Goal: Task Accomplishment & Management: Manage account settings

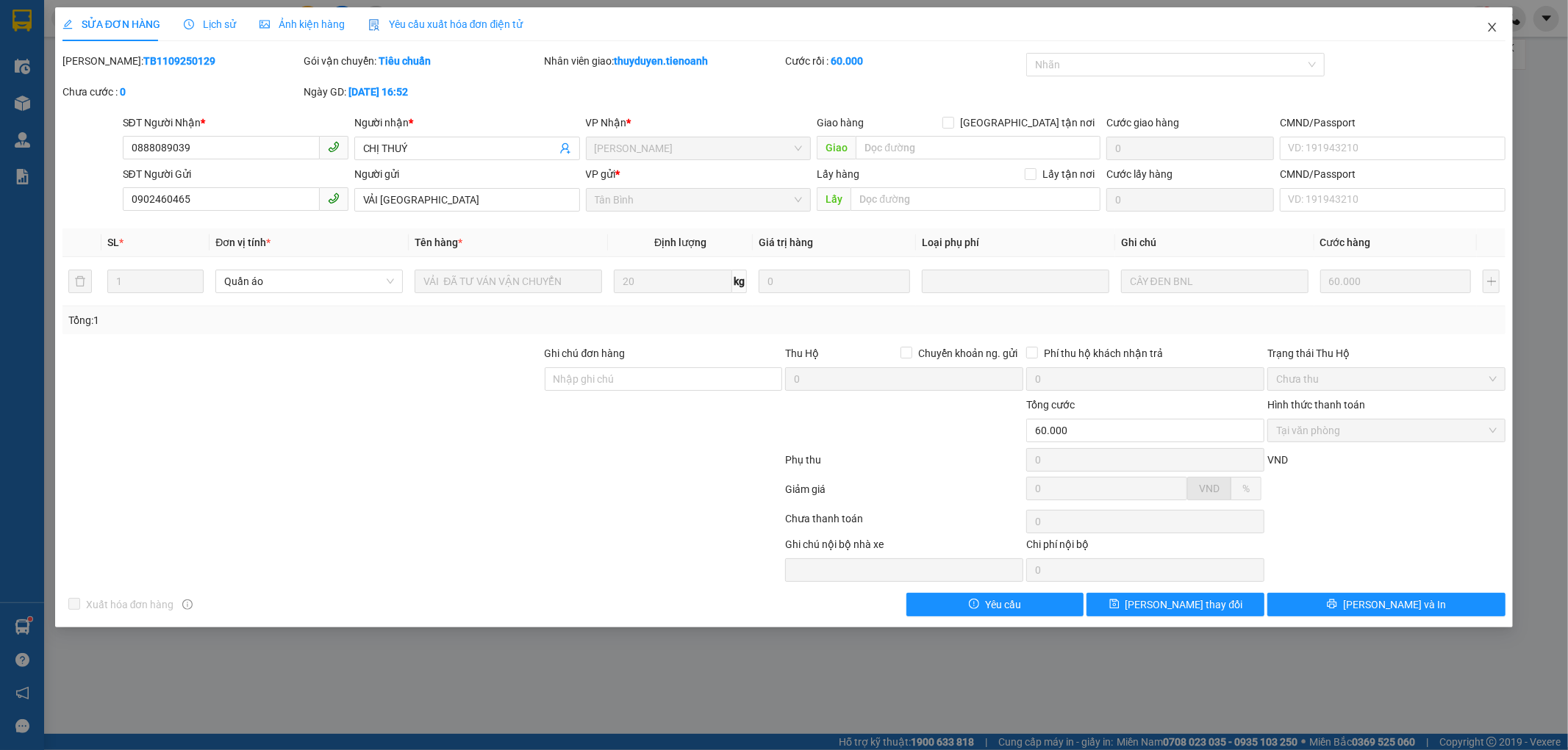
click at [1492, 24] on icon "close" at bounding box center [1492, 27] width 12 height 12
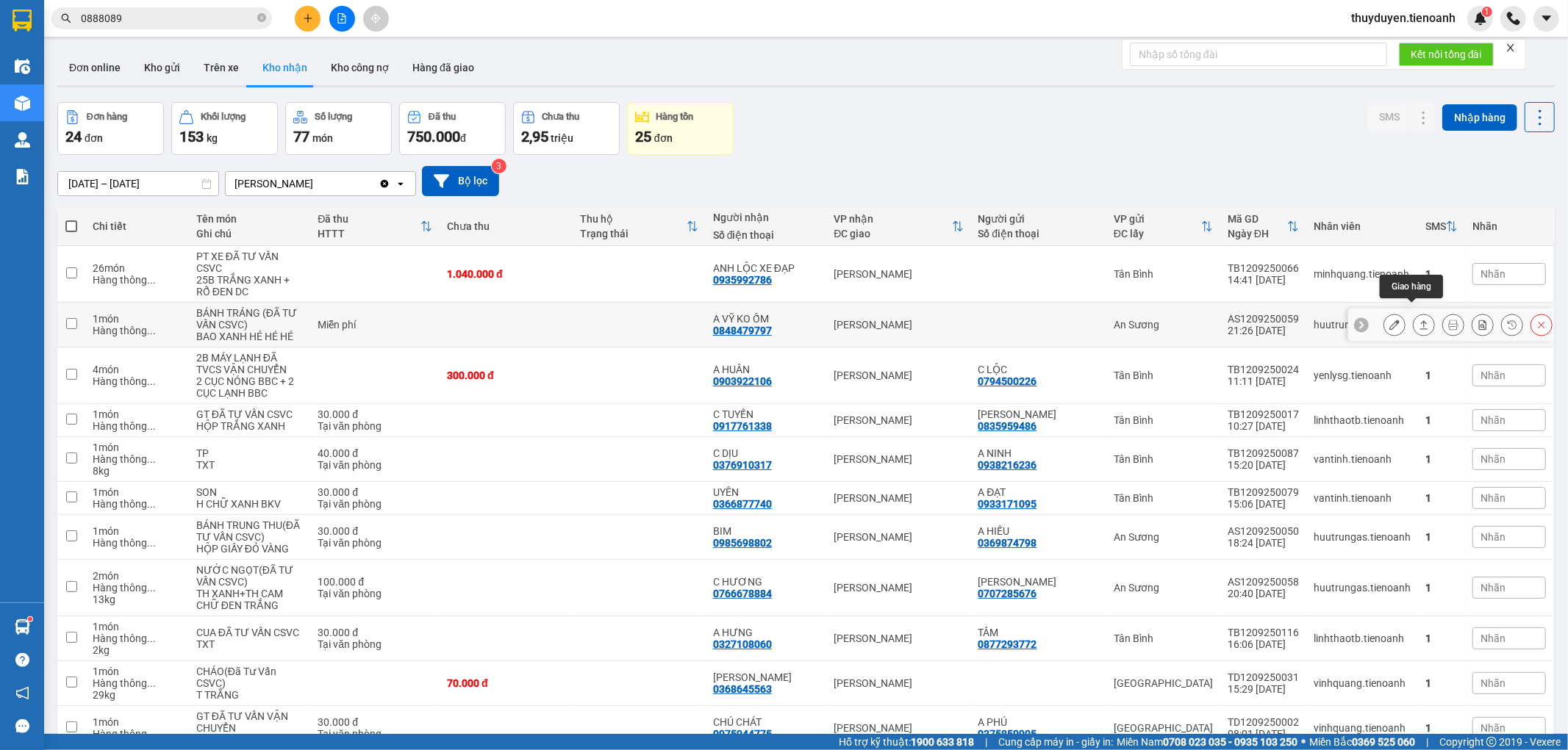
click at [1419, 320] on icon at bounding box center [1424, 324] width 11 height 11
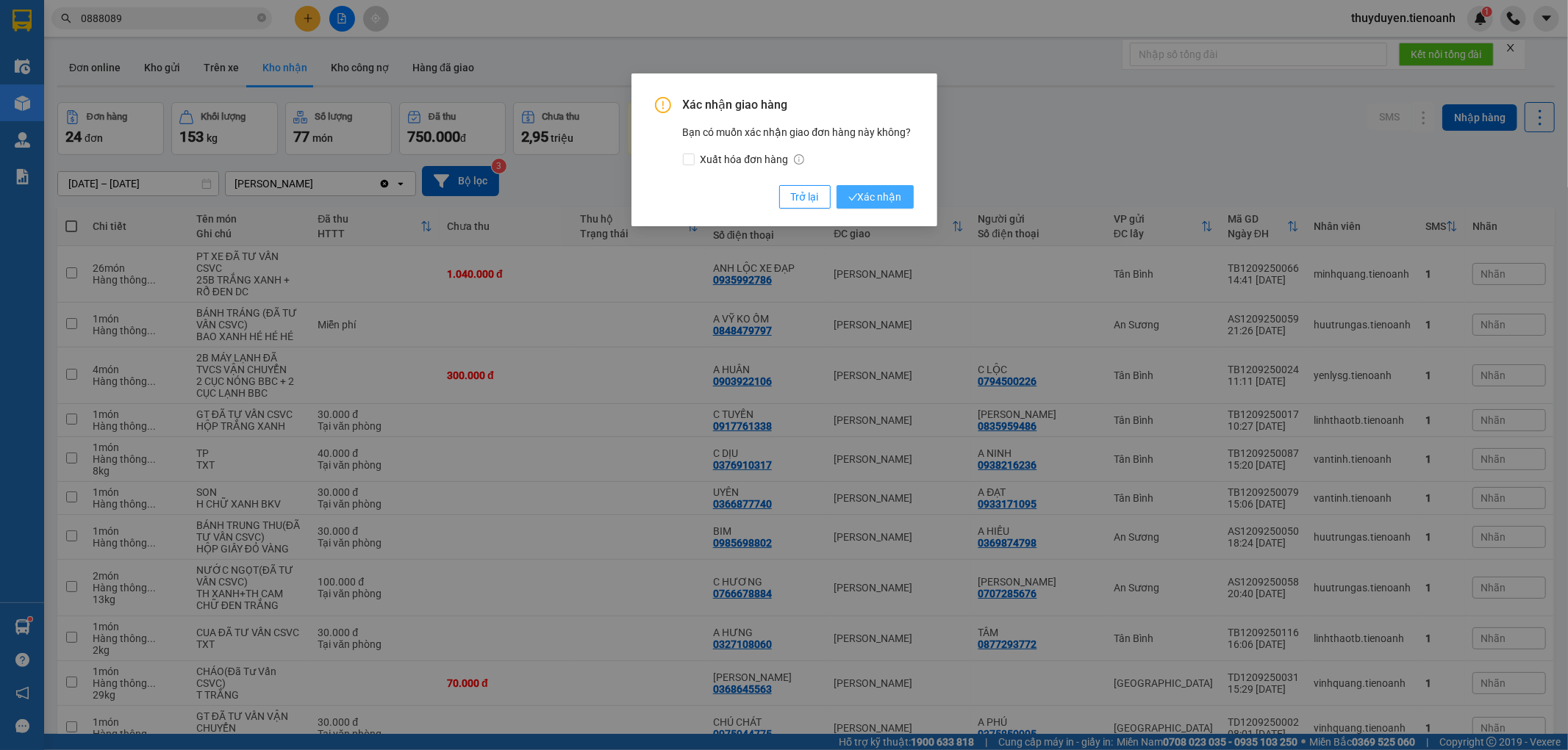
click at [870, 204] on span "Xác nhận" at bounding box center [875, 196] width 54 height 16
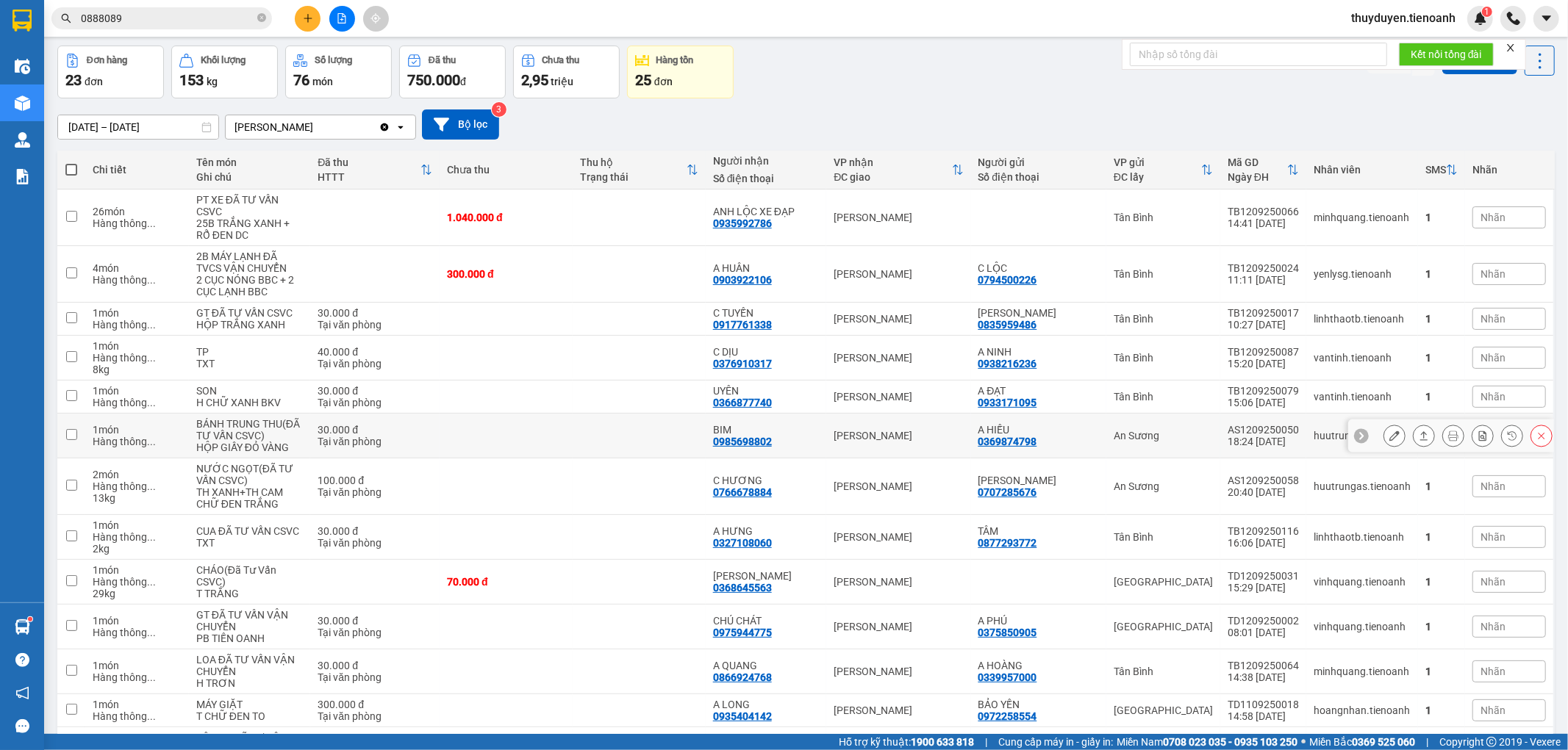
scroll to position [82, 0]
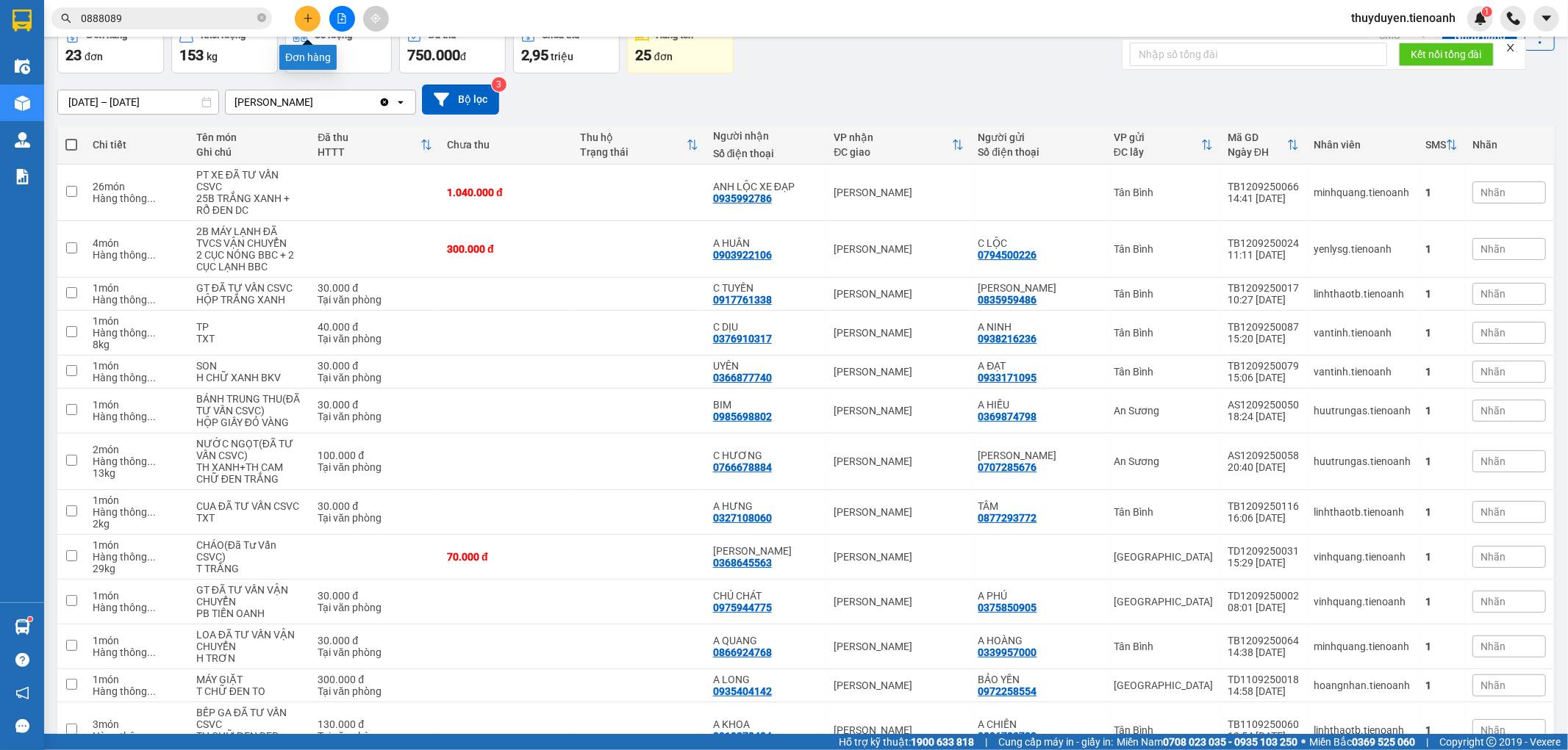
click at [303, 13] on icon "plus" at bounding box center [307, 18] width 11 height 11
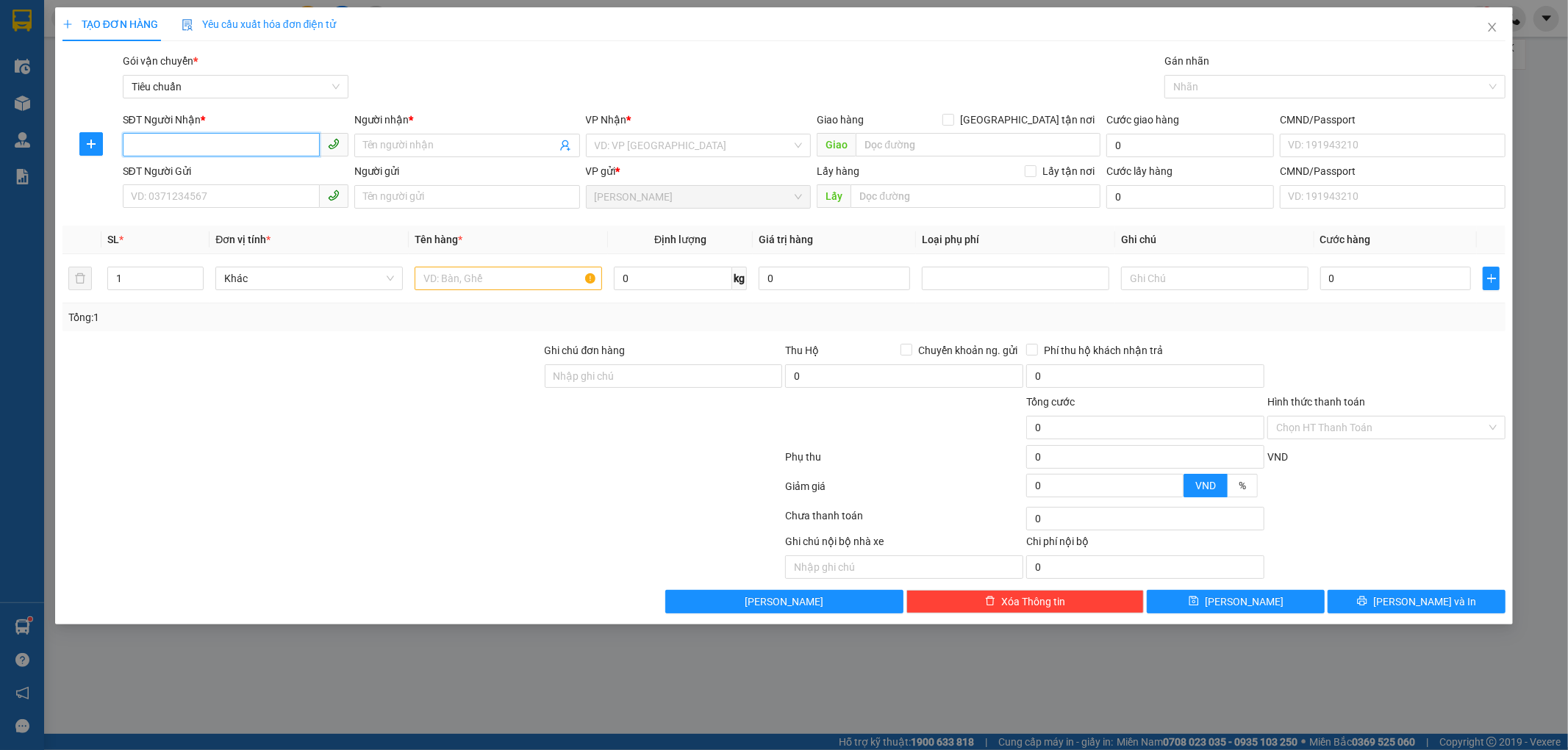
click at [253, 142] on input "SĐT Người Nhận *" at bounding box center [221, 144] width 197 height 23
type input "0963063639"
click at [194, 179] on div "0963063639 - QUYÊN" at bounding box center [236, 174] width 208 height 16
type input "QUYÊN"
type input "60.000"
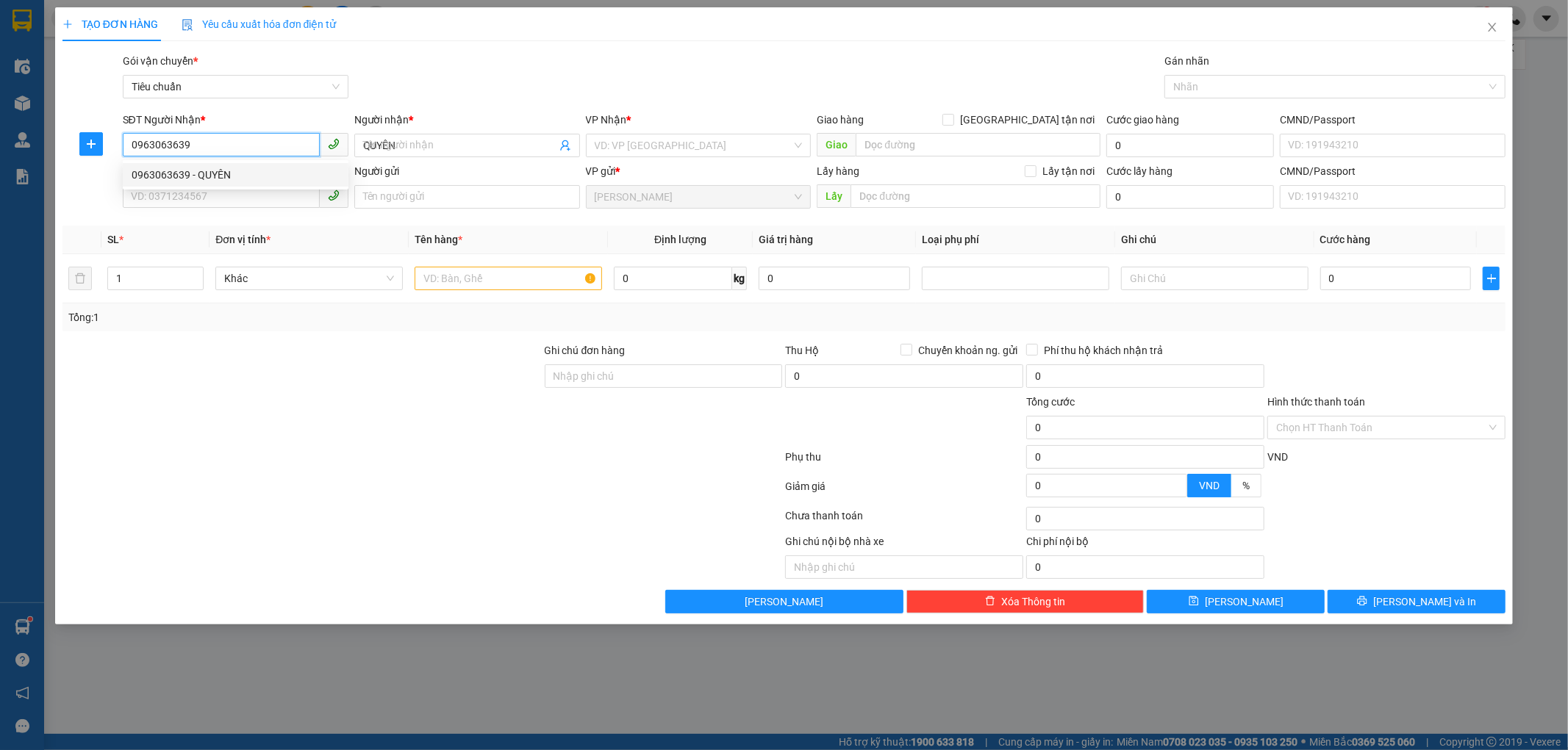
type input "60.000"
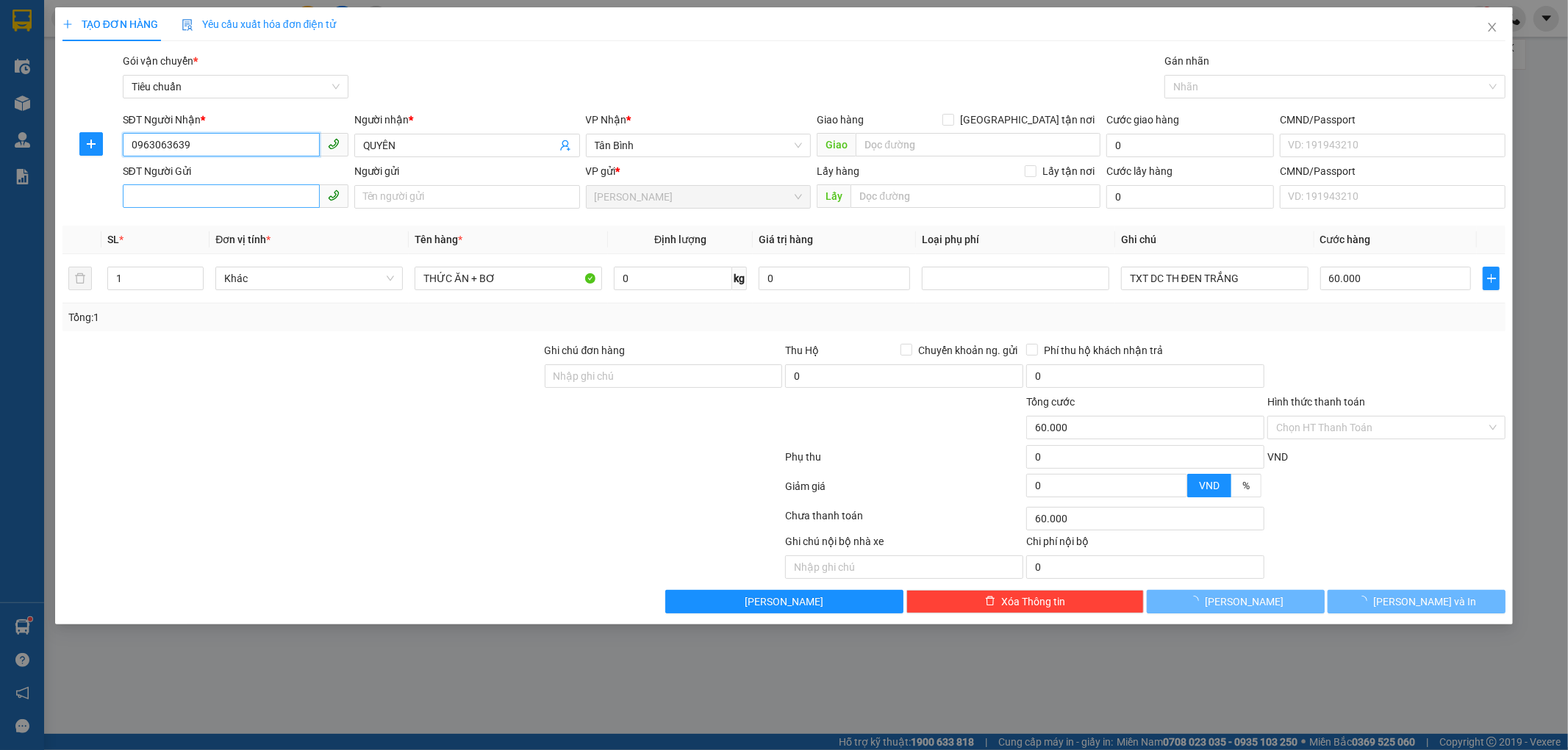
type input "0963063639"
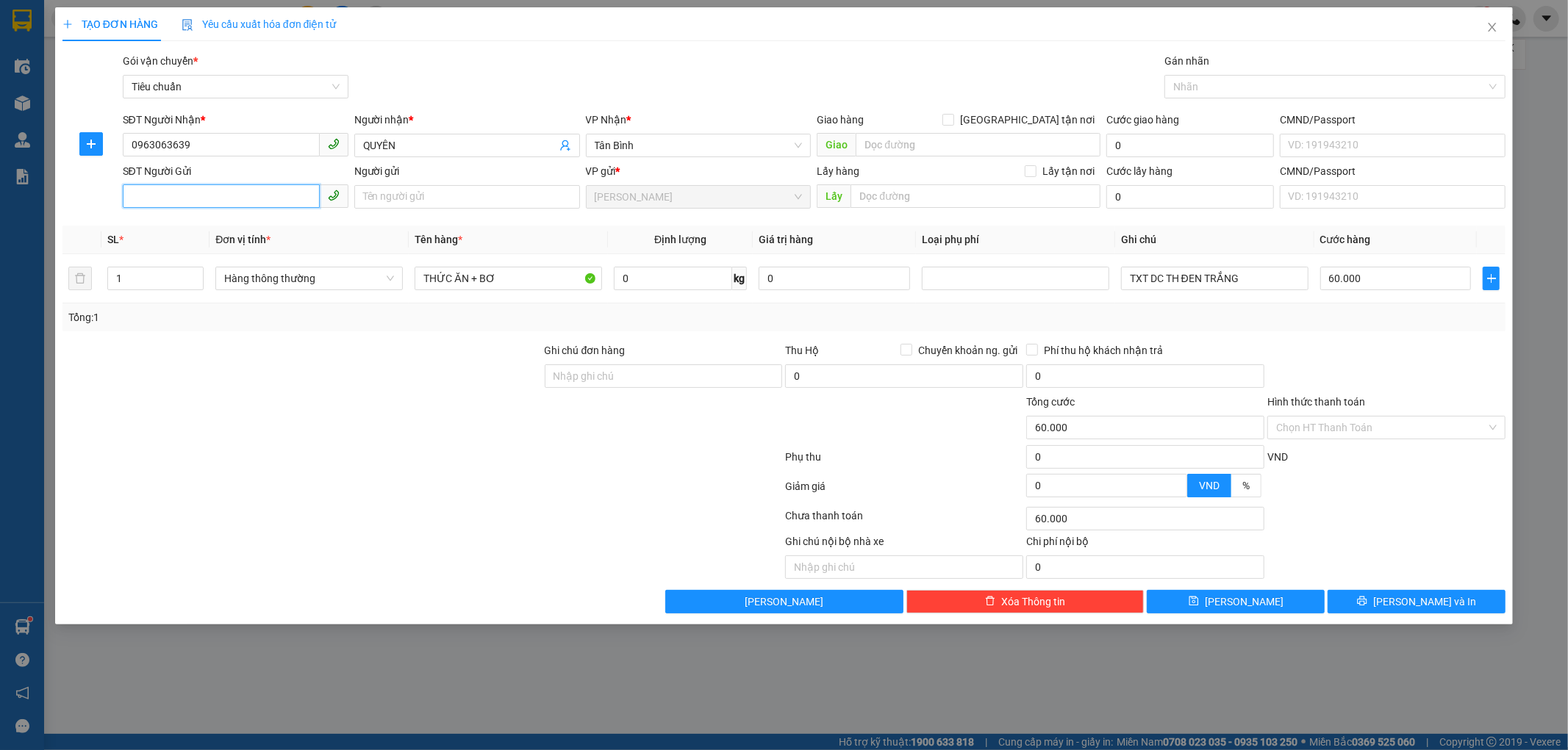
click at [197, 200] on input "SĐT Người Gửi" at bounding box center [221, 196] width 197 height 23
type input "0982064648"
click at [181, 231] on div "0982064648 - THU" at bounding box center [236, 226] width 208 height 16
type input "THU"
type input "0982064648"
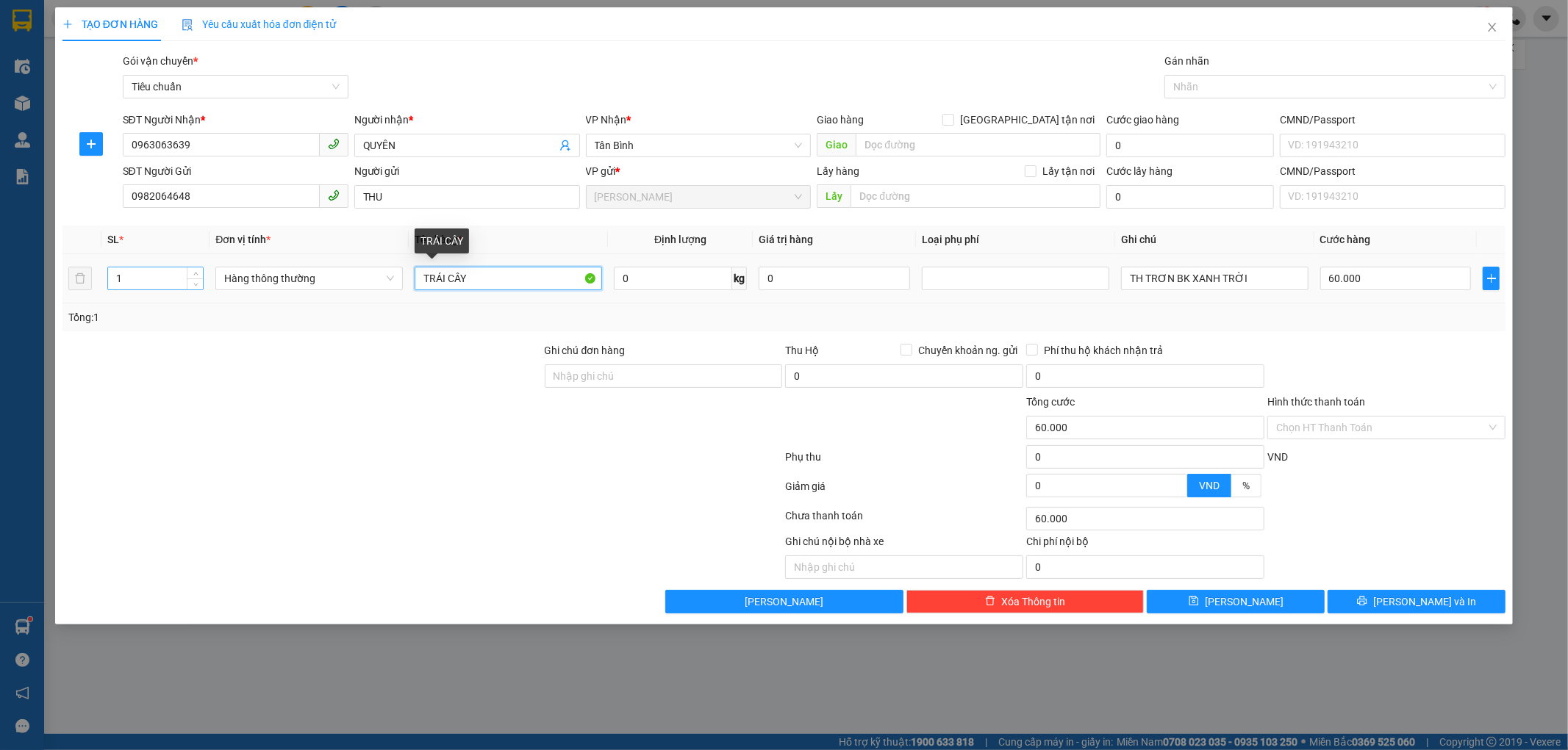
click at [128, 290] on tr "1 Hàng thông thường TRÁI CÂY 0 kg 0 TH TRƠN BK XANH TRỜI 60.000" at bounding box center [784, 278] width 1444 height 49
type input "CHANH + TRỨNG - ĐÃ TƯ VẤN CSVC"
click at [656, 283] on input "0" at bounding box center [672, 278] width 118 height 23
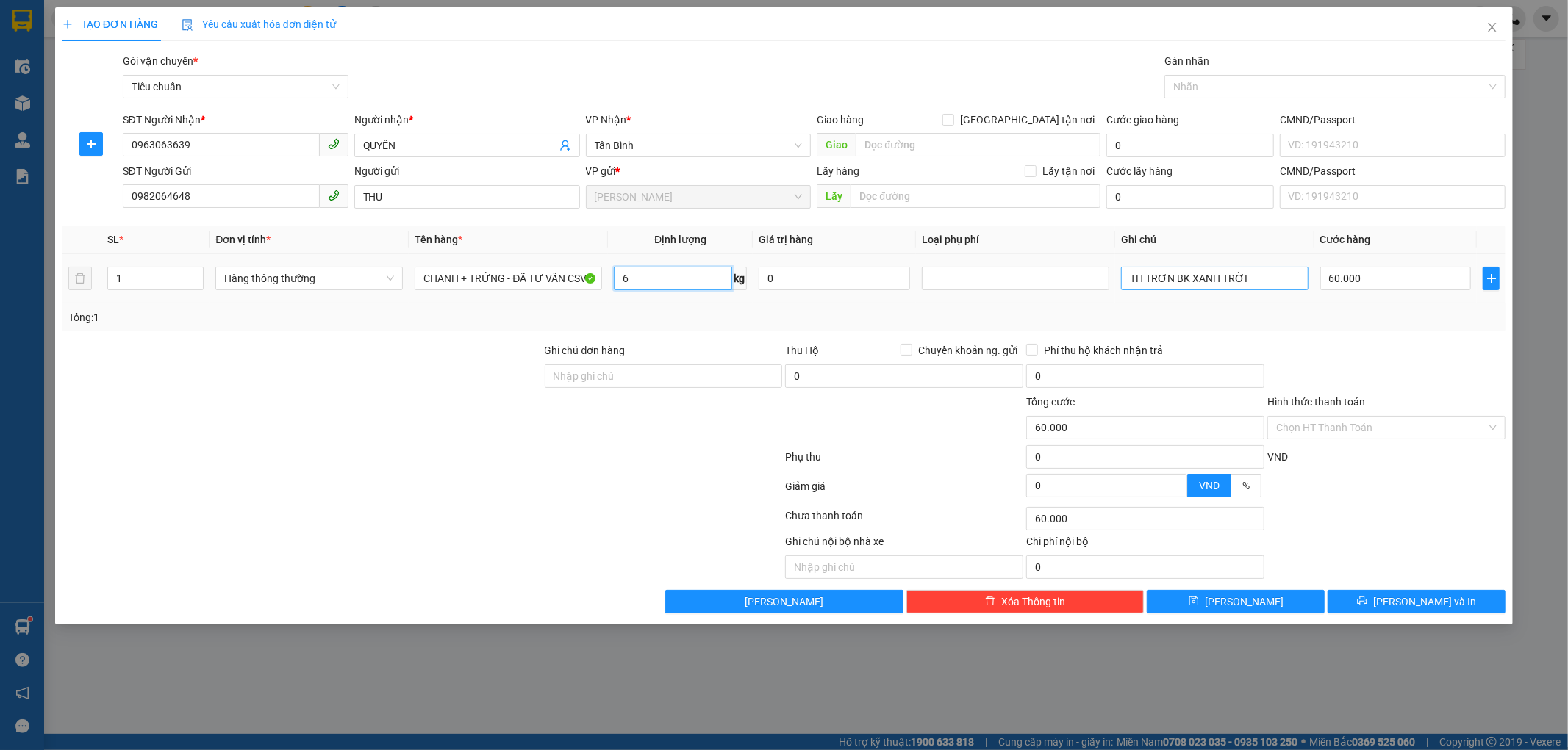
type input "6"
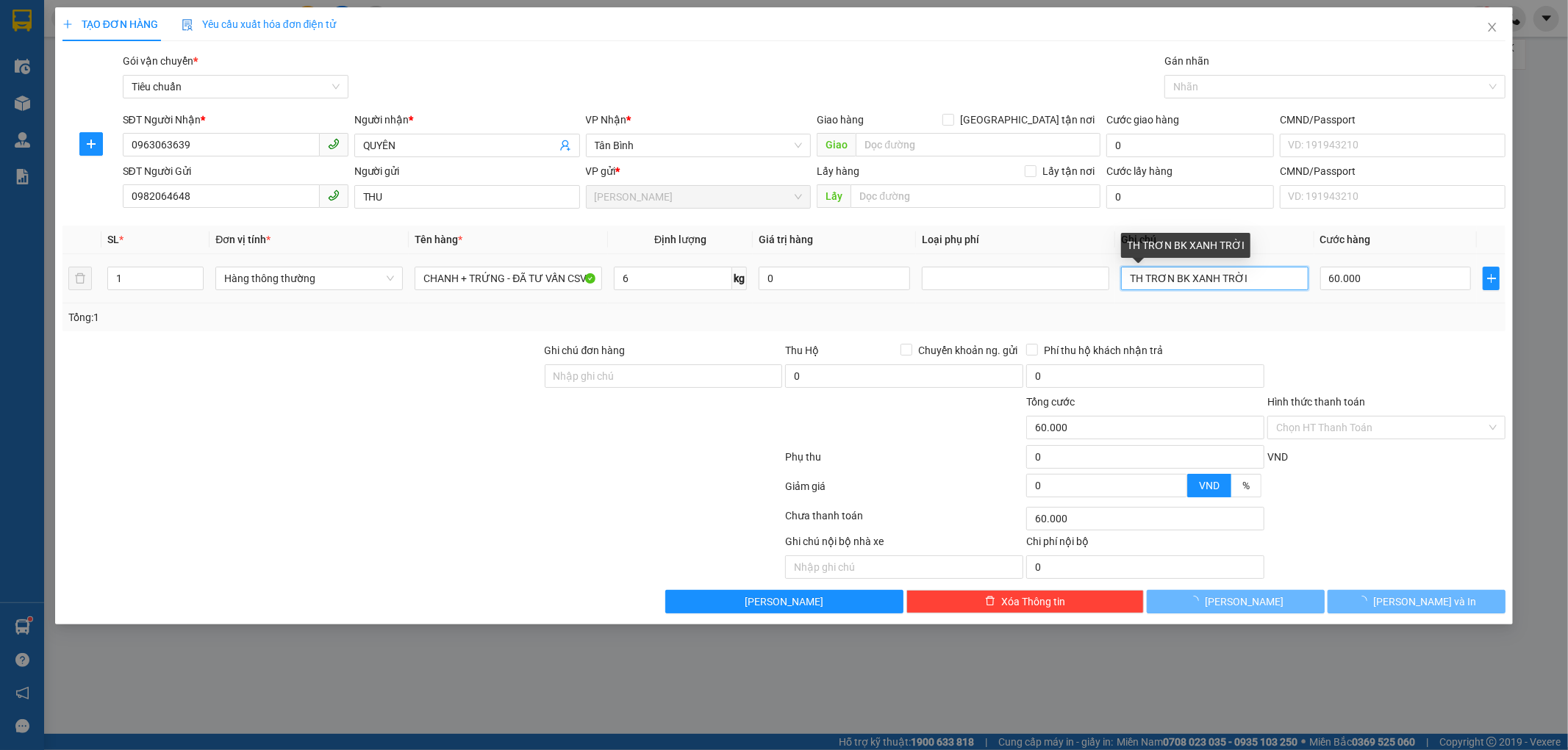
drag, startPoint x: 1274, startPoint y: 278, endPoint x: 877, endPoint y: 321, distance: 399.3
click at [877, 321] on div "SL * Đơn vị tính * Tên hàng * Định lượng Giá trị hàng Loại phụ phí Ghi chú Cước…" at bounding box center [784, 278] width 1444 height 106
type input "40.000"
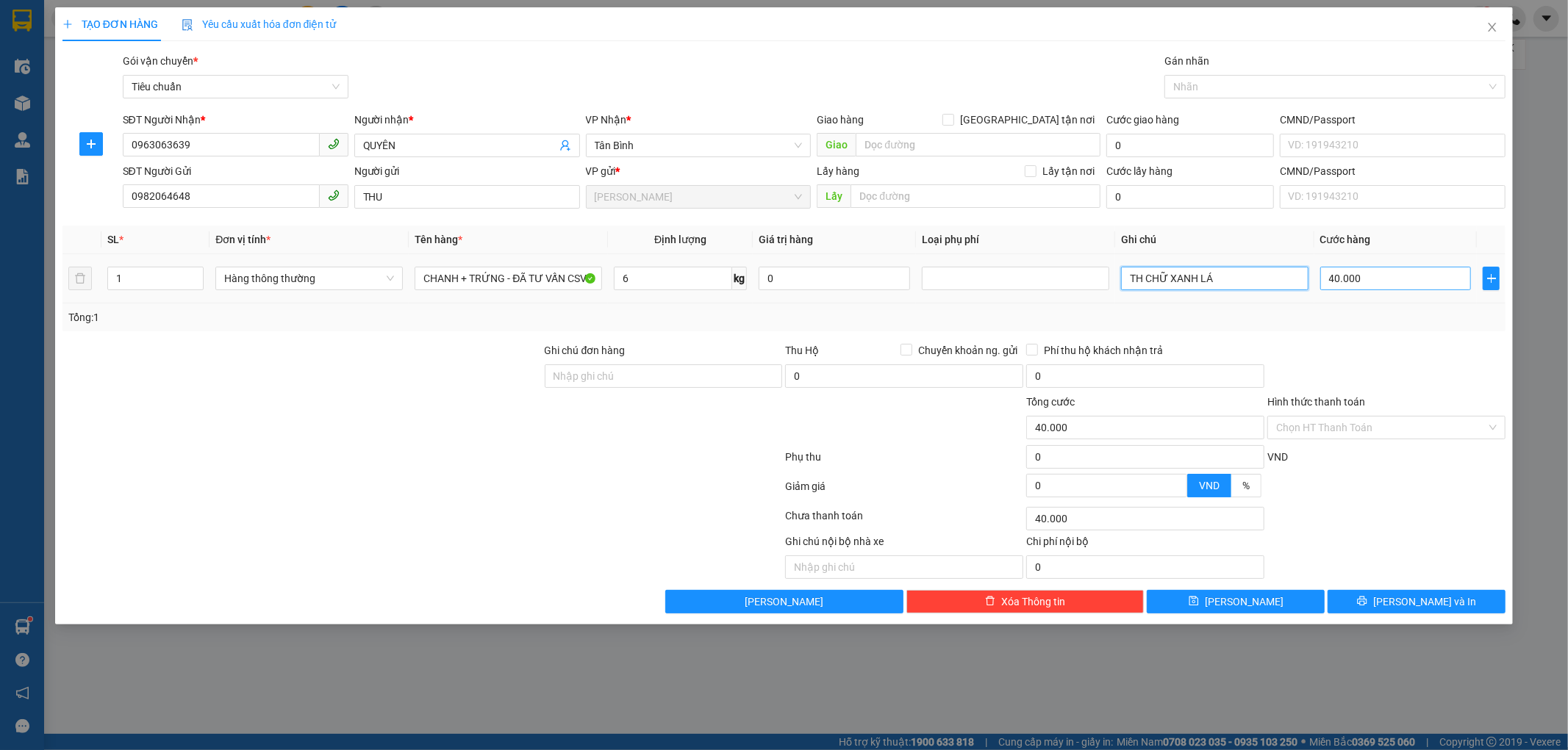
type input "TH CHỮ XANH LÁ"
click at [1377, 281] on input "40.000" at bounding box center [1396, 278] width 151 height 23
click at [1372, 358] on div at bounding box center [1386, 368] width 241 height 51
click at [1380, 425] on input "Hình thức thanh toán" at bounding box center [1381, 427] width 210 height 22
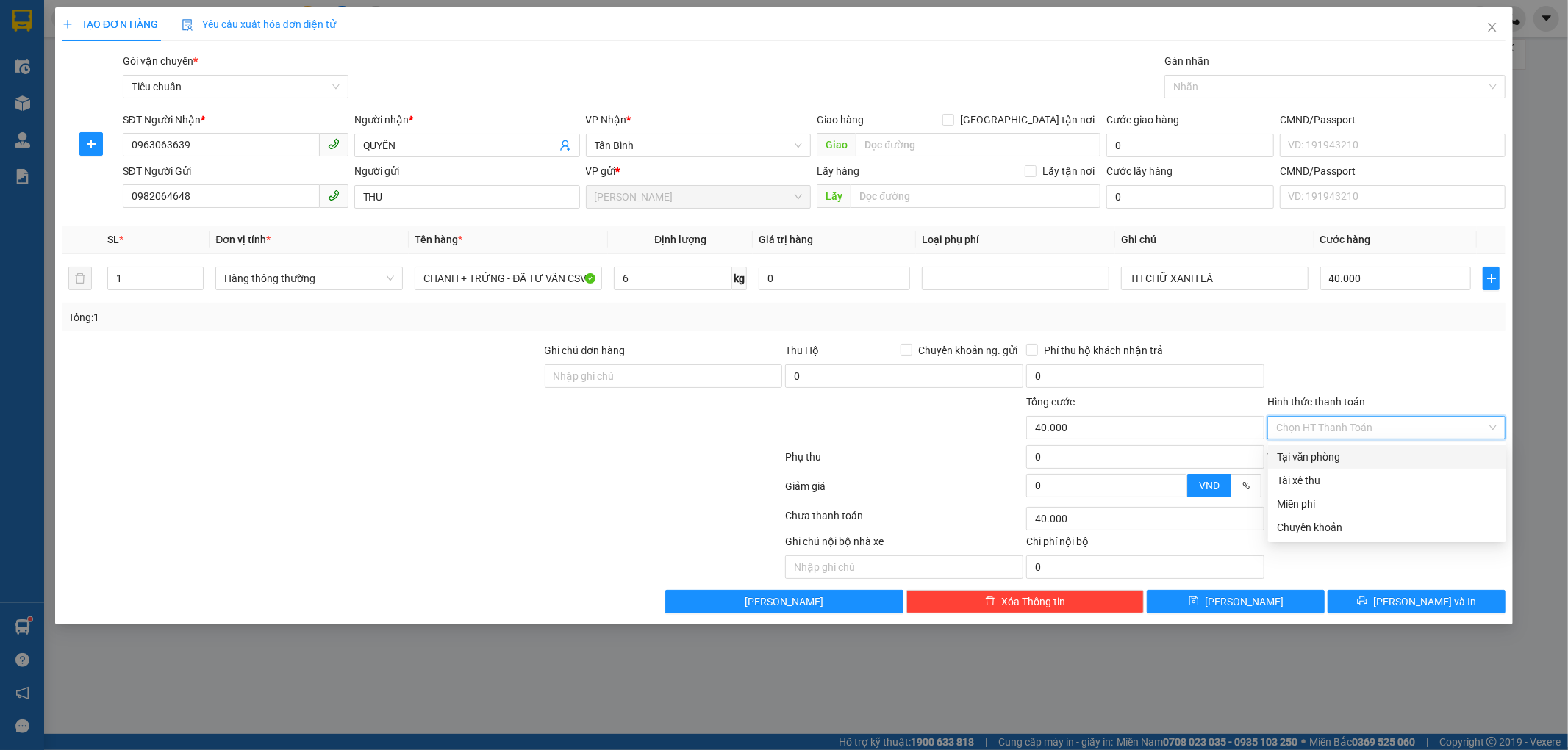
click at [1376, 463] on div "Tại văn phòng" at bounding box center [1387, 456] width 221 height 16
type input "0"
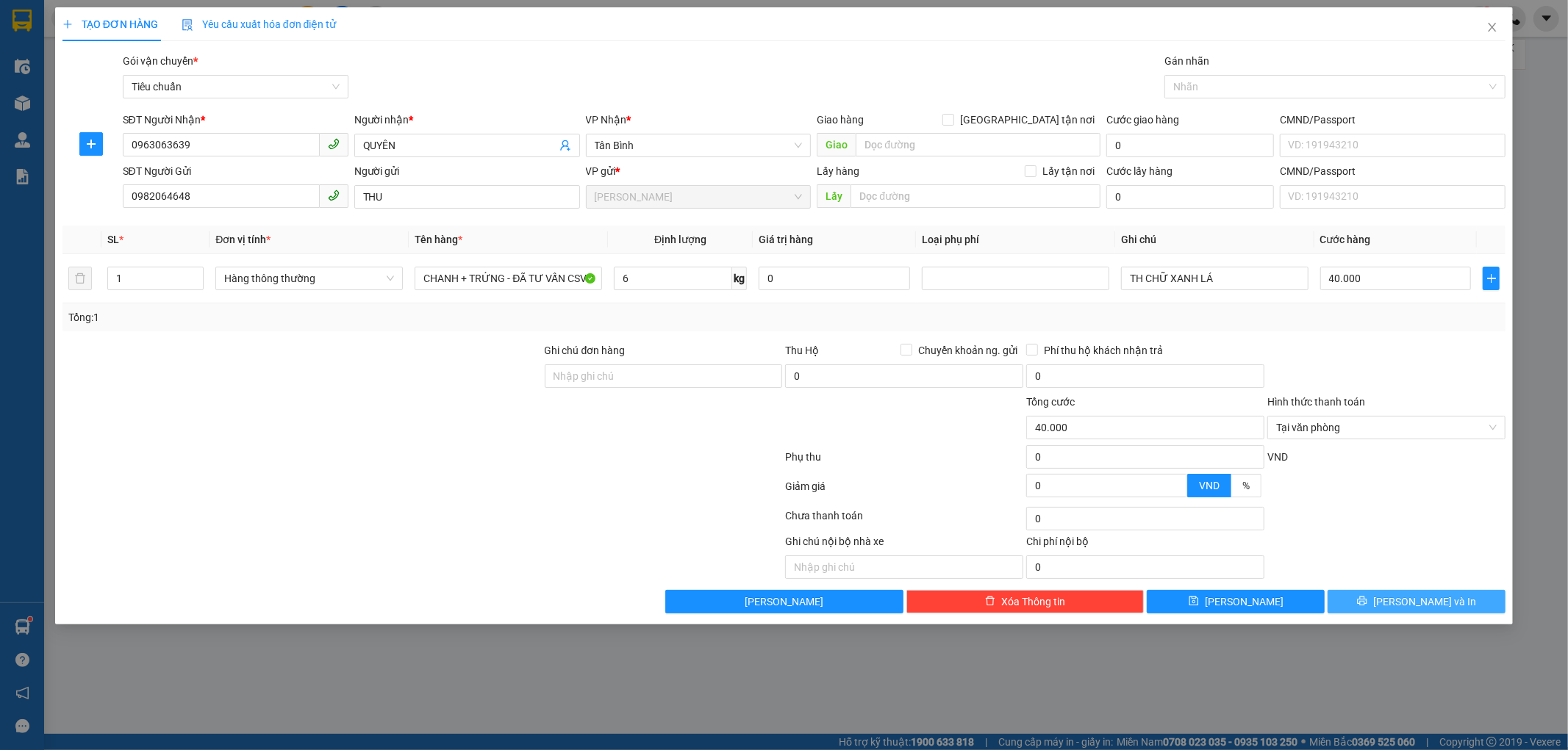
click at [1368, 598] on icon "printer" at bounding box center [1363, 602] width 10 height 10
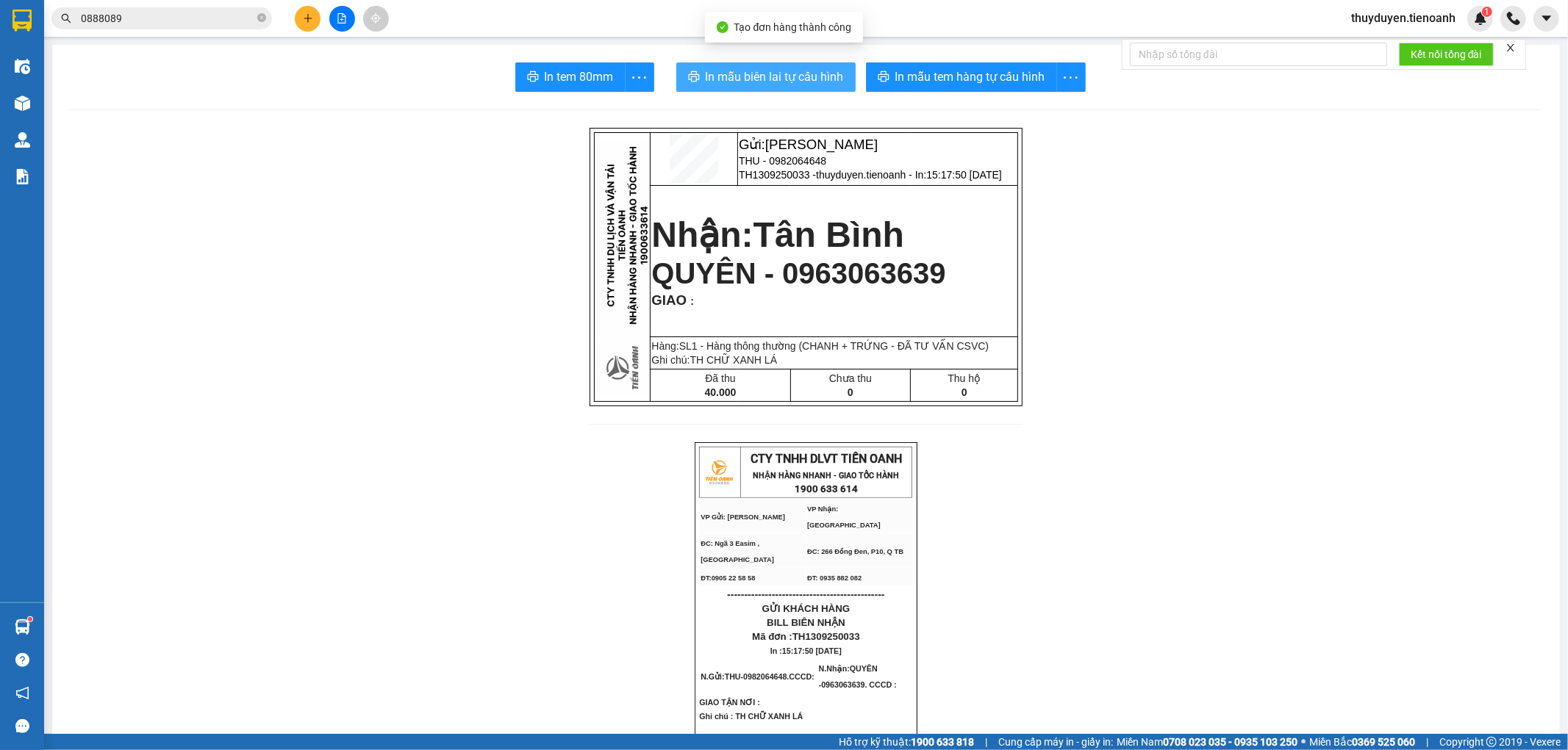
click at [734, 81] on span "In mẫu biên lai tự cấu hình" at bounding box center [774, 76] width 138 height 18
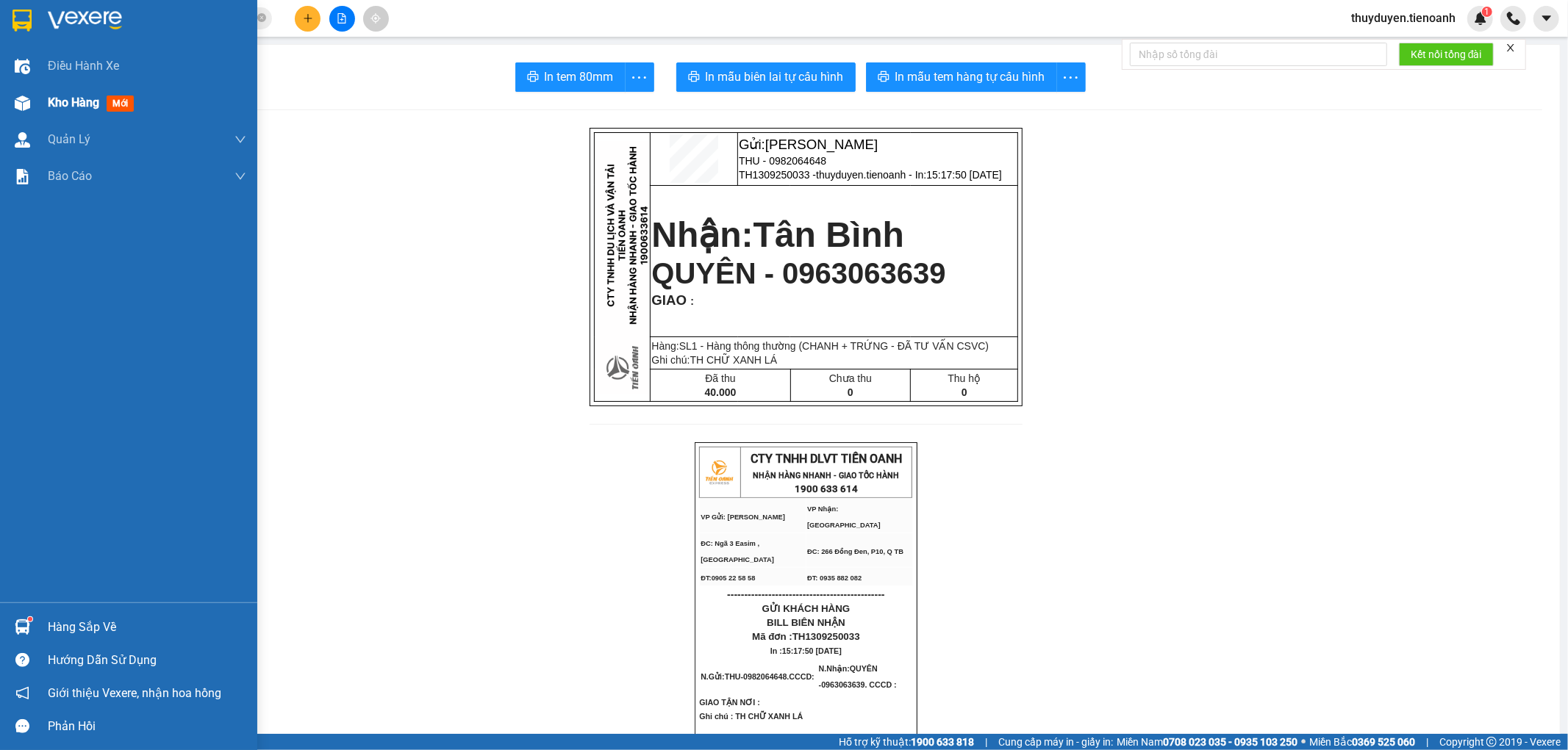
click at [79, 103] on span "Kho hàng" at bounding box center [73, 102] width 51 height 14
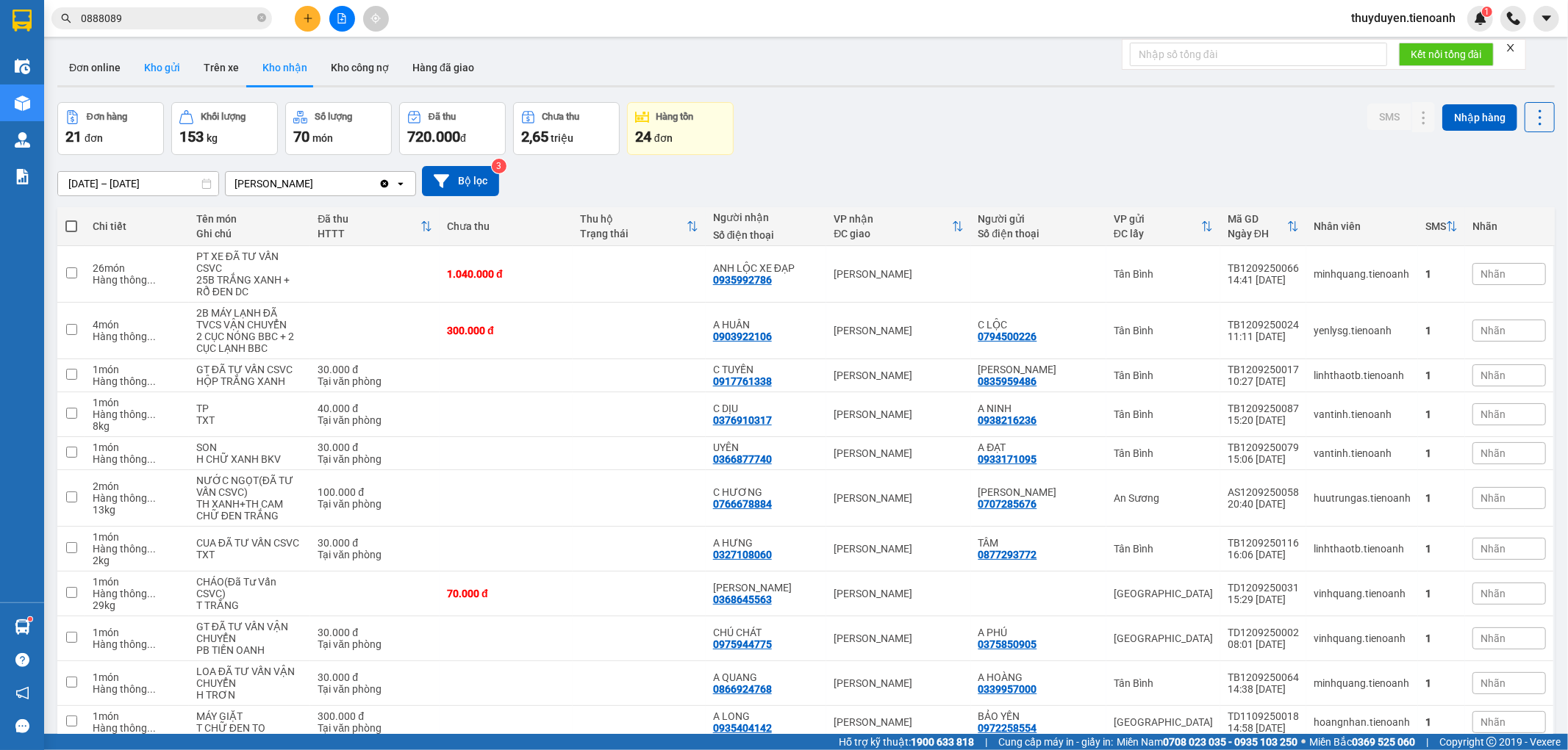
click at [170, 61] on button "Kho gửi" at bounding box center [162, 67] width 60 height 36
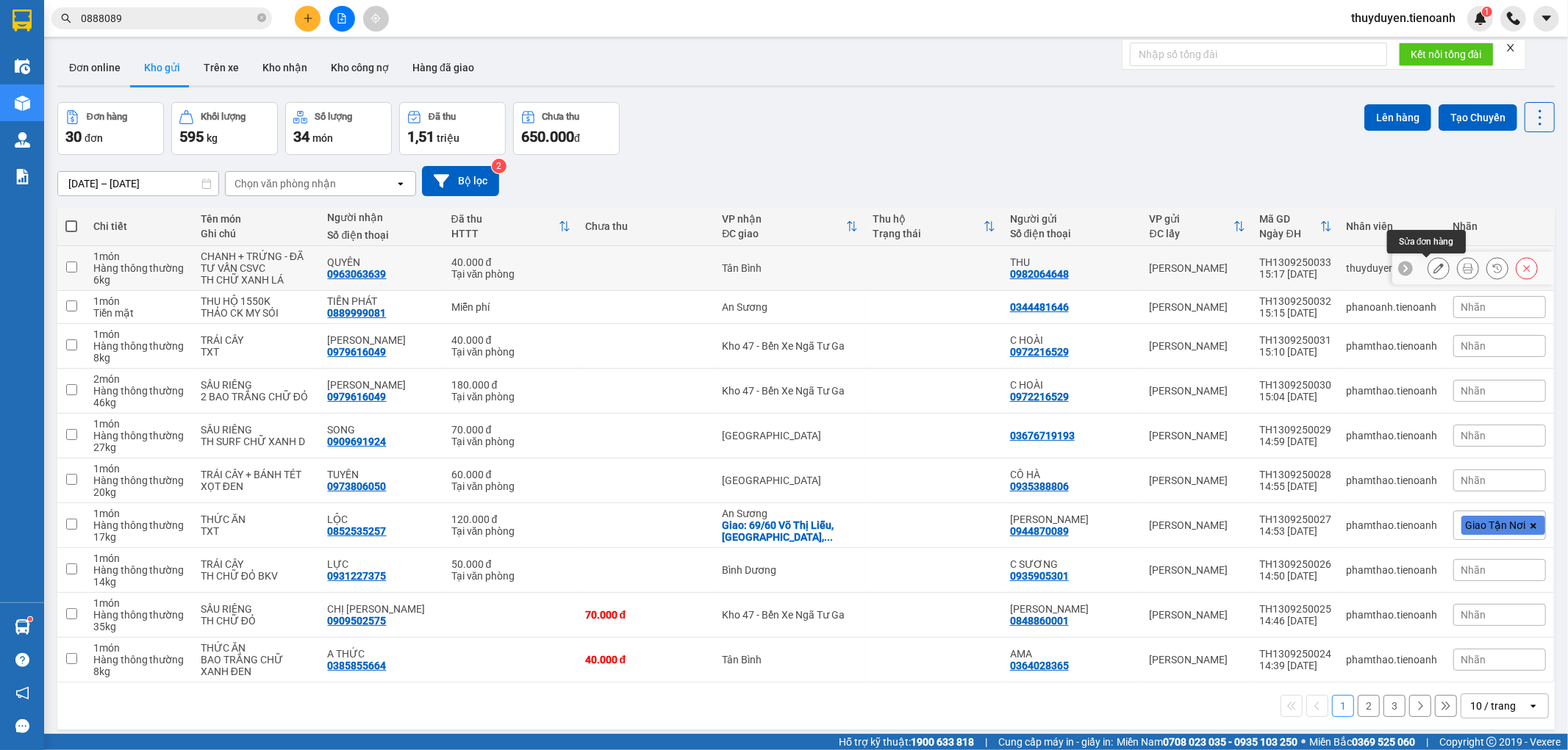
click at [1428, 272] on button at bounding box center [1438, 269] width 20 height 26
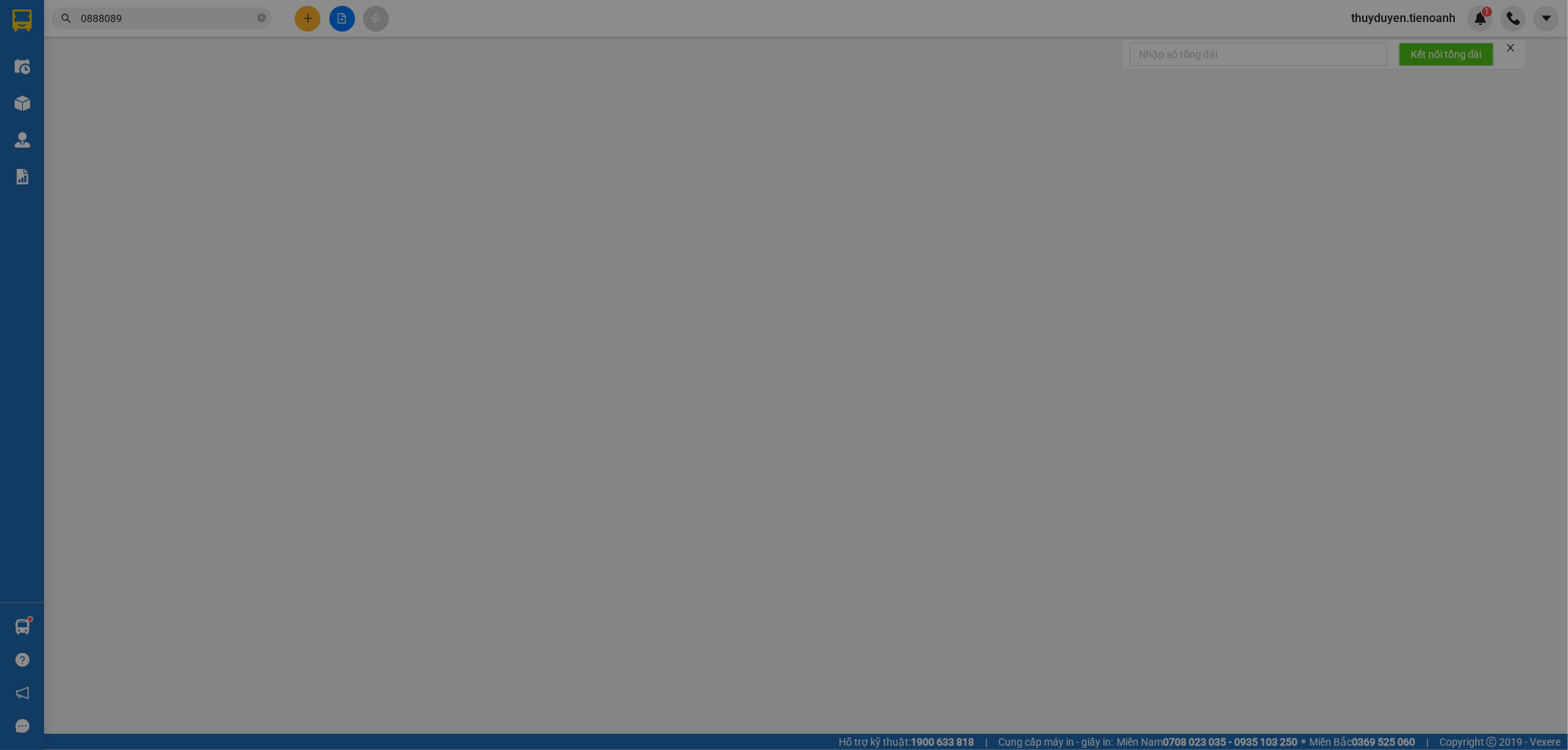
type input "0963063639"
type input "QUYÊN"
type input "0982064648"
type input "THU"
type input "40.000"
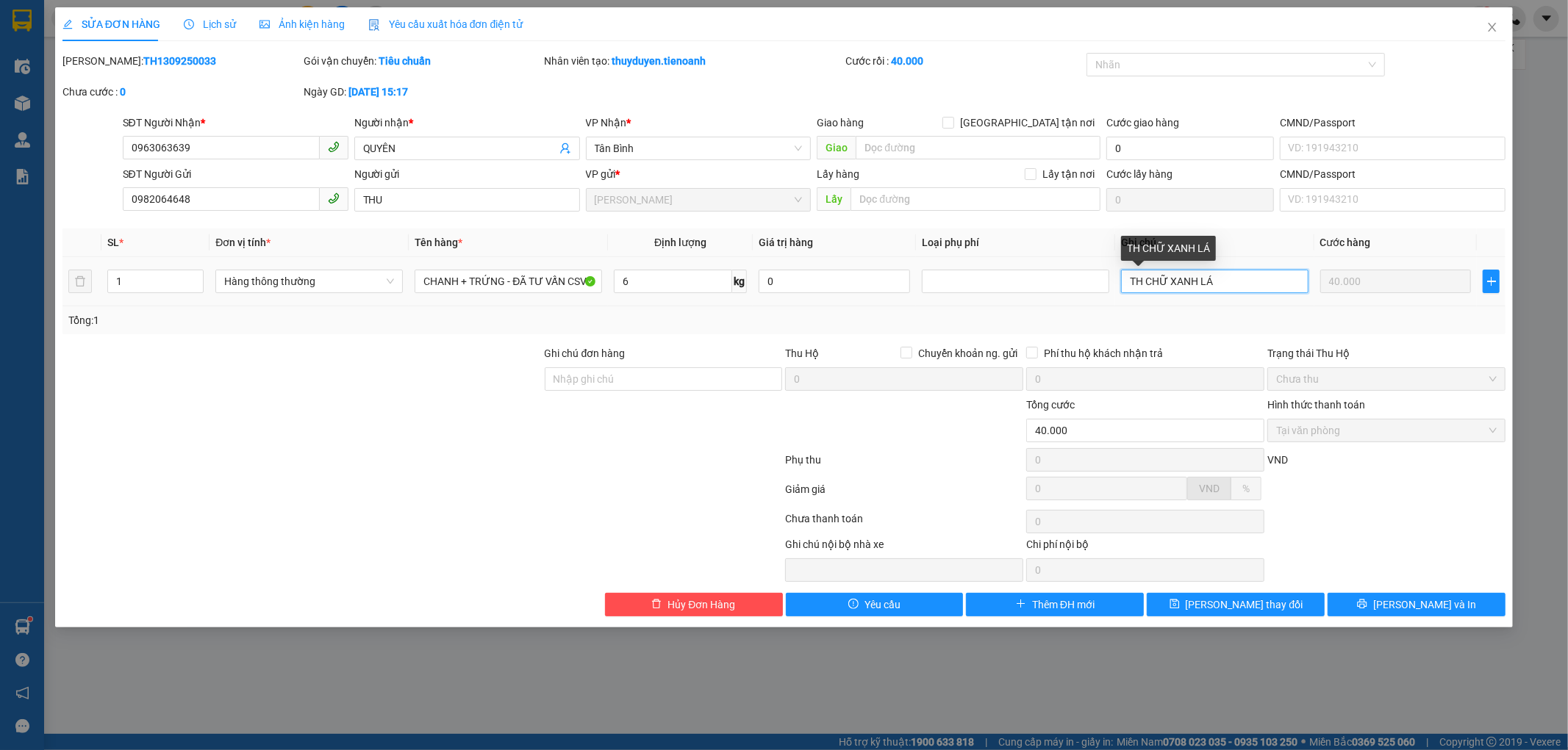
drag, startPoint x: 1234, startPoint y: 277, endPoint x: 1201, endPoint y: 274, distance: 33.1
click at [1201, 274] on input "TH CHỮ XANH LÁ" at bounding box center [1215, 281] width 188 height 23
type input "TH CHỮ XANH D"
click at [1431, 595] on button "[PERSON_NAME] và In" at bounding box center [1416, 605] width 178 height 23
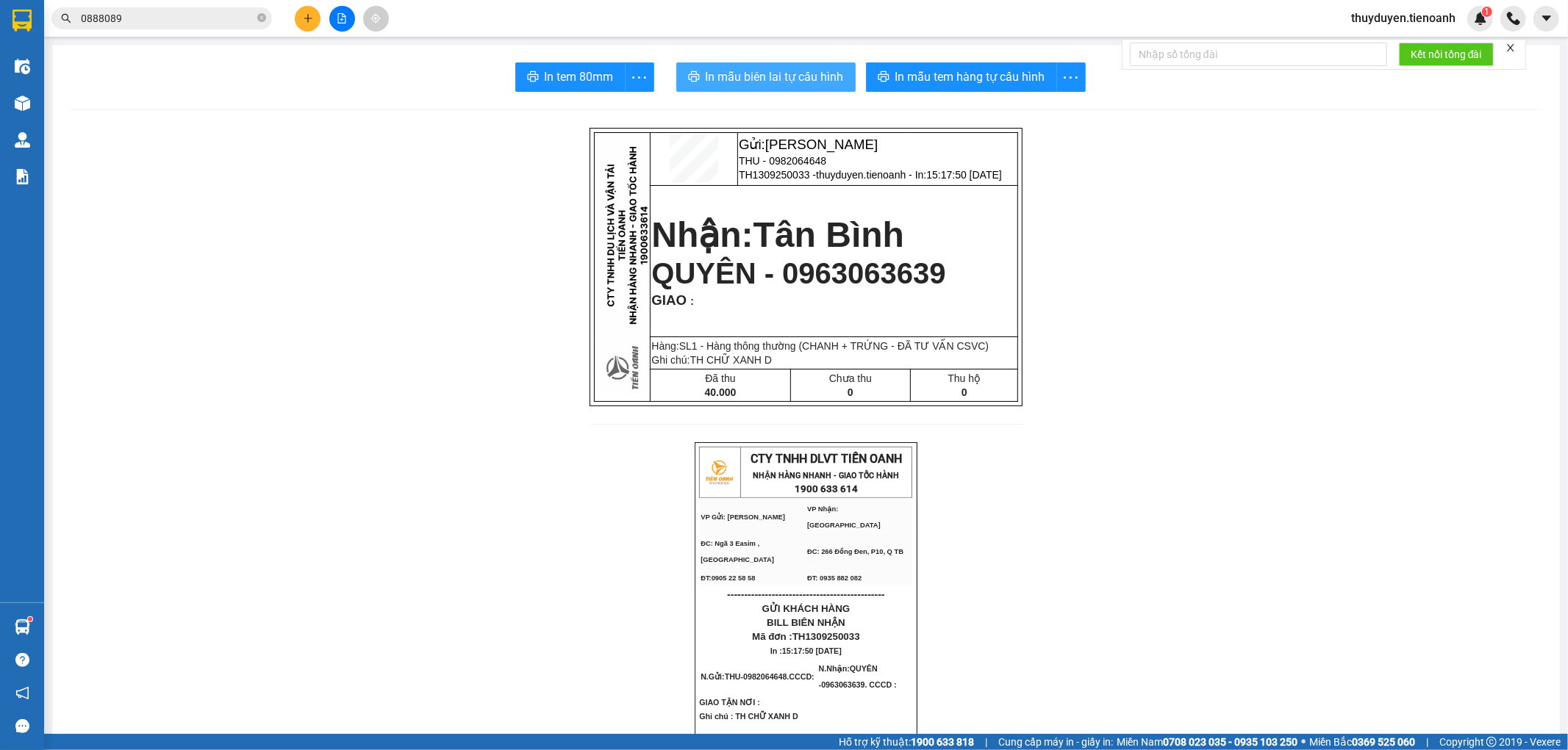
click at [739, 79] on span "In mẫu biên lai tự cấu hình" at bounding box center [774, 76] width 138 height 18
click at [315, 8] on button at bounding box center [307, 18] width 26 height 26
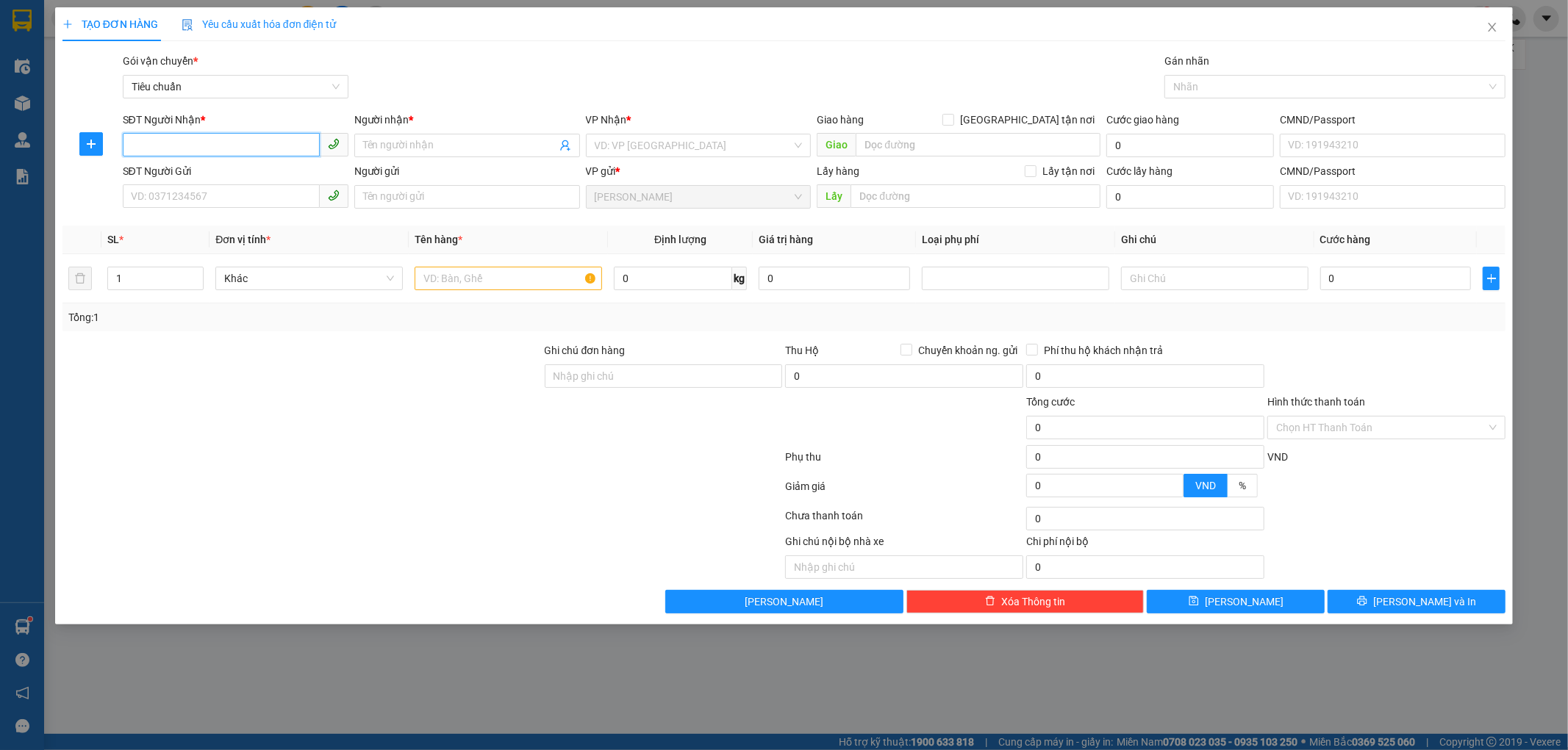
click at [289, 137] on input "SĐT Người Nhận *" at bounding box center [221, 144] width 197 height 23
type input "0886888857"
click at [290, 174] on div "0886888857 - A TÂN" at bounding box center [236, 174] width 208 height 16
type input "A TÂN"
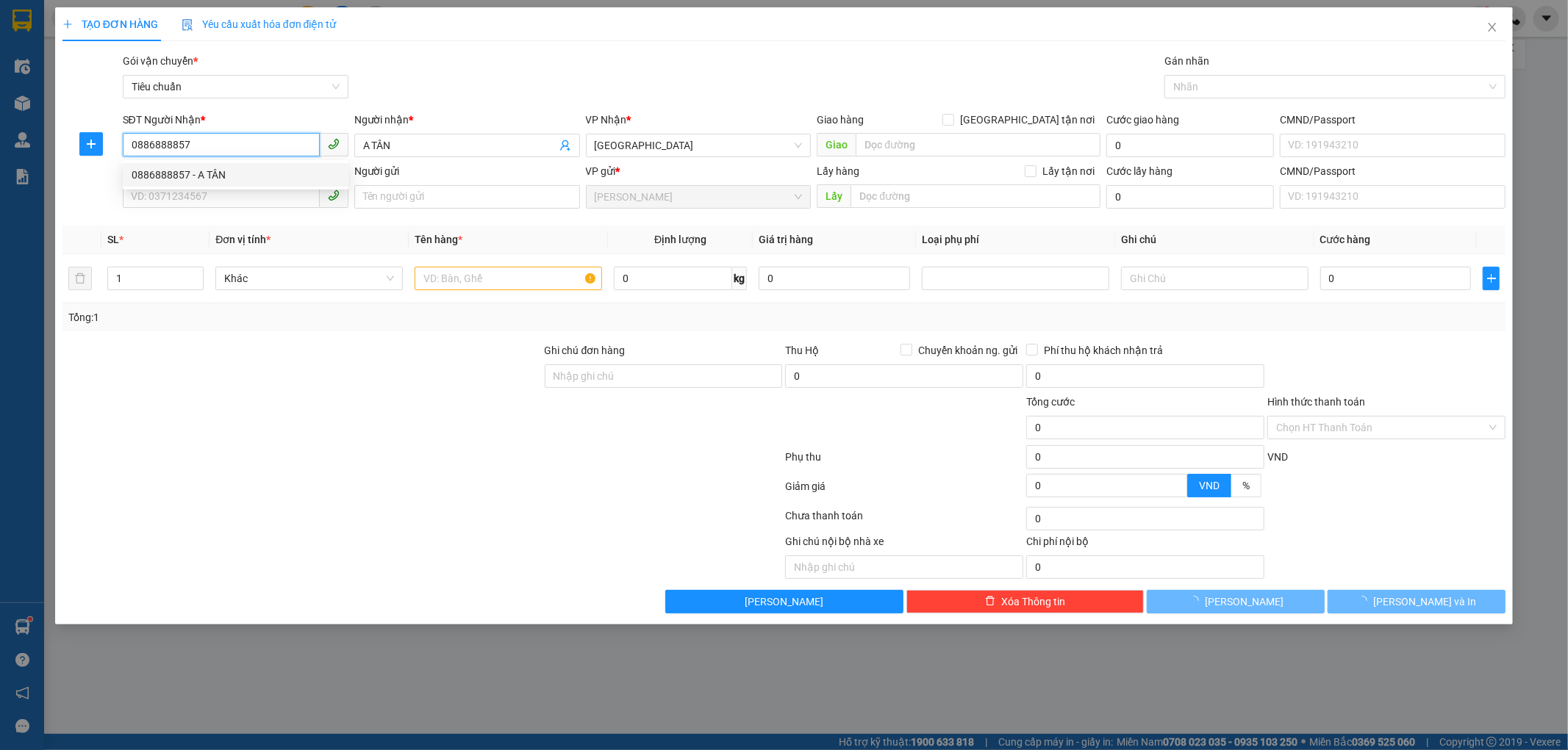
type input "60.000"
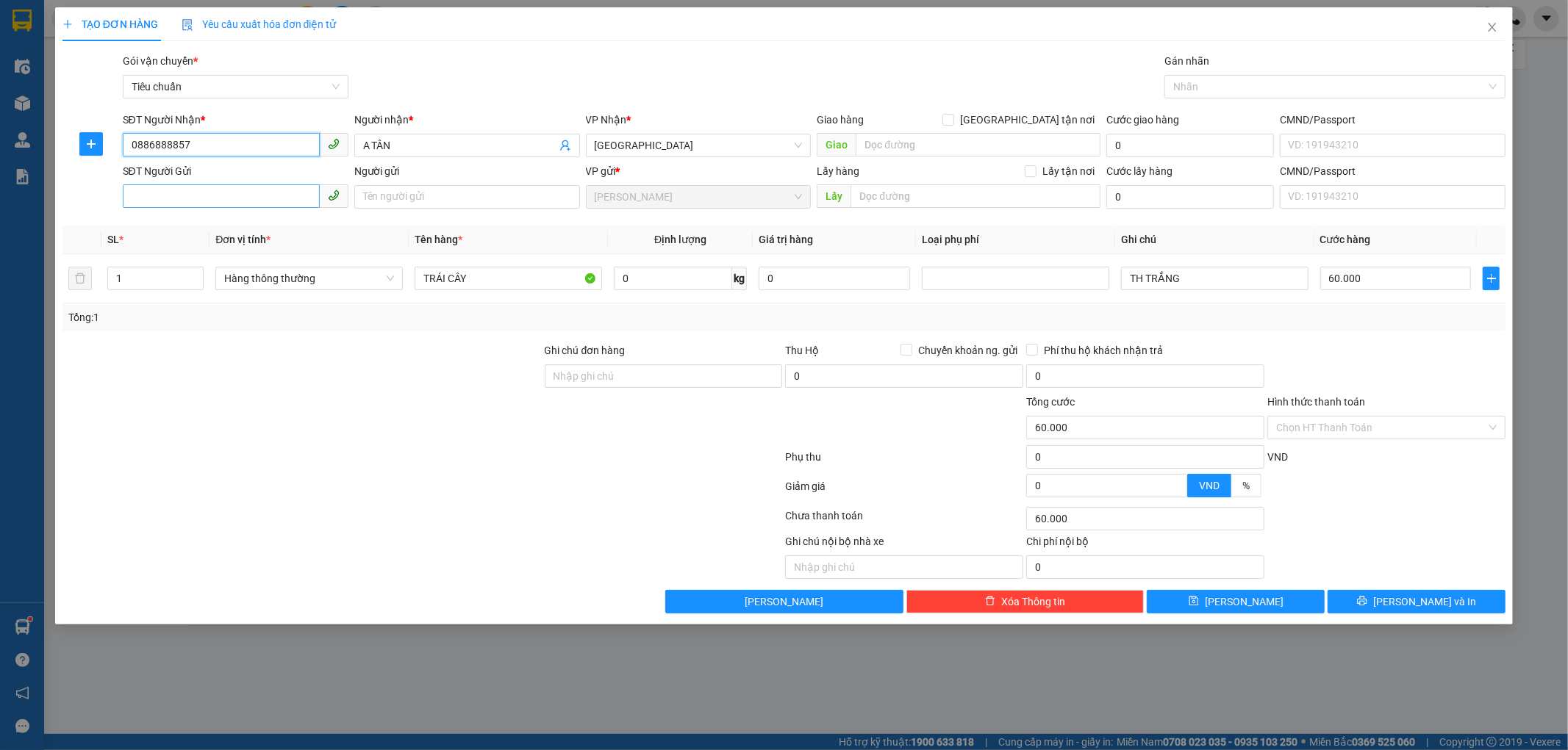
type input "0886888857"
click at [252, 202] on input "SĐT Người Gửi" at bounding box center [221, 196] width 197 height 23
click at [247, 187] on input "SĐT Người Gửi" at bounding box center [221, 196] width 197 height 23
type input "0942364709"
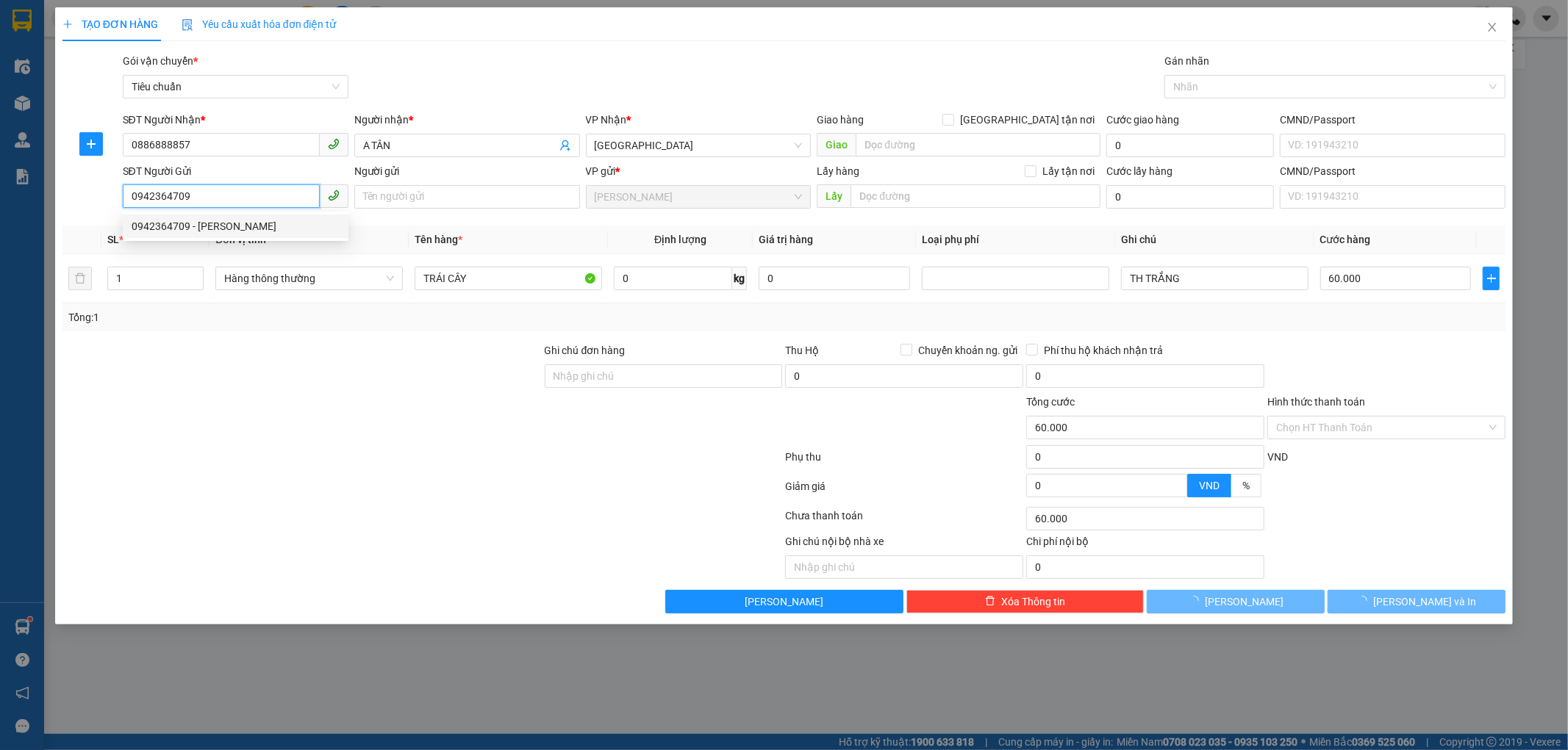
click at [254, 219] on div "0942364709 - [PERSON_NAME]" at bounding box center [236, 226] width 208 height 16
type input "C HƯƠNG"
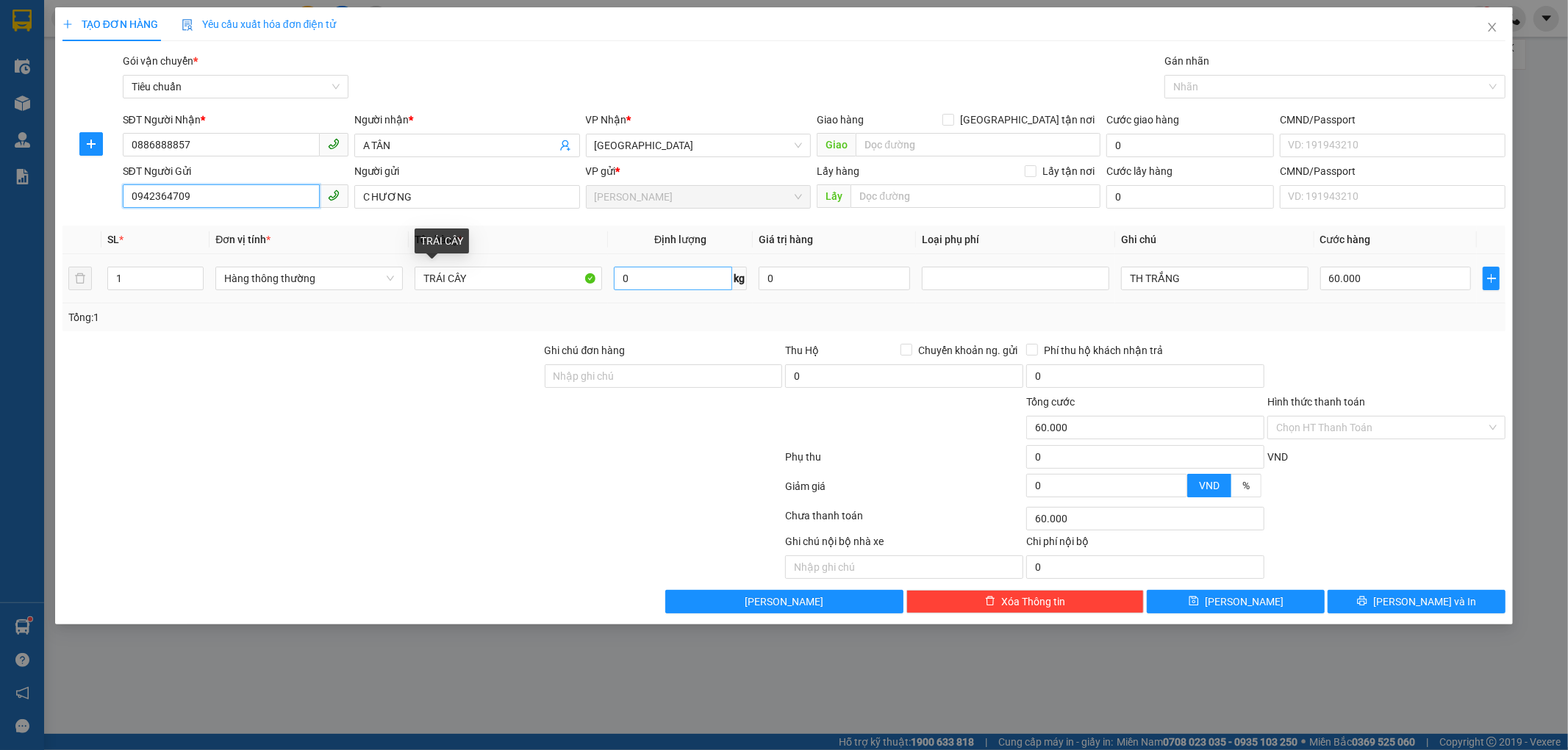
type input "0942364709"
click at [719, 281] on input "0" at bounding box center [672, 278] width 118 height 23
type input "4"
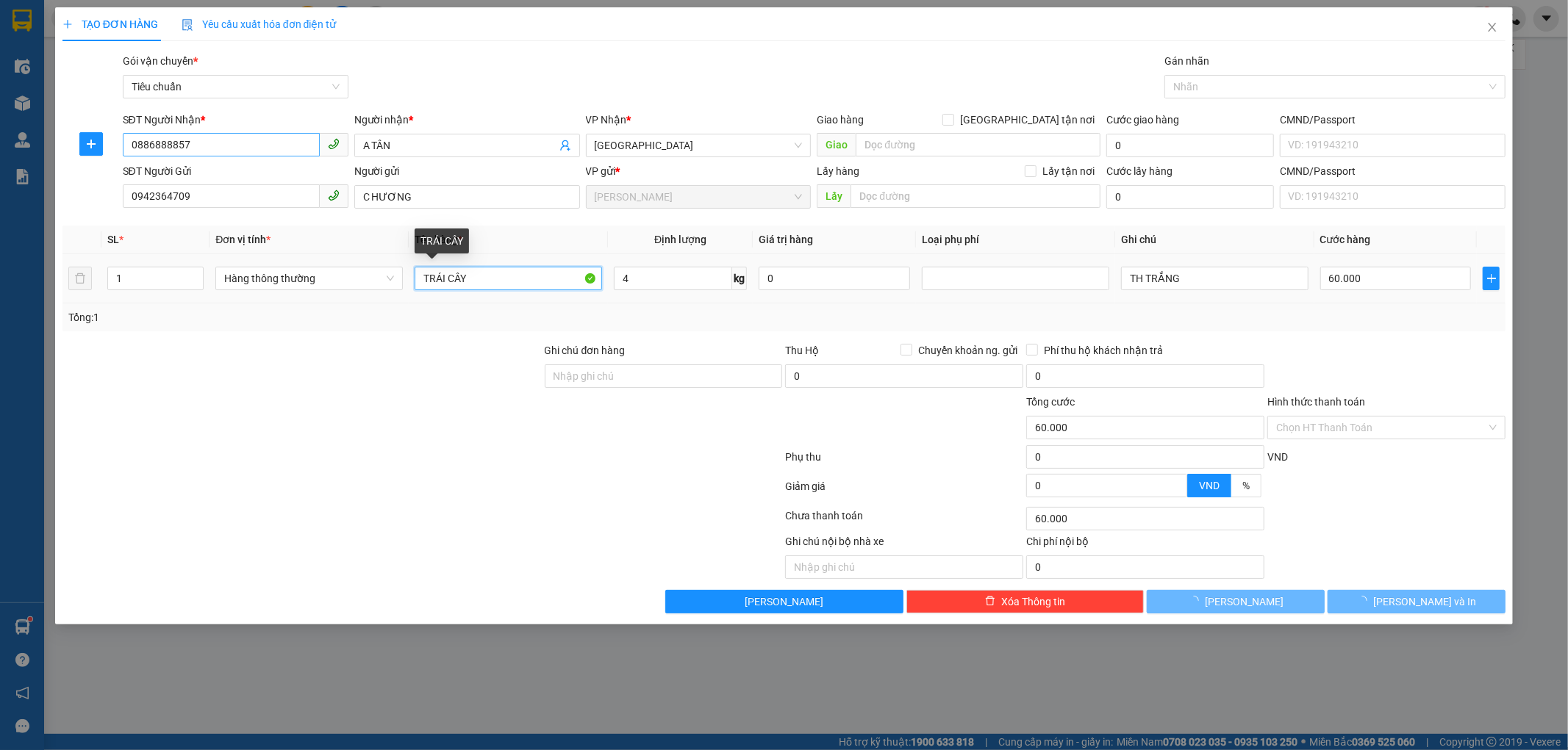
drag, startPoint x: 483, startPoint y: 278, endPoint x: 173, endPoint y: 140, distance: 339.3
click at [203, 188] on div "Transit Pickup Surcharge Ids Transit Deliver Surcharge Ids Transit Deliver Surc…" at bounding box center [784, 333] width 1444 height 560
type input "30.000"
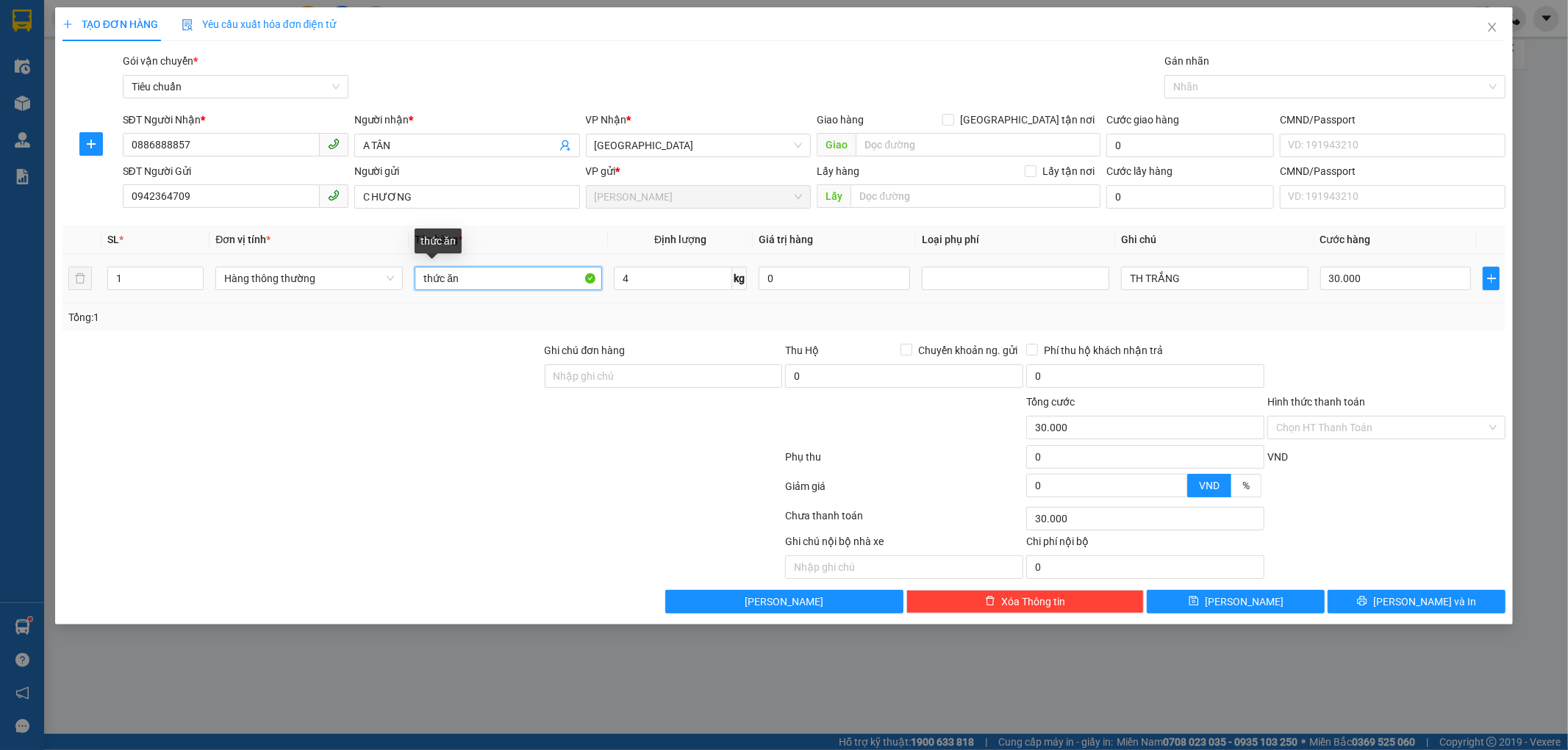
drag, startPoint x: 488, startPoint y: 284, endPoint x: 13, endPoint y: 319, distance: 476.3
click at [13, 319] on div "TẠO ĐƠN HÀNG Yêu cầu xuất hóa đơn điện tử Transit Pickup Surcharge Ids Transit …" at bounding box center [784, 375] width 1568 height 750
type input "THỨC ĂN"
drag, startPoint x: 1173, startPoint y: 278, endPoint x: 873, endPoint y: 284, distance: 300.1
click at [875, 284] on tr "1 Hàng thông thường THỨC ĂN 4 kg 0 TH TRẮNG 30.000" at bounding box center [784, 278] width 1444 height 49
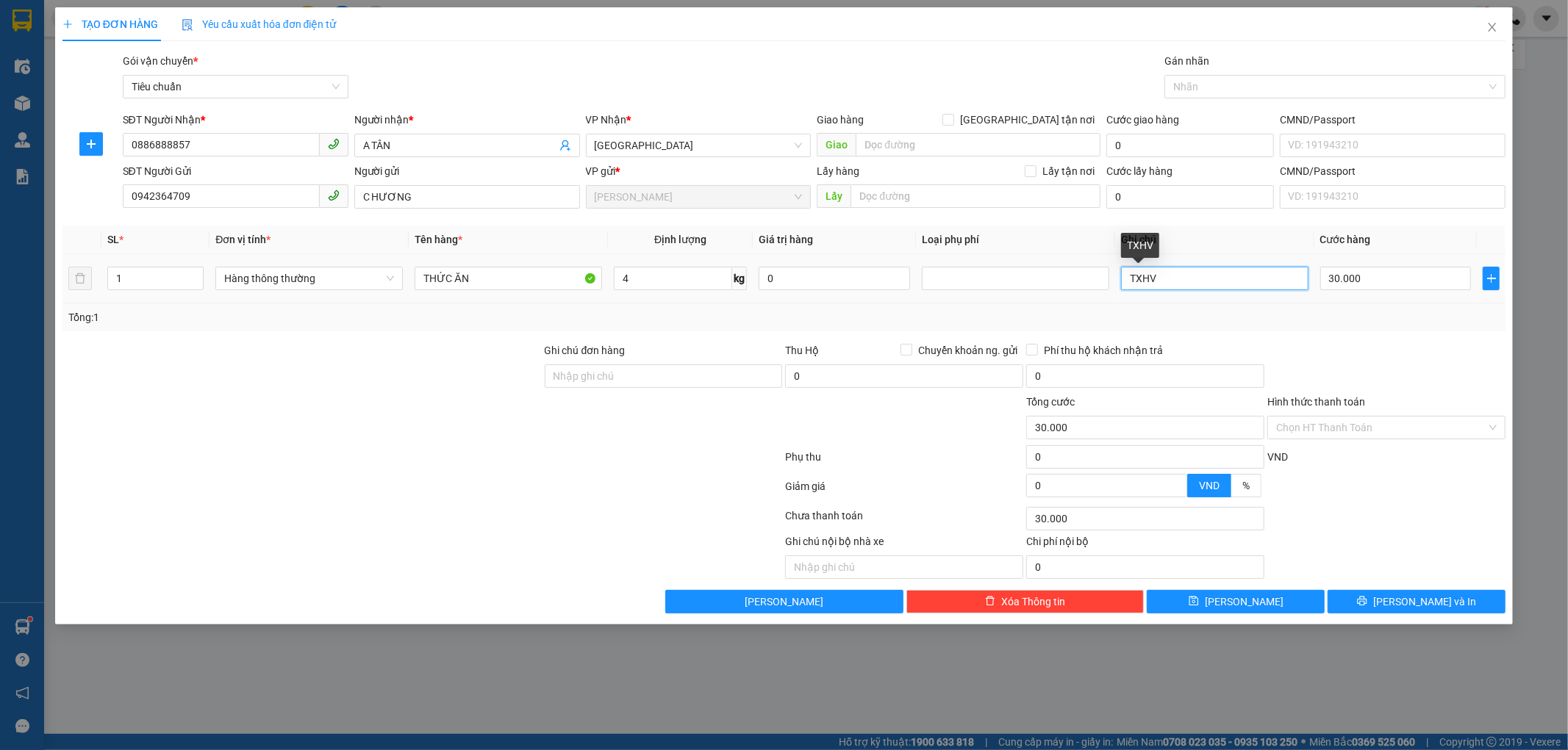
drag, startPoint x: 1152, startPoint y: 272, endPoint x: 1133, endPoint y: 272, distance: 19.0
click at [1133, 272] on input "TXHV" at bounding box center [1215, 278] width 188 height 23
type input "THXV"
click at [1336, 436] on input "Hình thức thanh toán" at bounding box center [1381, 427] width 210 height 22
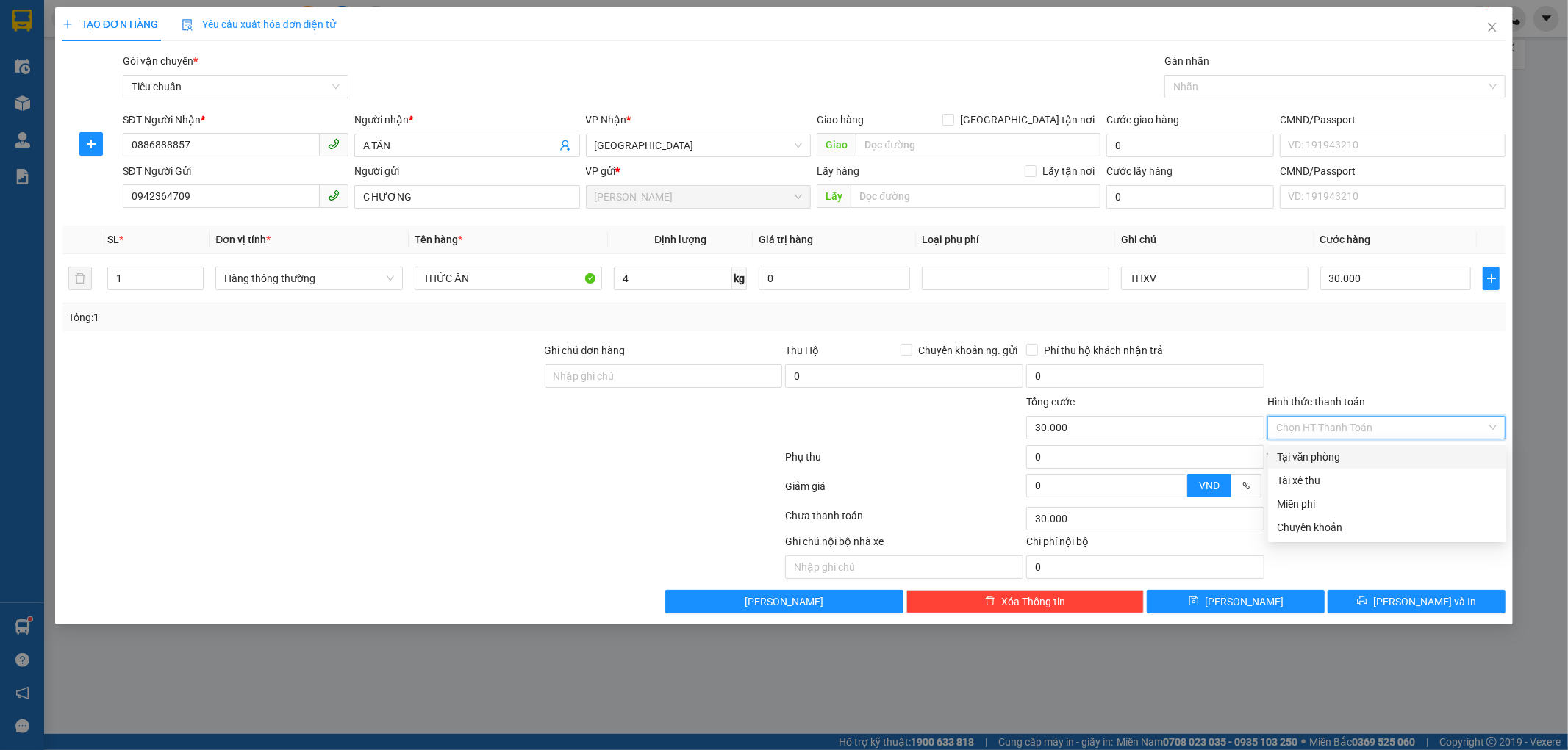
click at [1340, 453] on div "Tại văn phòng" at bounding box center [1387, 456] width 221 height 16
type input "0"
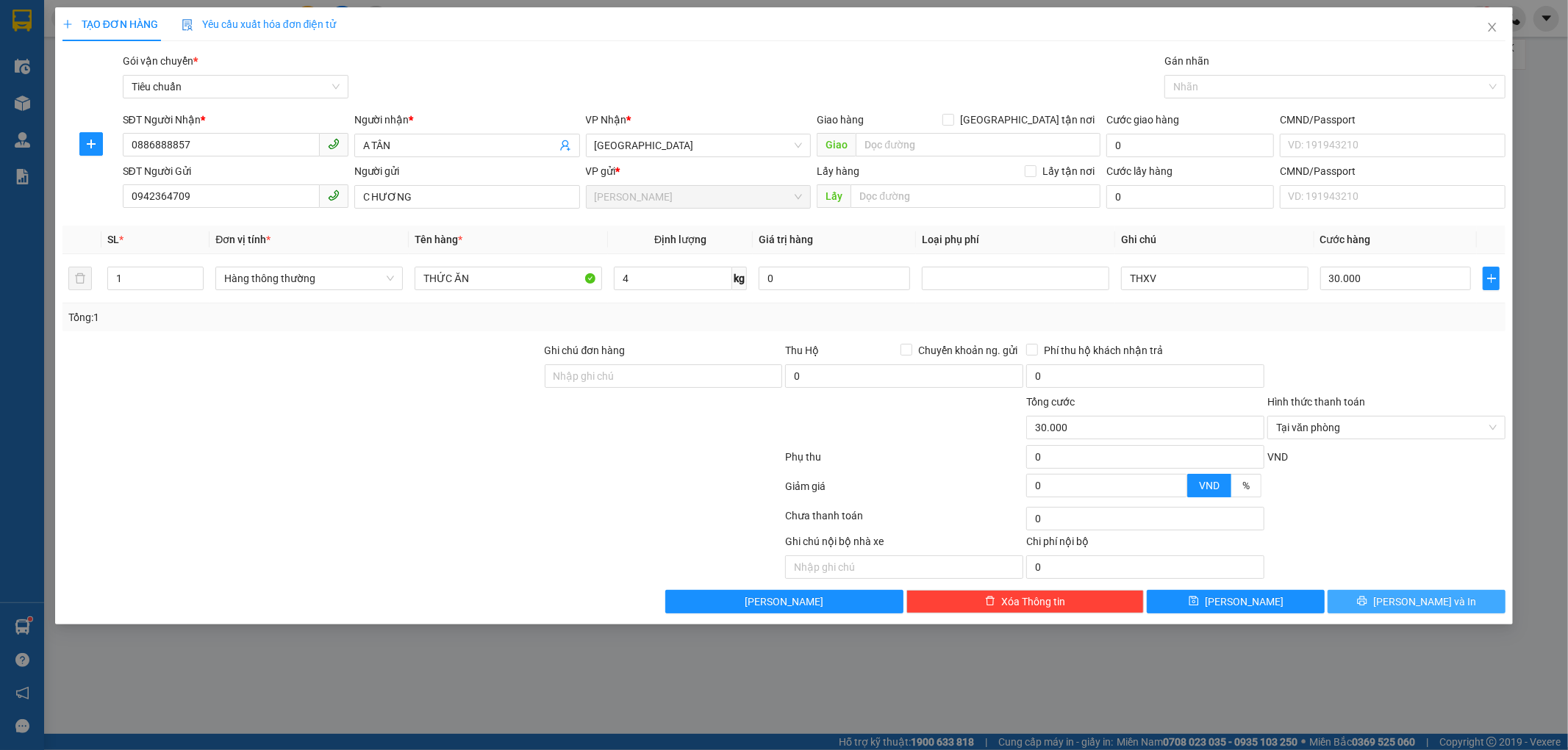
click at [1414, 603] on span "[PERSON_NAME] và In" at bounding box center [1424, 602] width 103 height 16
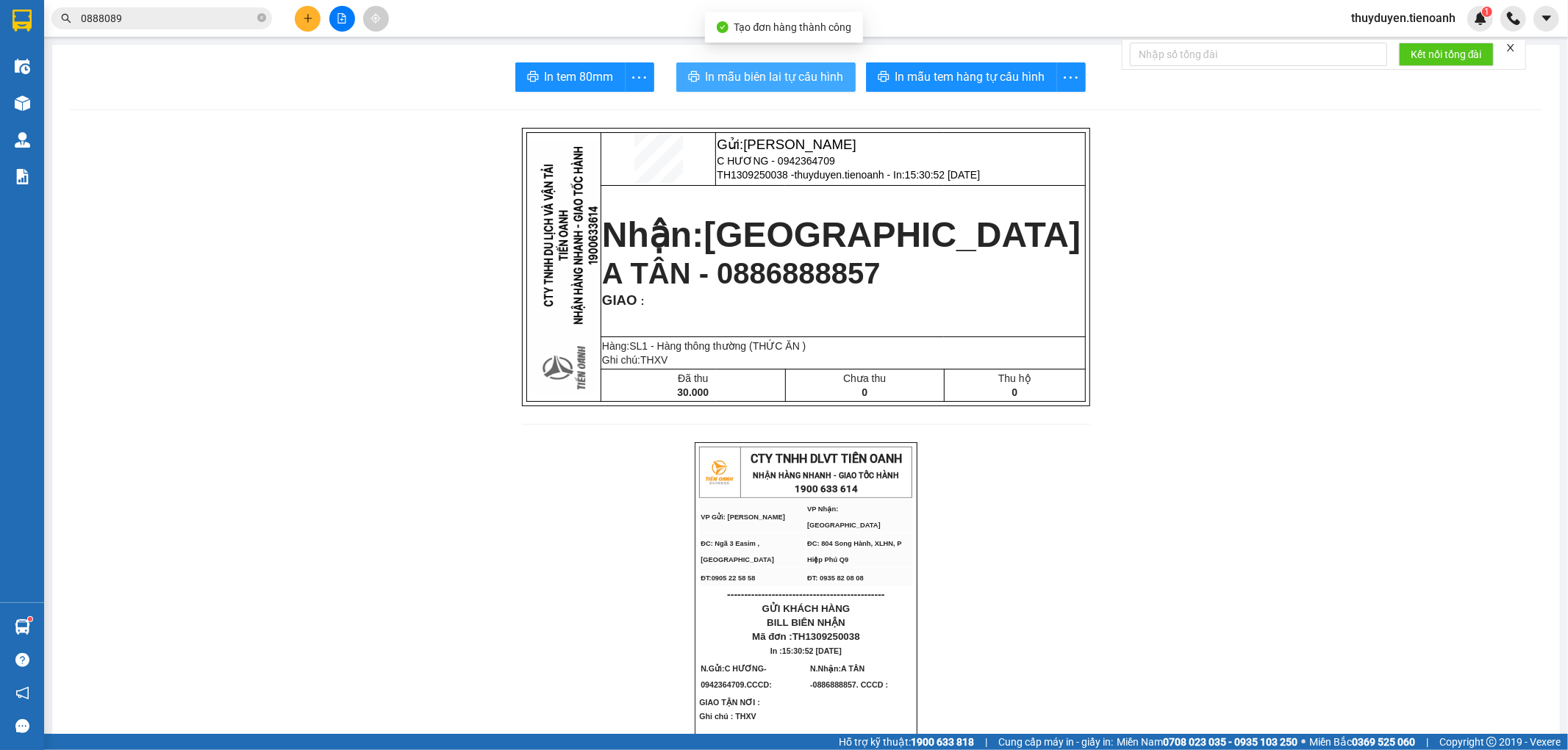
click at [809, 89] on button "In mẫu biên lai tự cấu hình" at bounding box center [766, 77] width 179 height 30
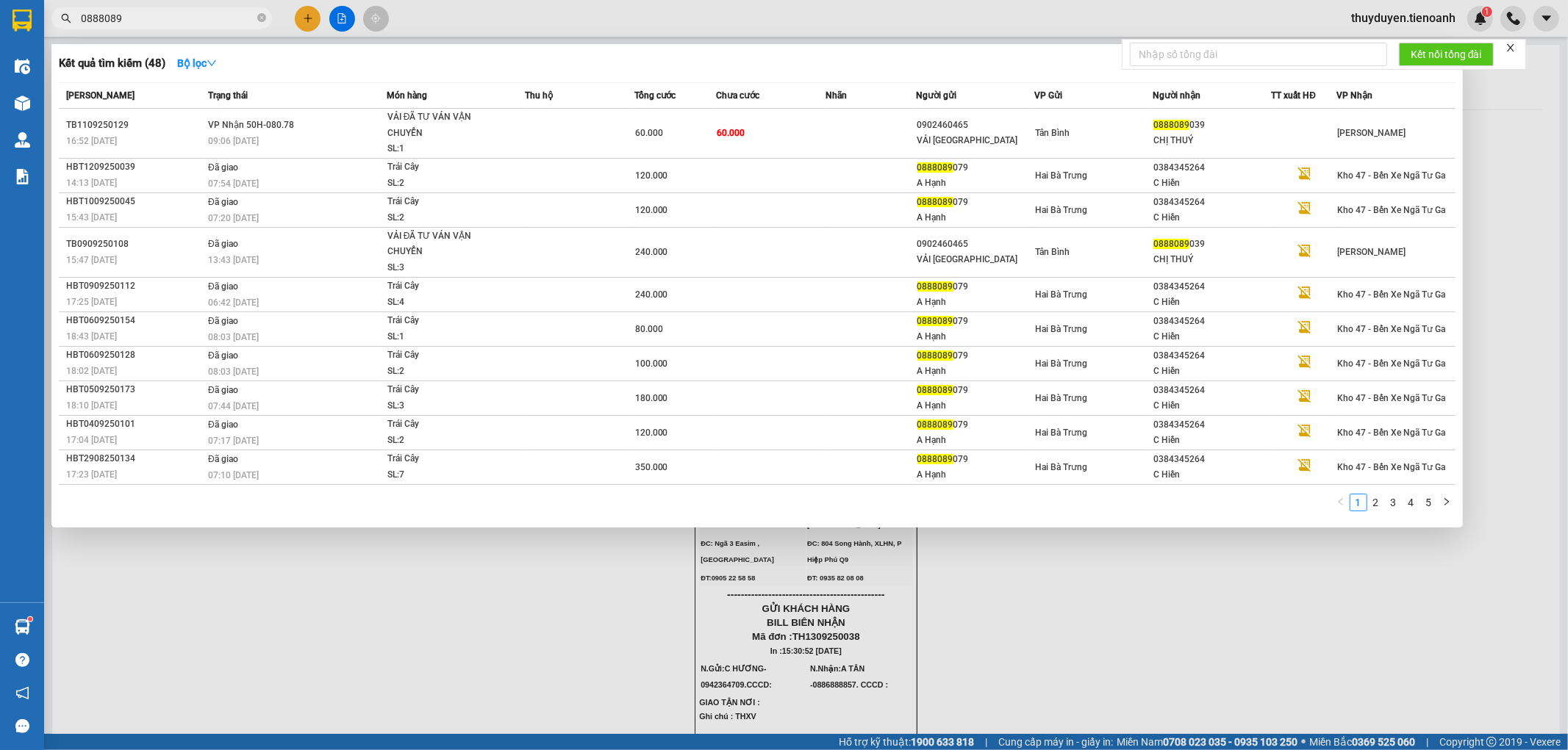
drag, startPoint x: 232, startPoint y: 18, endPoint x: 0, endPoint y: 48, distance: 233.9
click at [0, 48] on section "Kết quả tìm kiếm ( 48 ) Bộ lọc Mã ĐH Trạng thái Món hàng Thu hộ Tổng cước Chưa …" at bounding box center [784, 375] width 1568 height 750
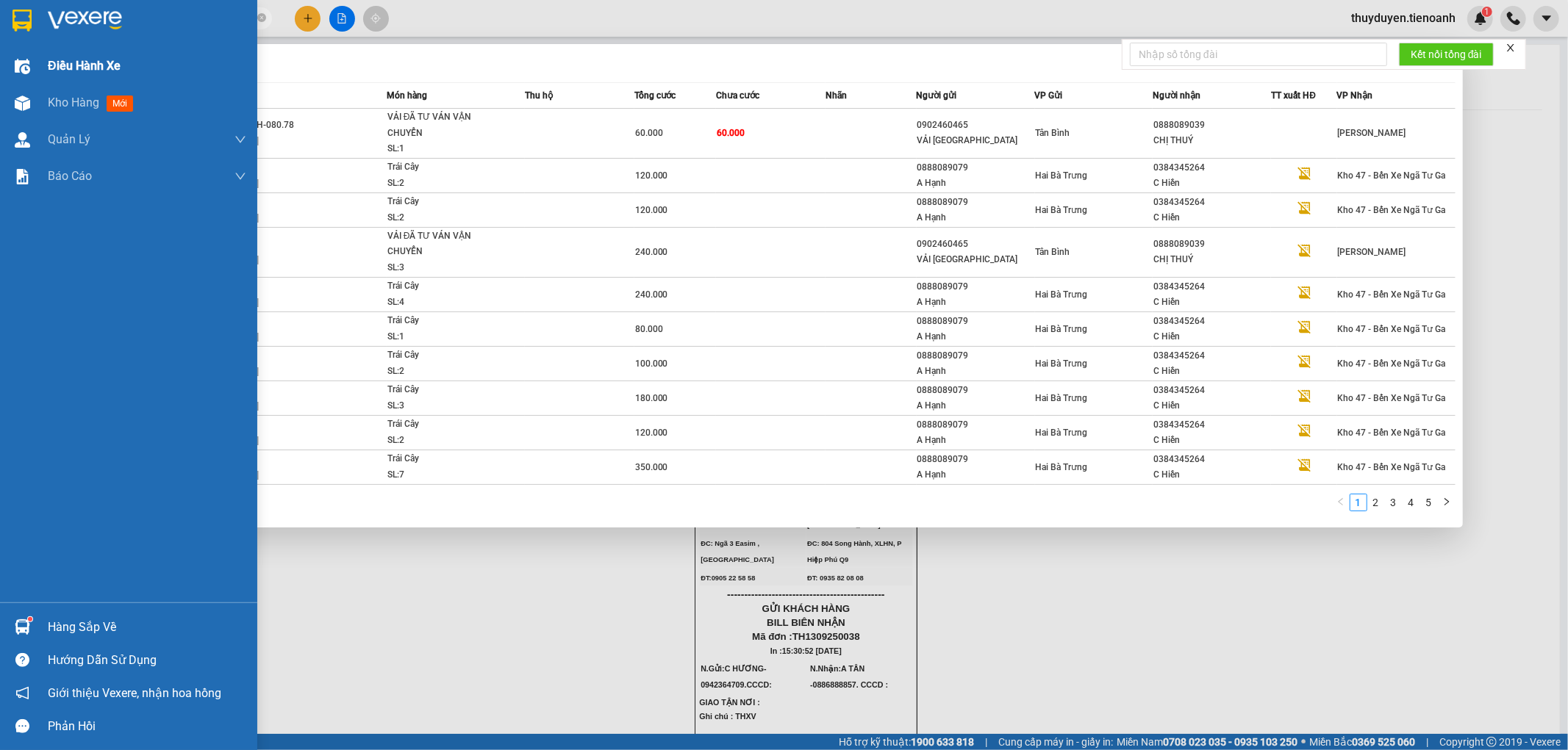
type input "2899"
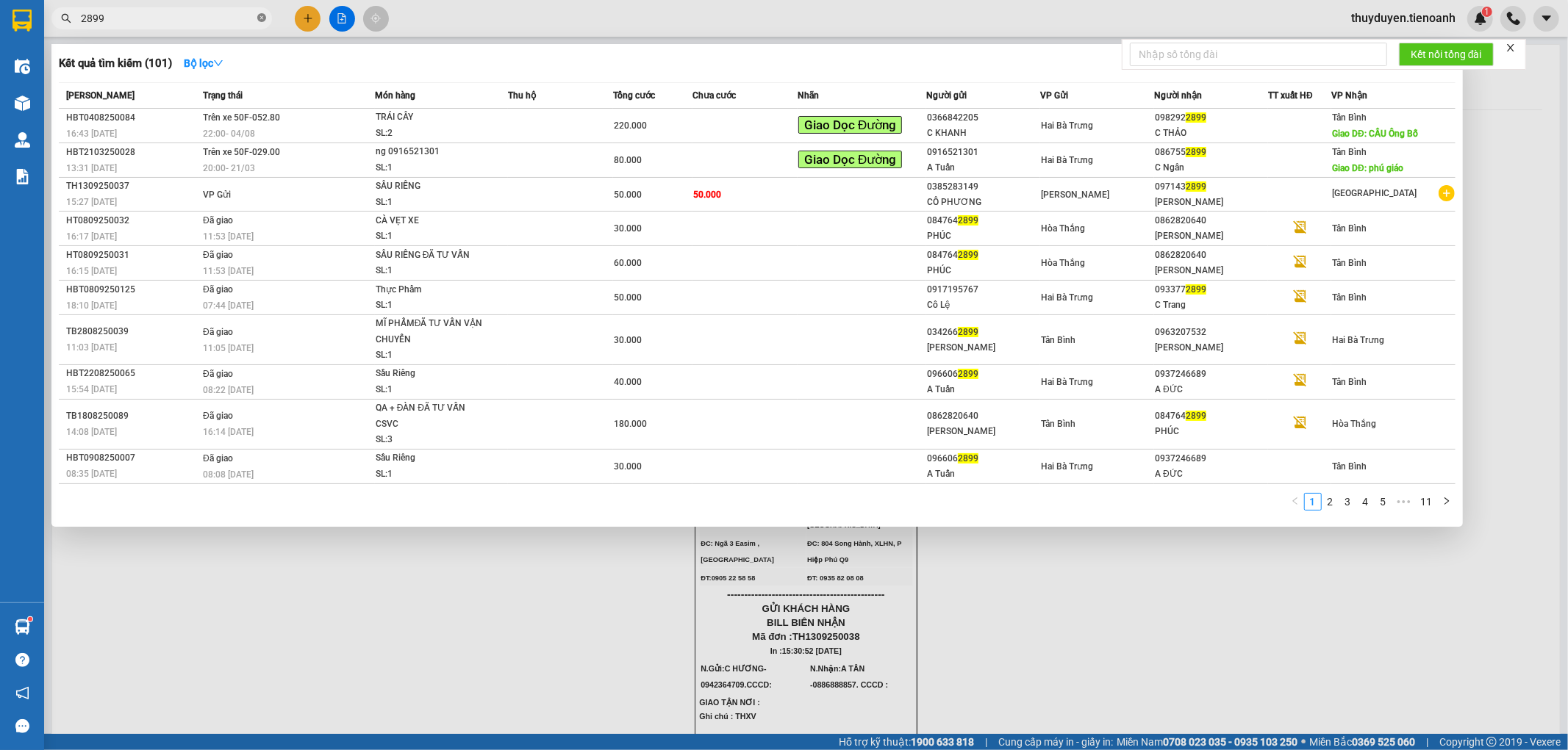
click at [262, 18] on icon "close-circle" at bounding box center [261, 17] width 9 height 9
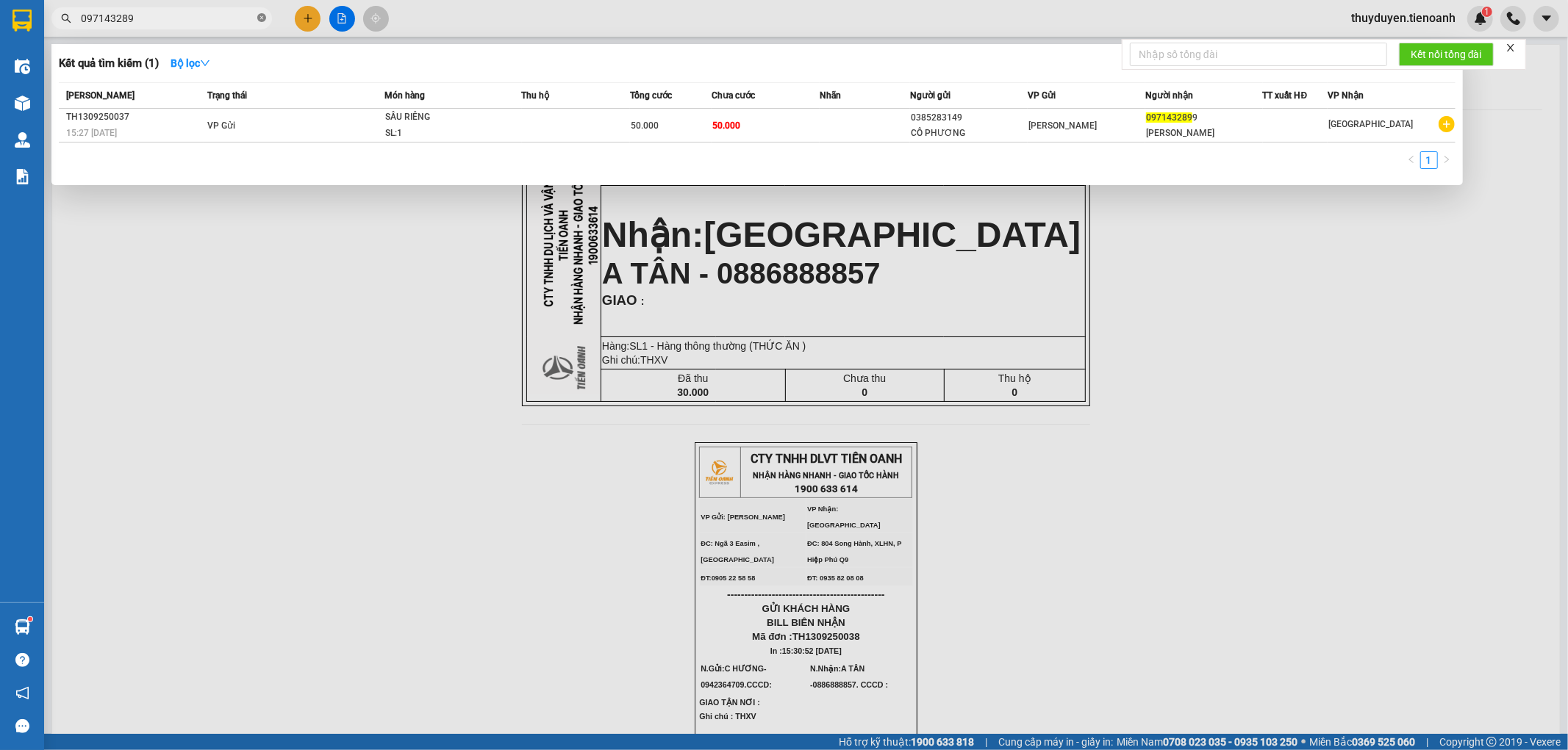
type input "0971432899"
click at [262, 19] on icon "close-circle" at bounding box center [261, 17] width 9 height 9
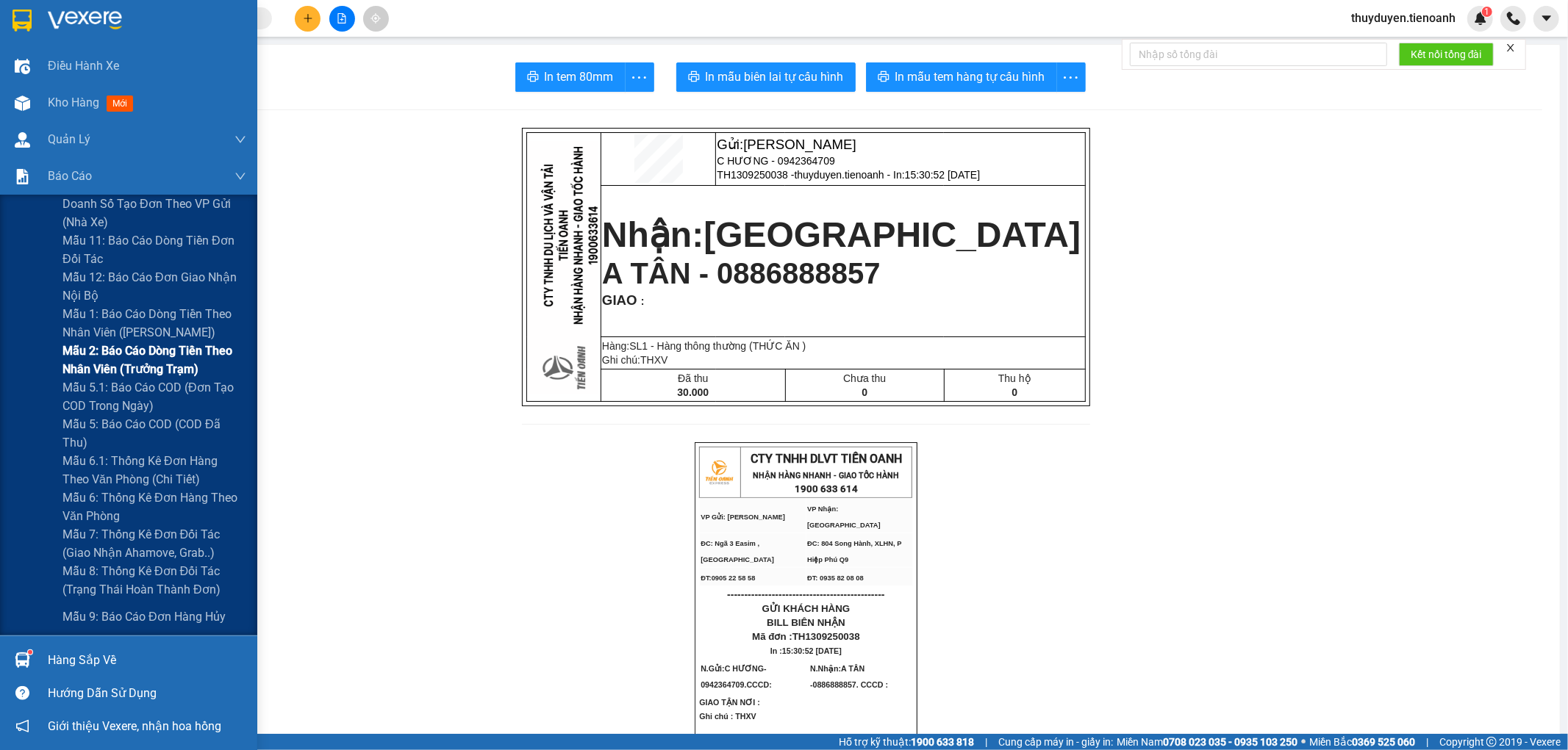
click at [66, 364] on span "Mẫu 2: Báo cáo dòng tiền theo nhân viên (Trưởng Trạm)" at bounding box center [154, 360] width 184 height 37
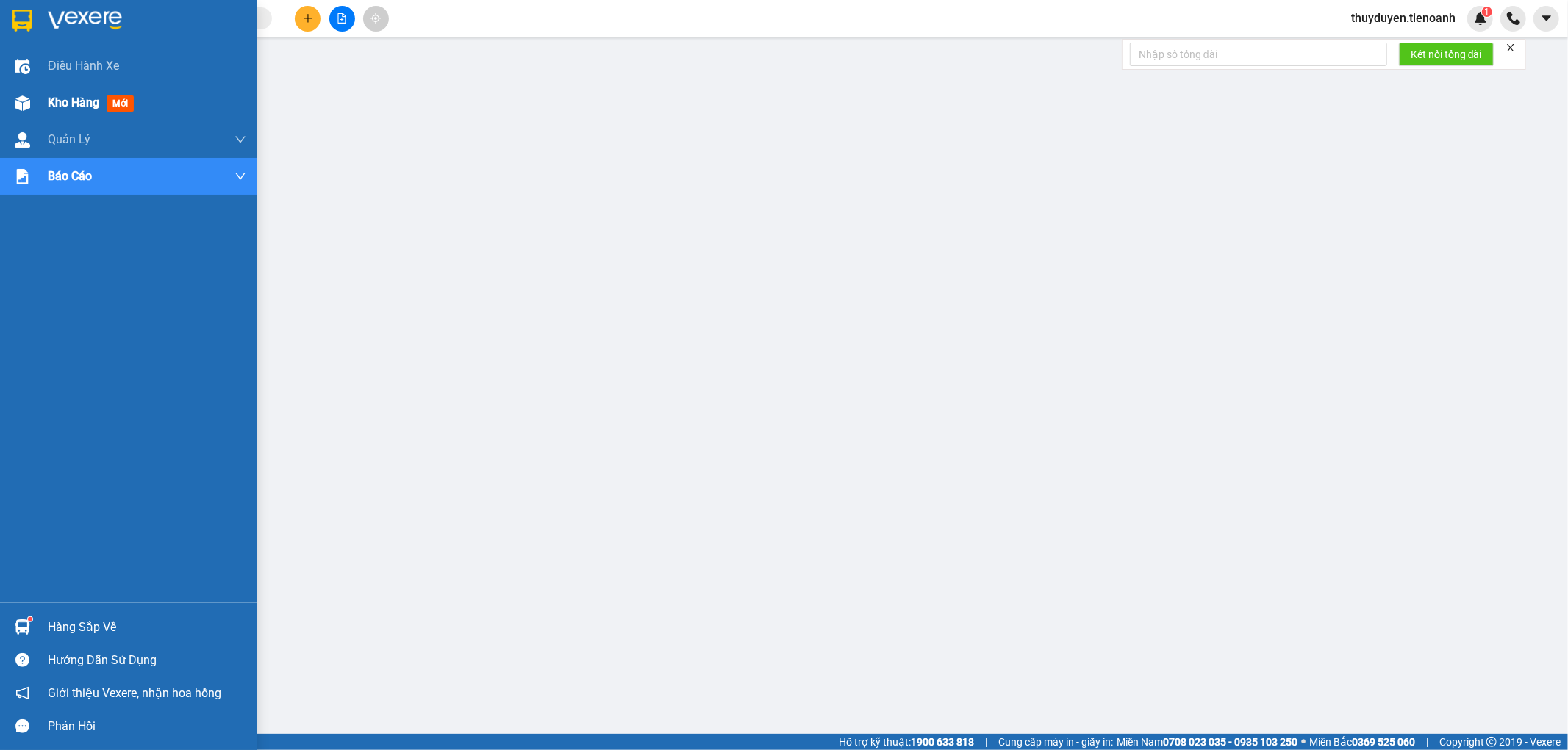
click at [34, 105] on div at bounding box center [22, 103] width 26 height 26
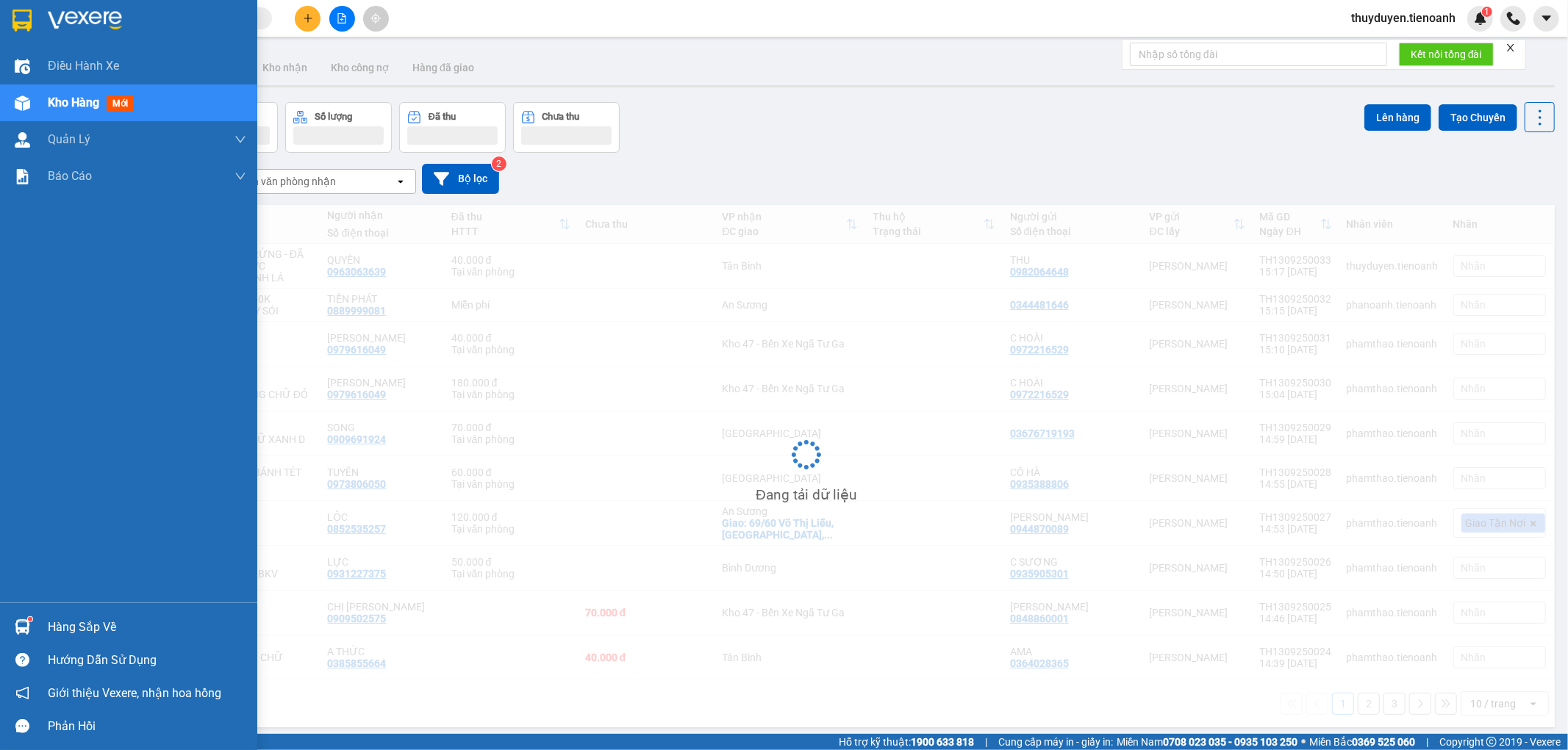
click at [64, 105] on span "Kho hàng" at bounding box center [73, 102] width 51 height 14
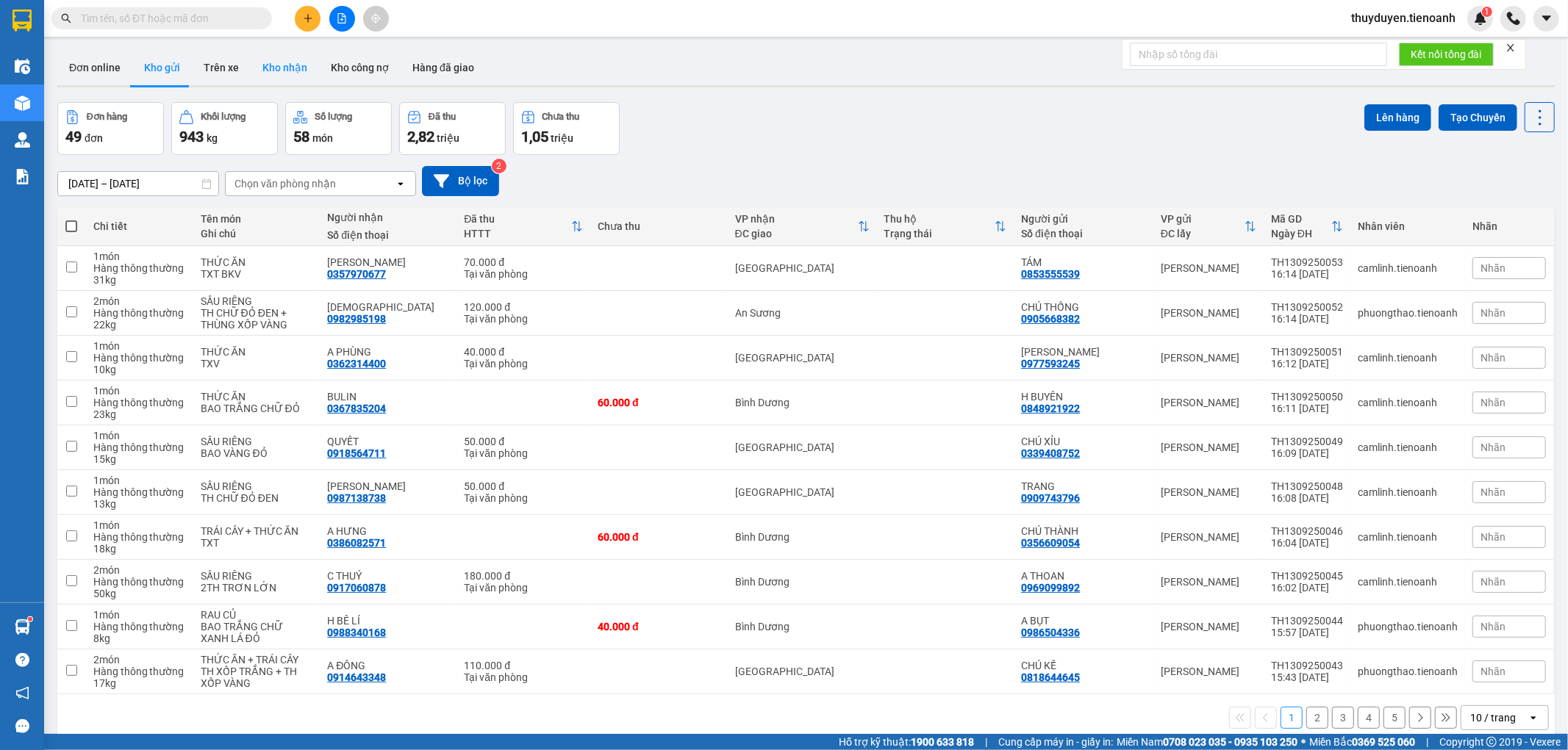
click at [274, 59] on button "Kho nhận" at bounding box center [284, 67] width 68 height 36
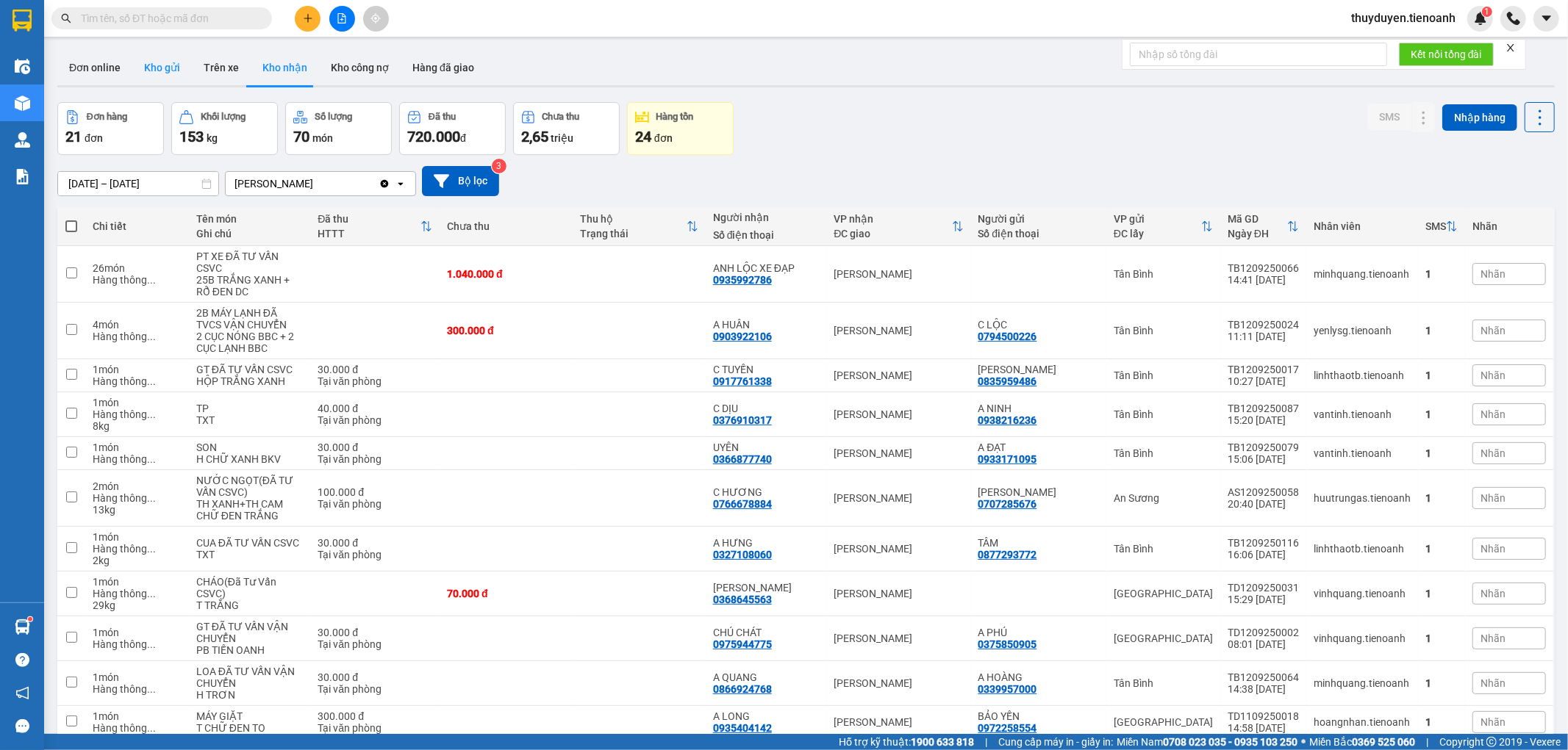
click at [163, 60] on button "Kho gửi" at bounding box center [162, 67] width 60 height 36
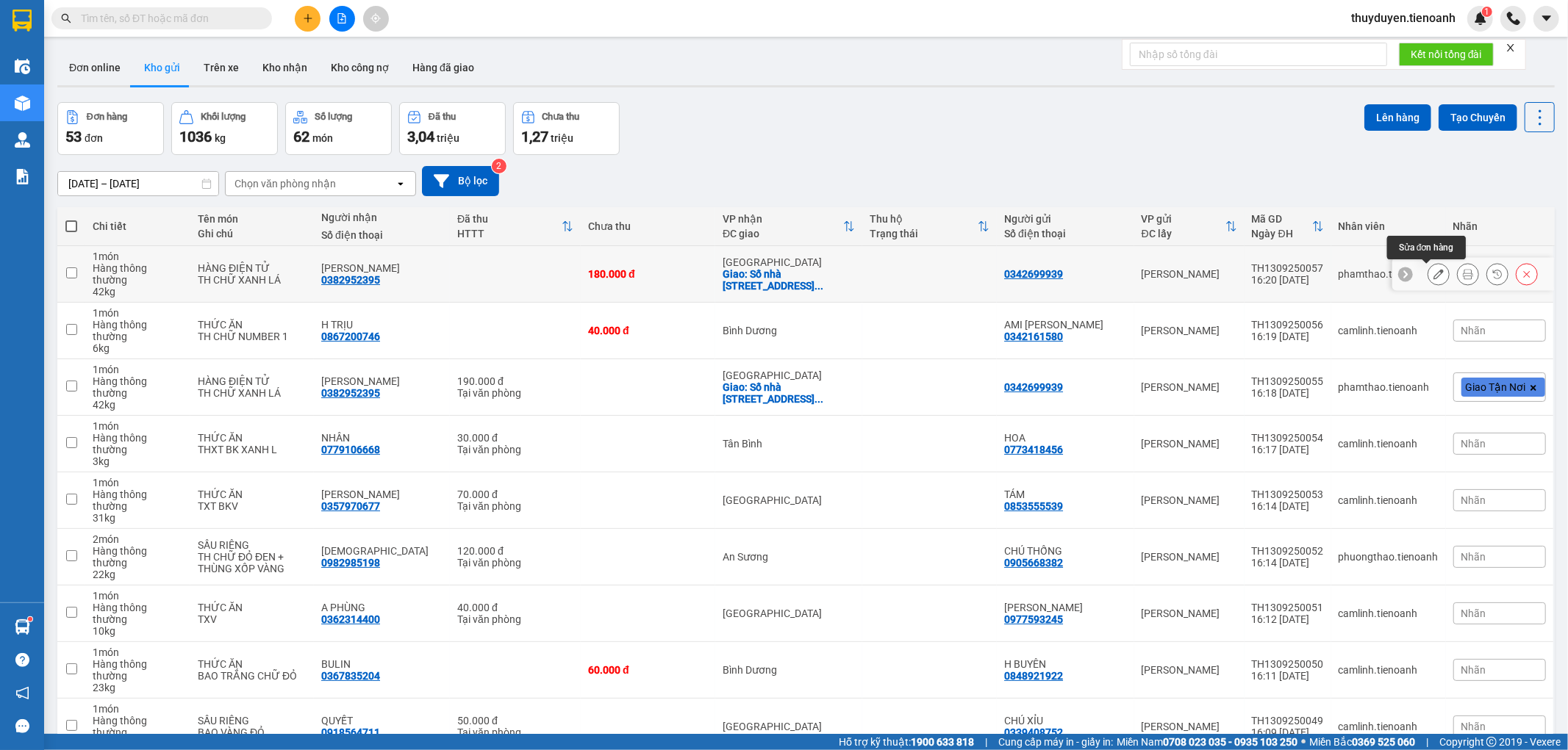
click at [1433, 279] on icon at bounding box center [1438, 273] width 11 height 11
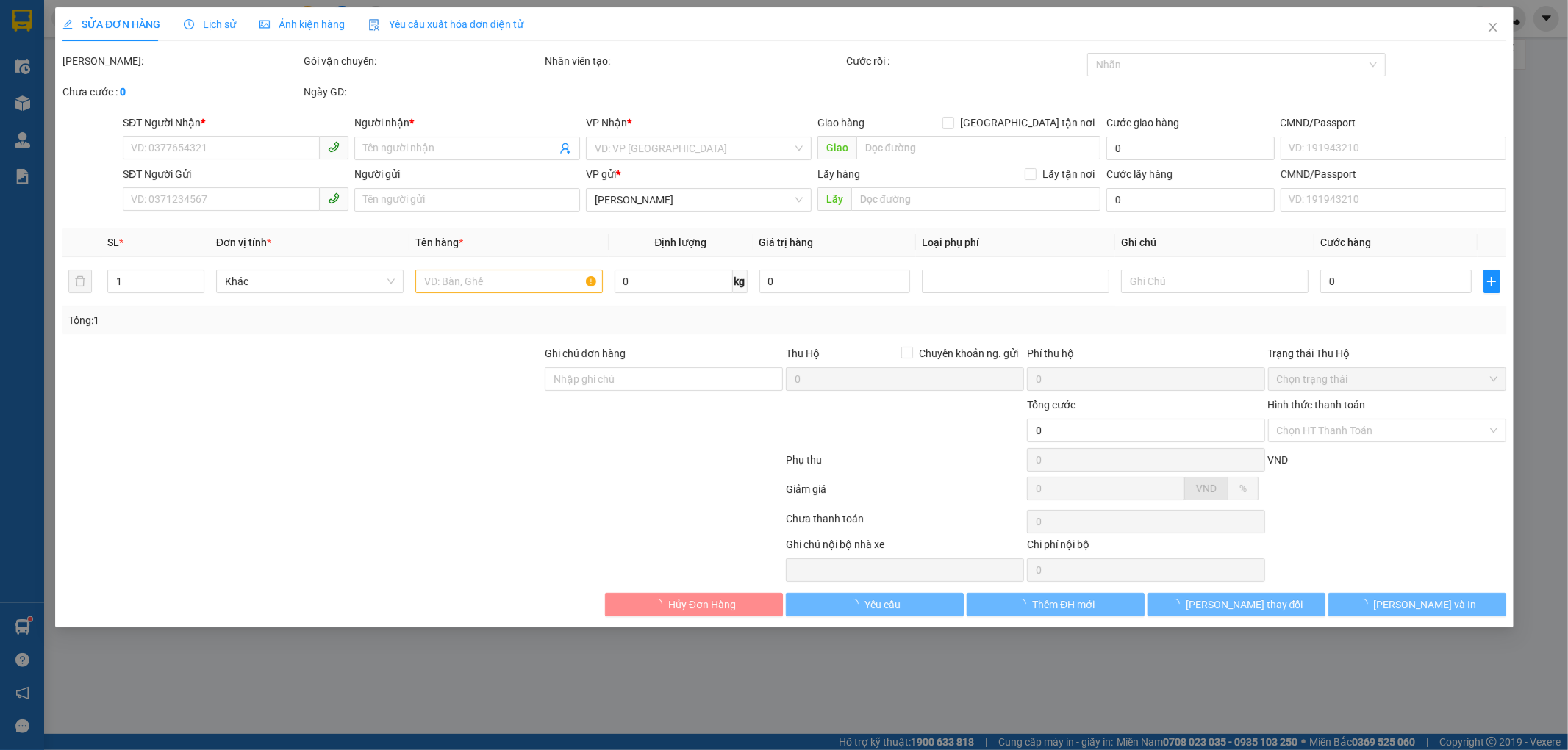
type input "0382952395"
type input "[PERSON_NAME]"
checkbox input "true"
type input "Số nhà [STREET_ADDRESS]"
type input "0342699939"
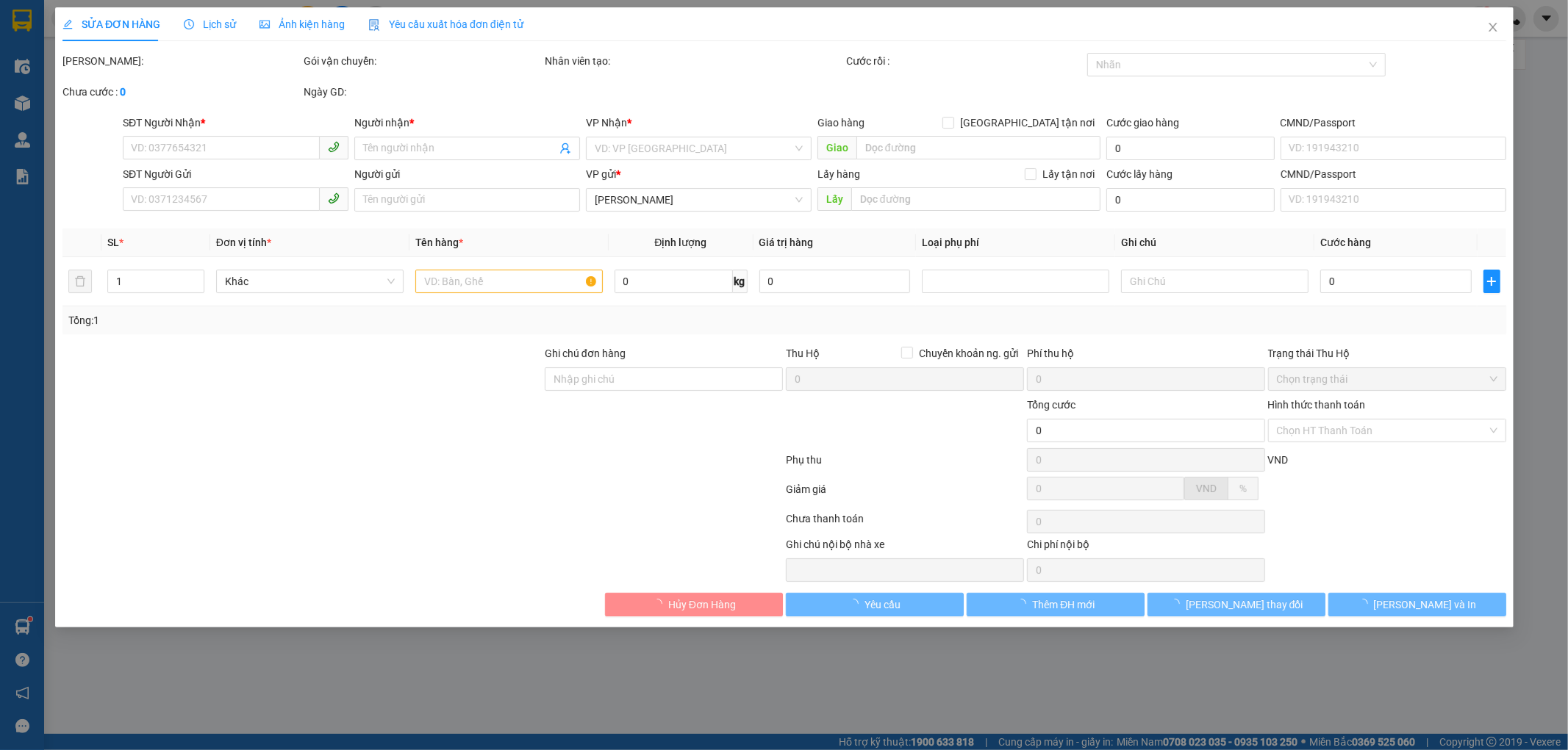
type input "180.000"
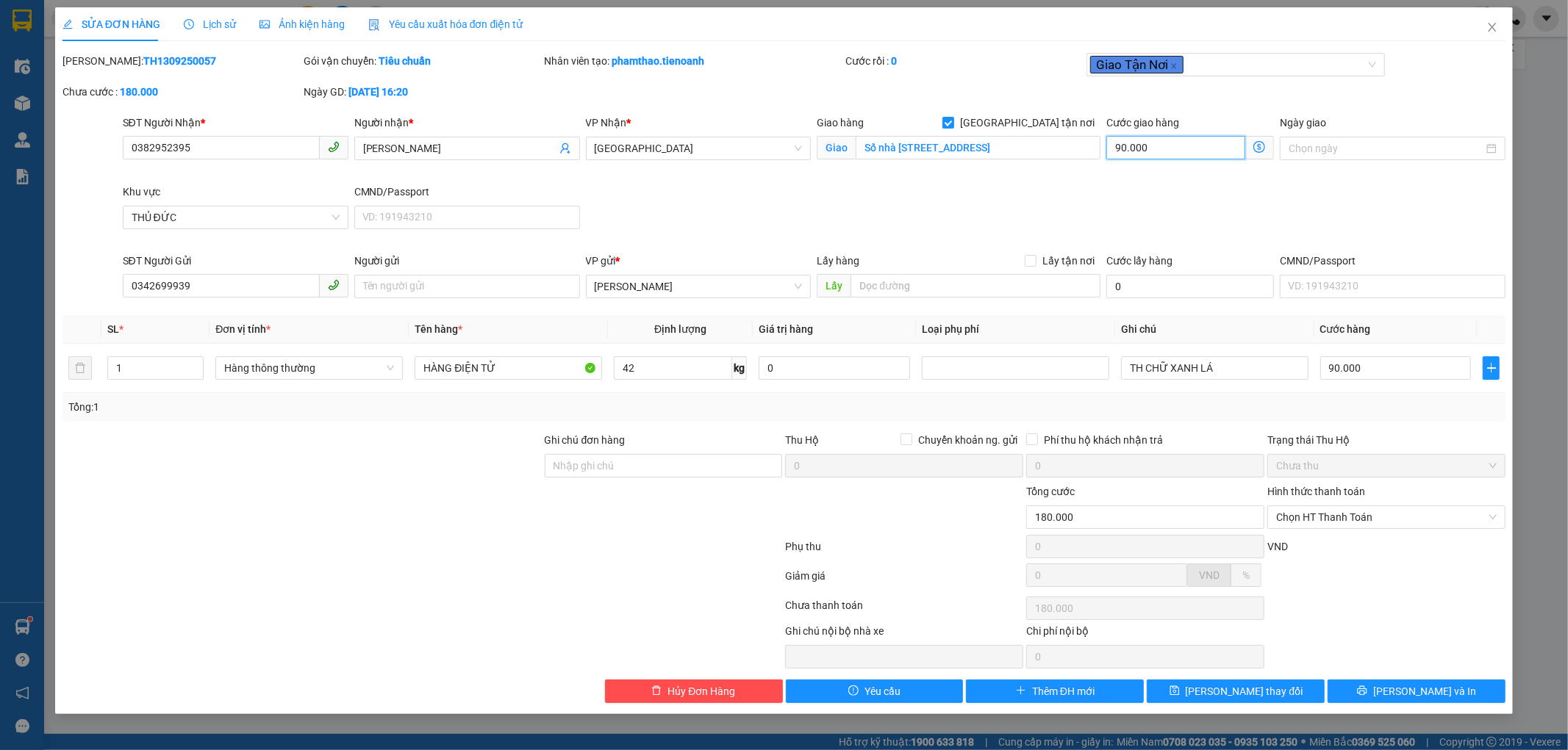
click at [1207, 154] on input "90.000" at bounding box center [1176, 147] width 139 height 23
type input "90.001"
type input "1"
type input "90.010"
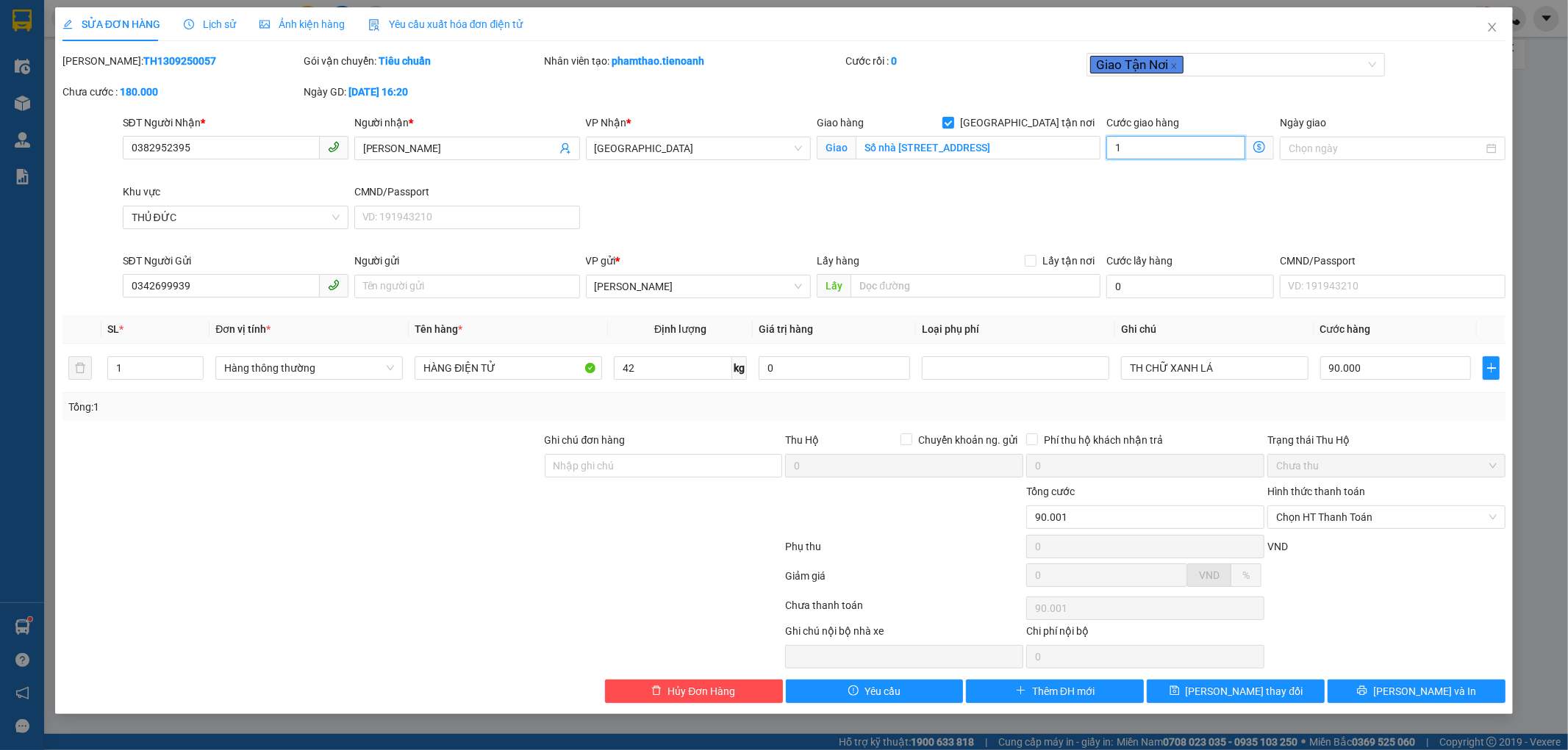
type input "90.010"
type input "10"
type input "90.100"
type input "100"
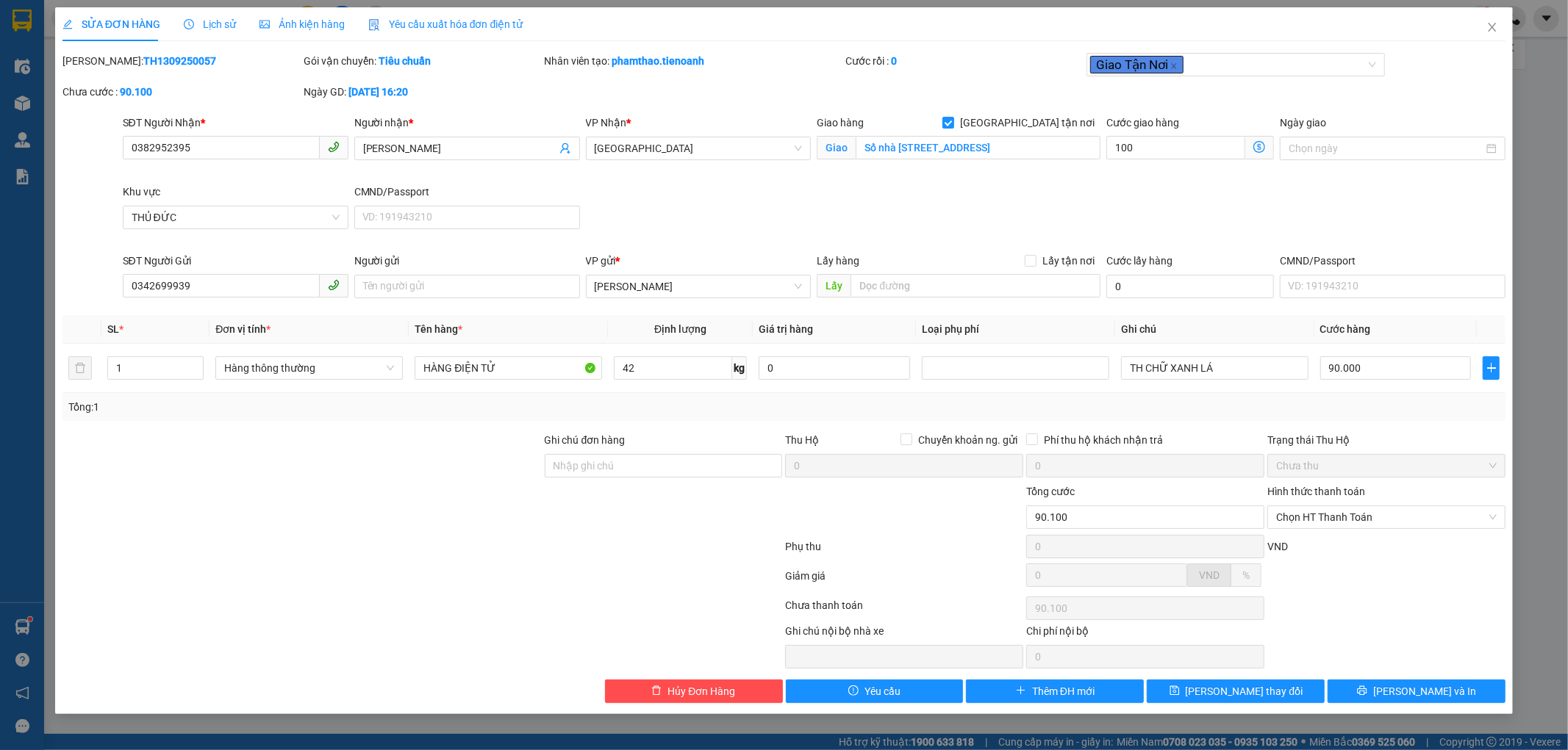
type input "190.000"
type input "100.000"
click at [1350, 189] on div "SĐT Người Nhận * 0382952395 Người nhận * HOÀNG ANH VP Nhận * [GEOGRAPHIC_DATA] …" at bounding box center [814, 183] width 1390 height 138
click at [1408, 364] on input "90.000" at bounding box center [1396, 368] width 151 height 23
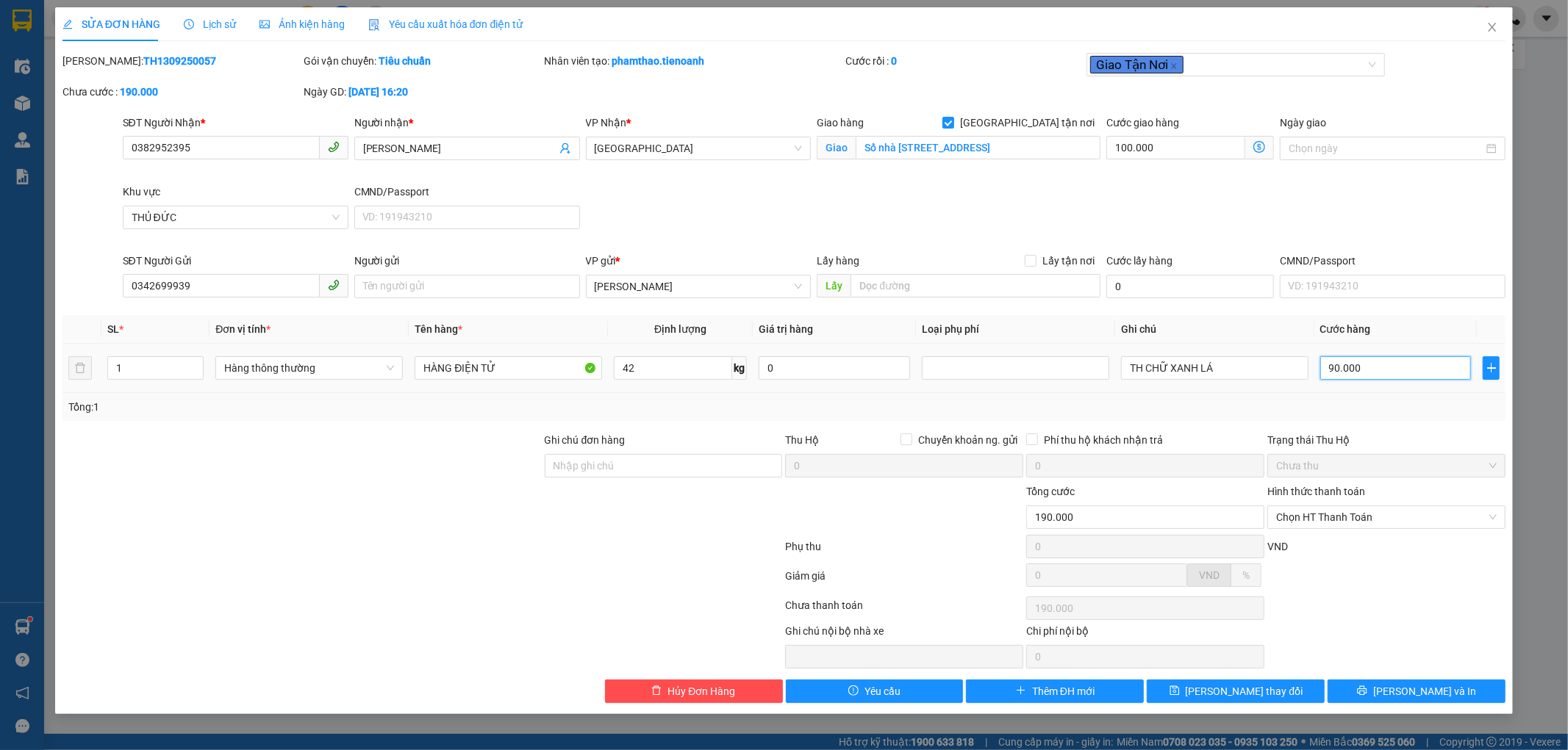
type input "100.001"
type input "1"
type input "100.010"
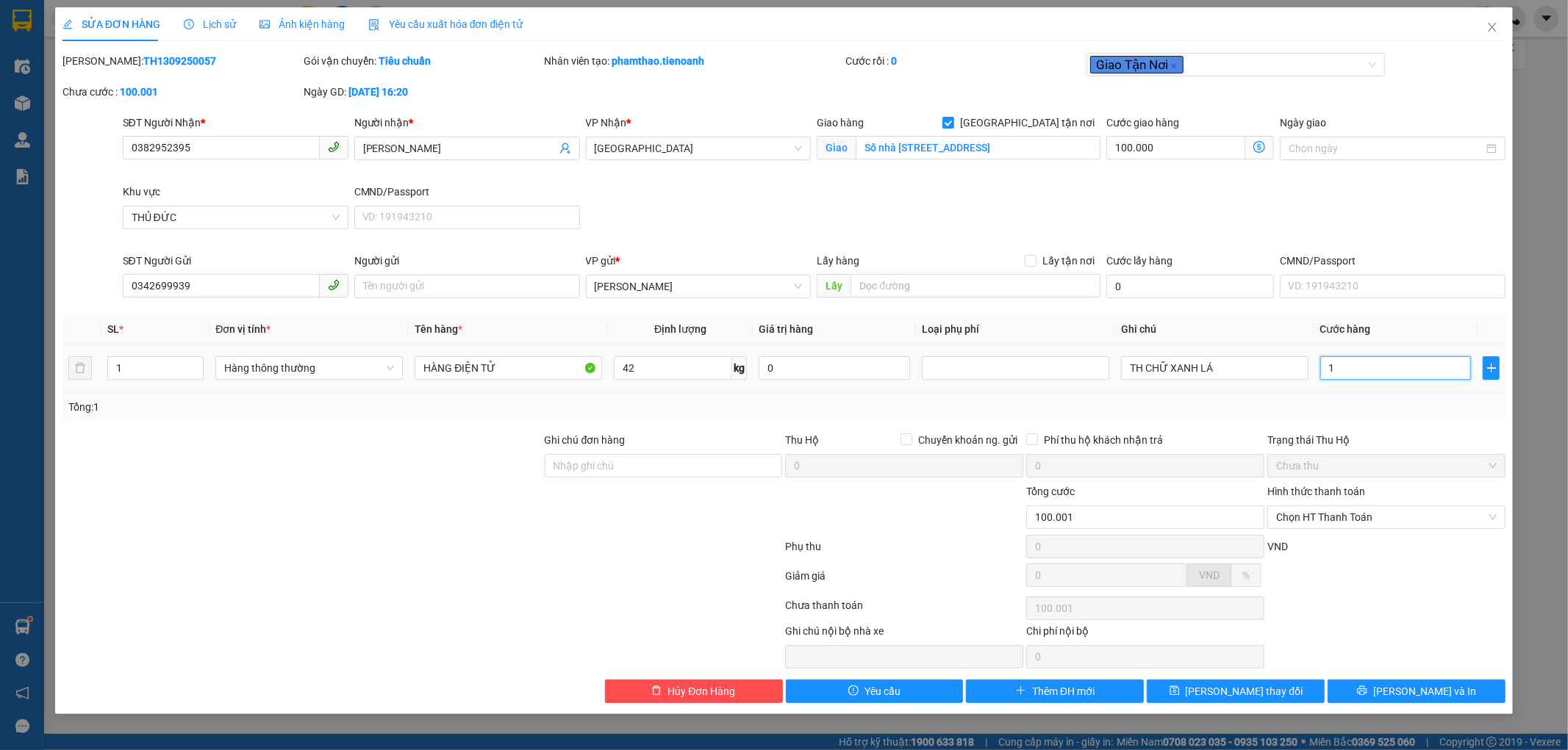
type input "10"
type input "100.100"
type input "100"
type input "200.000"
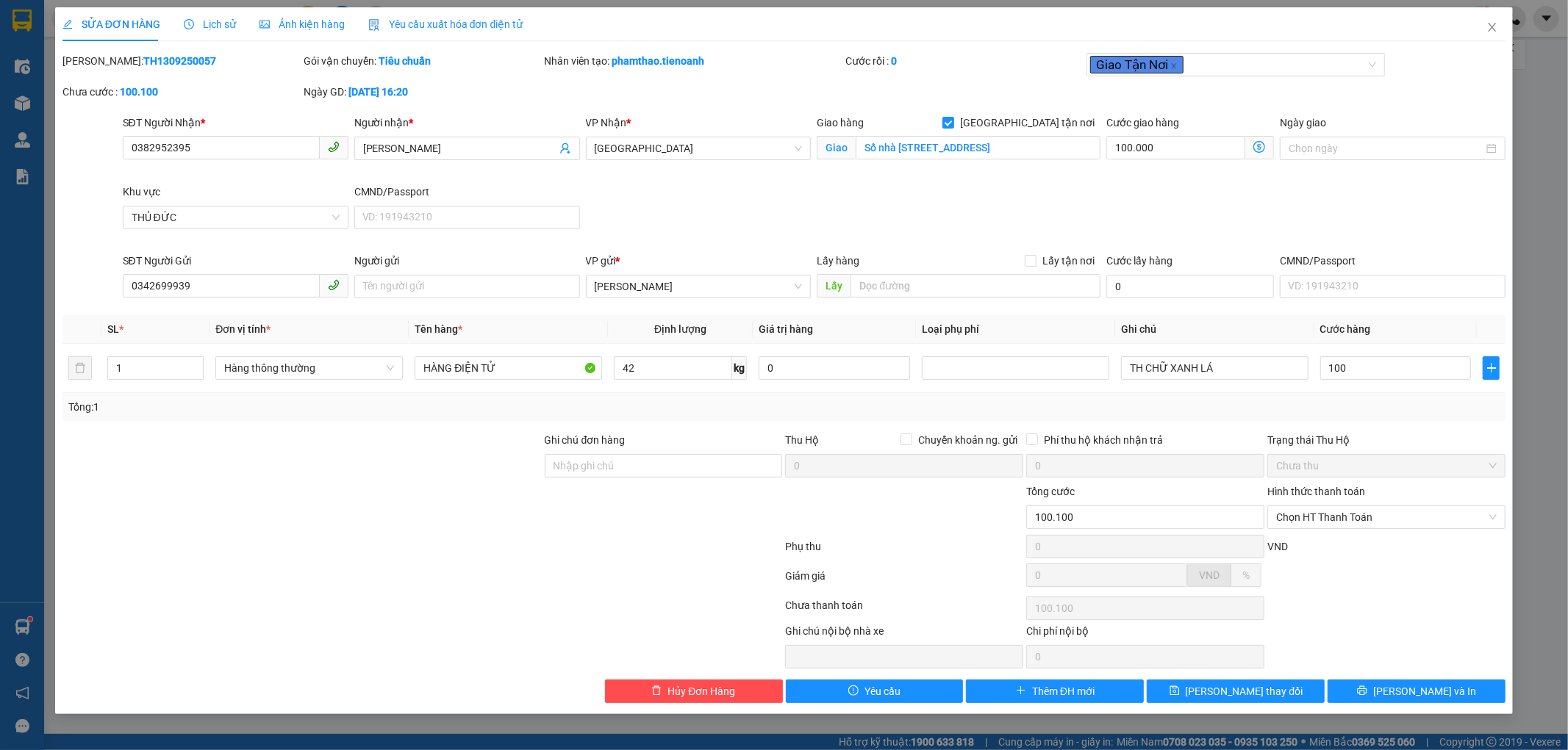
type input "200.000"
type input "100.000"
click at [1412, 222] on div "SĐT Người Nhận * 0382952395 Người nhận * HOÀNG ANH VP Nhận * [GEOGRAPHIC_DATA] …" at bounding box center [814, 183] width 1390 height 138
click at [1178, 149] on input "100.000" at bounding box center [1176, 147] width 139 height 23
type input "100.009"
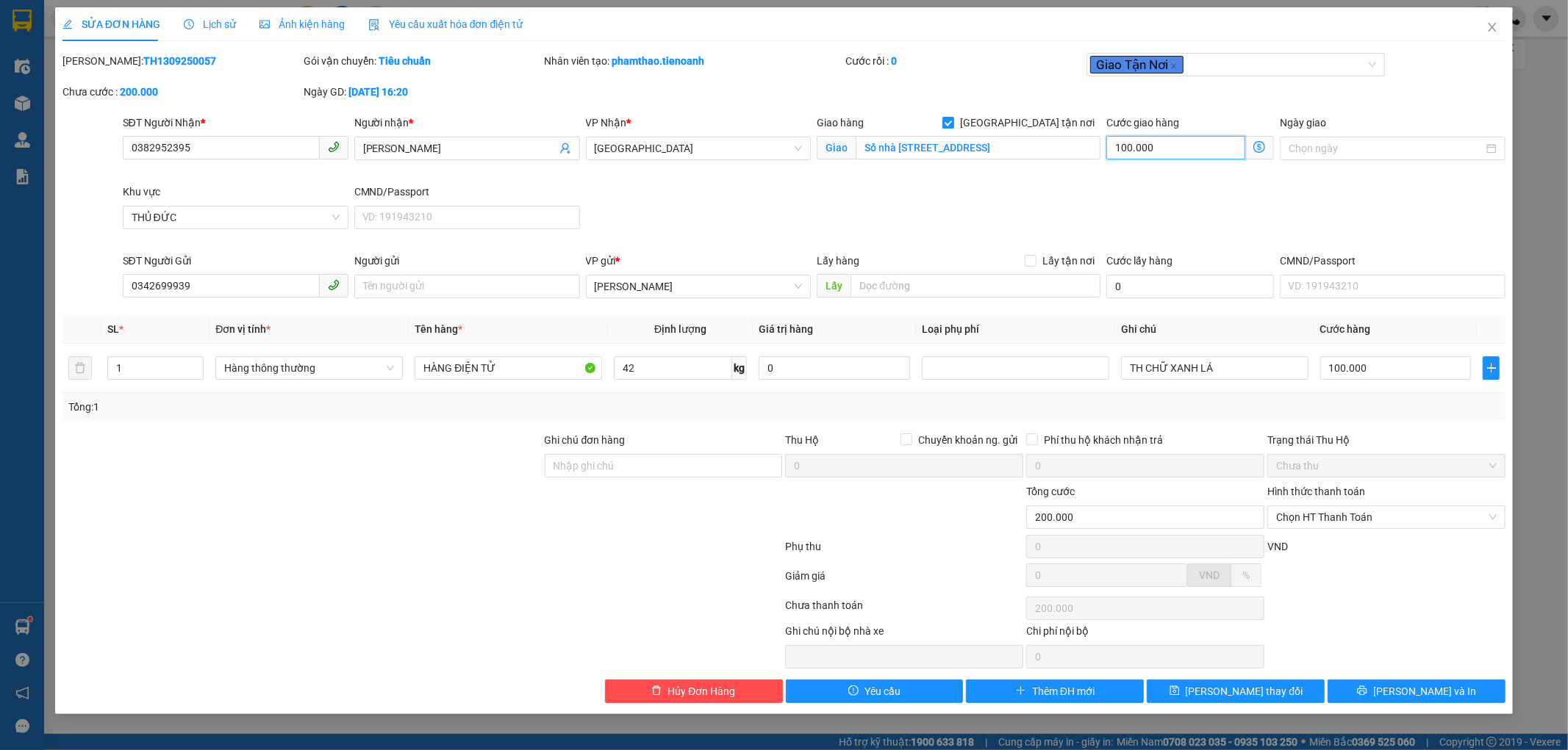
type input "100.009"
type input "9"
type input "100.090"
type input "90"
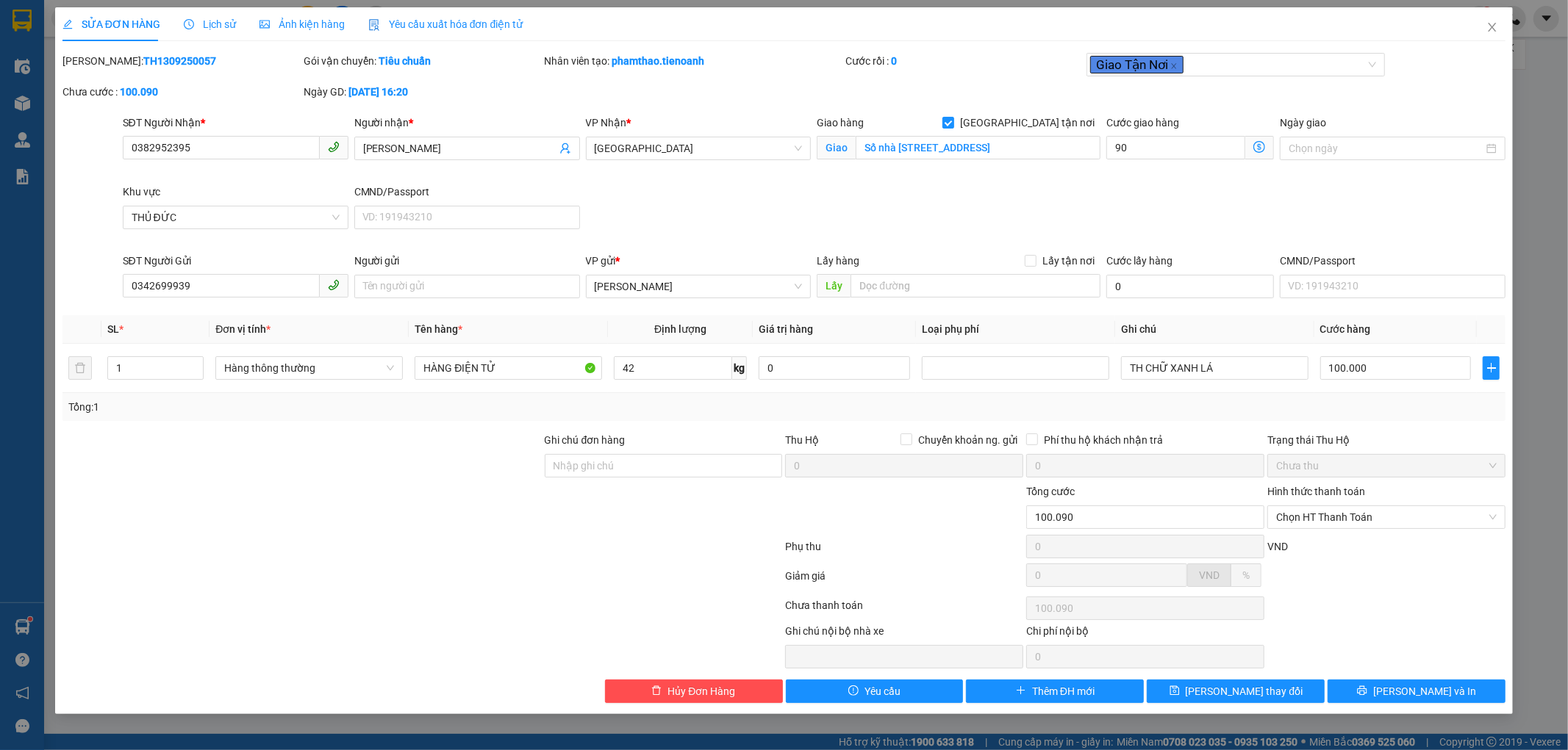
type input "190.000"
type input "90.000"
click at [1197, 201] on div "SĐT Người Nhận * 0382952395 Người nhận * HOÀNG ANH VP Nhận * [GEOGRAPHIC_DATA] …" at bounding box center [814, 183] width 1390 height 138
click at [1244, 685] on span "[PERSON_NAME] thay đổi" at bounding box center [1244, 691] width 118 height 16
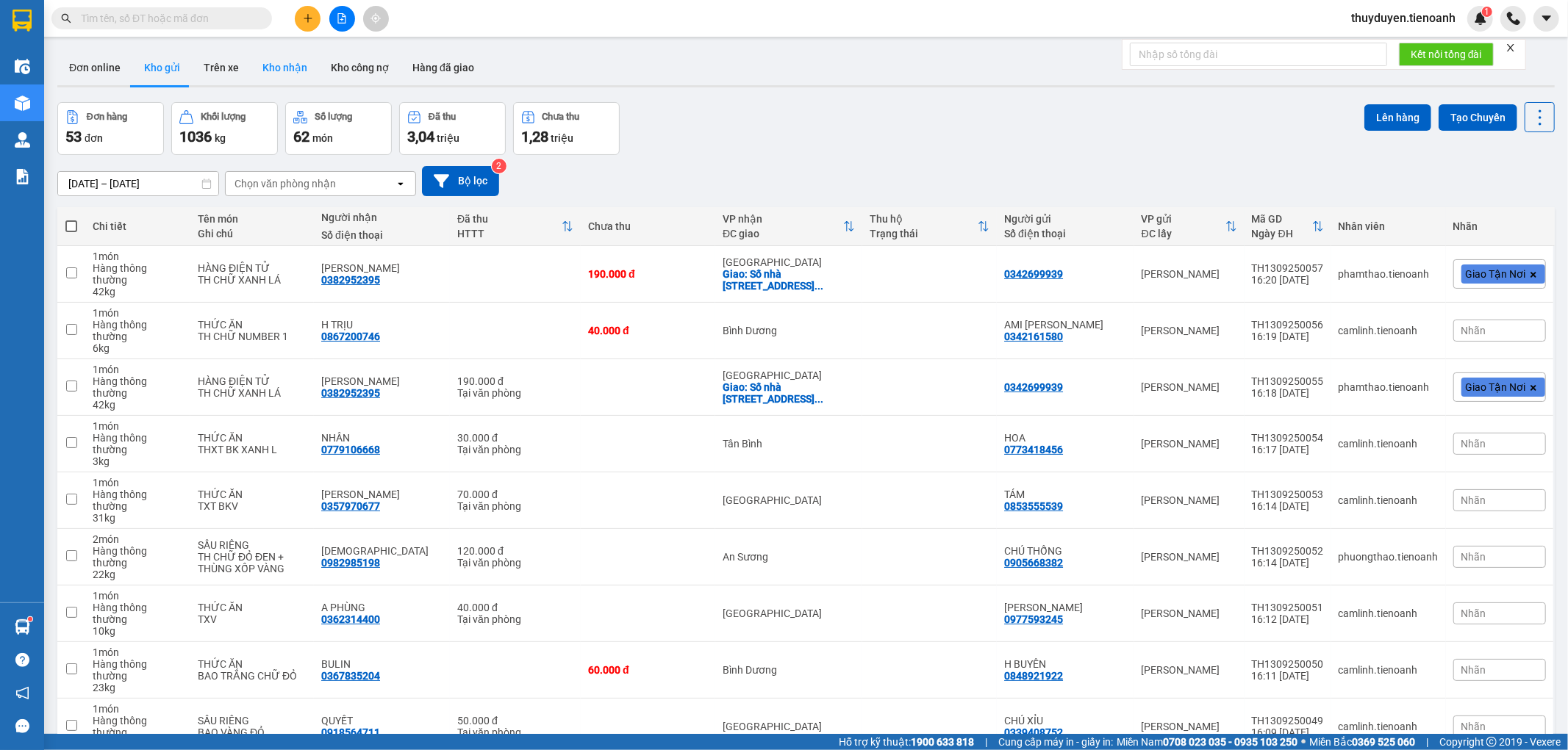
click at [274, 65] on button "Kho nhận" at bounding box center [284, 67] width 68 height 36
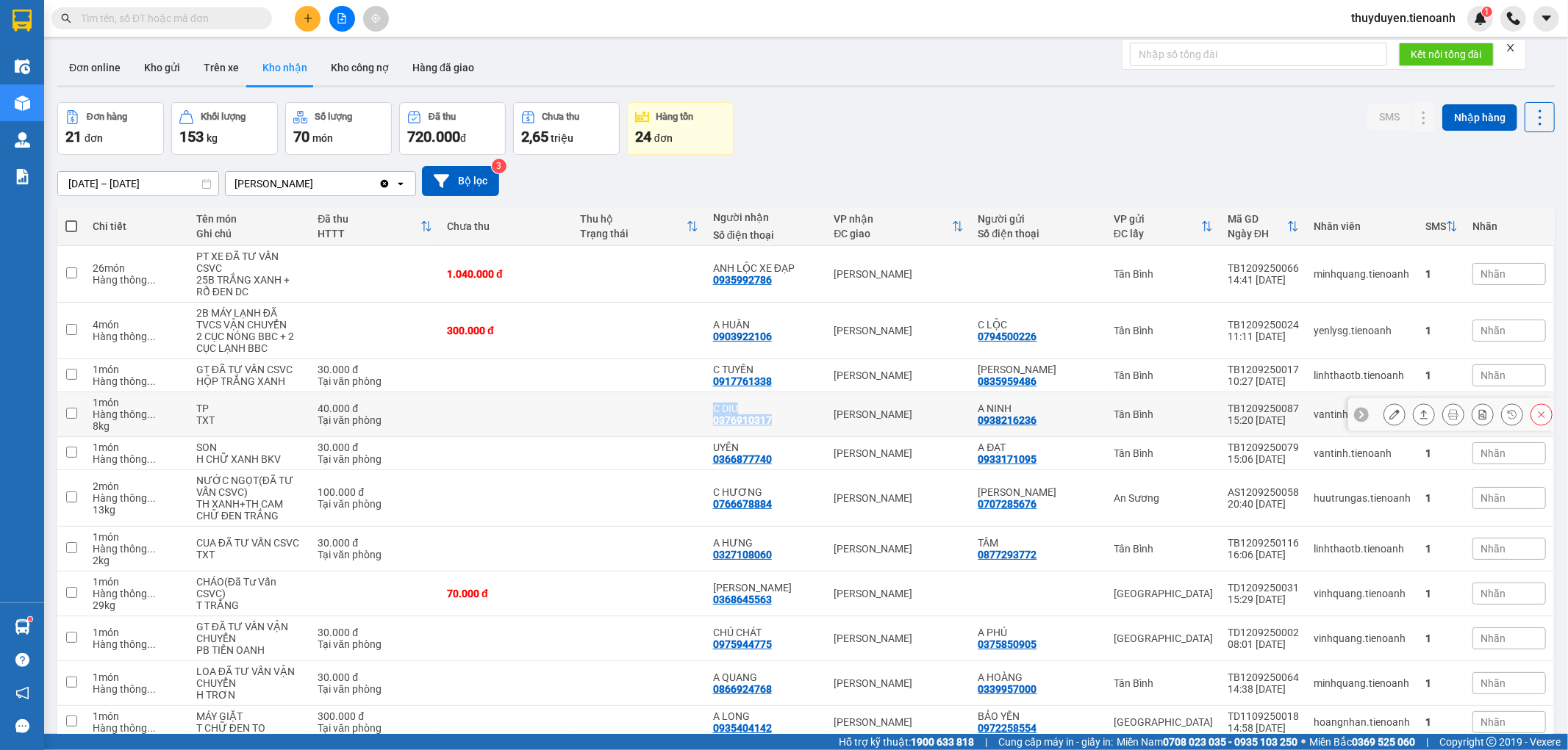
drag, startPoint x: 791, startPoint y: 418, endPoint x: 711, endPoint y: 414, distance: 80.1
click at [711, 414] on tr "1 món Hàng thông ... 8 kg TP TXT 40.000 đ Tại văn phòng C DỊU 0376910317 [GEOGR…" at bounding box center [806, 415] width 1498 height 45
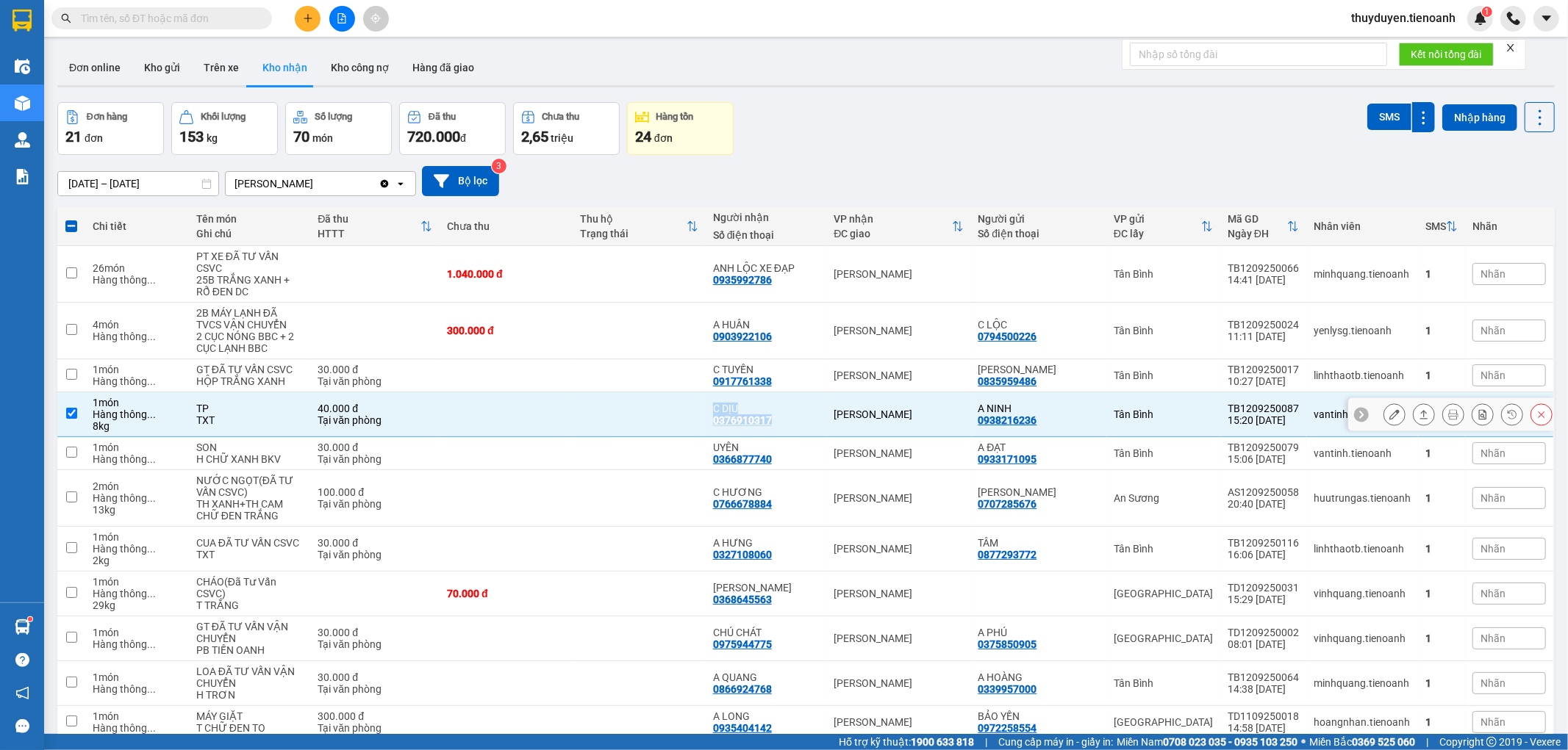
drag, startPoint x: 774, startPoint y: 401, endPoint x: 790, endPoint y: 401, distance: 16.0
click at [771, 414] on div "0376910317" at bounding box center [742, 420] width 59 height 12
drag, startPoint x: 785, startPoint y: 406, endPoint x: 717, endPoint y: 408, distance: 68.0
click at [717, 408] on td "C DỊU 0376910317" at bounding box center [767, 415] width 121 height 45
checkbox input "false"
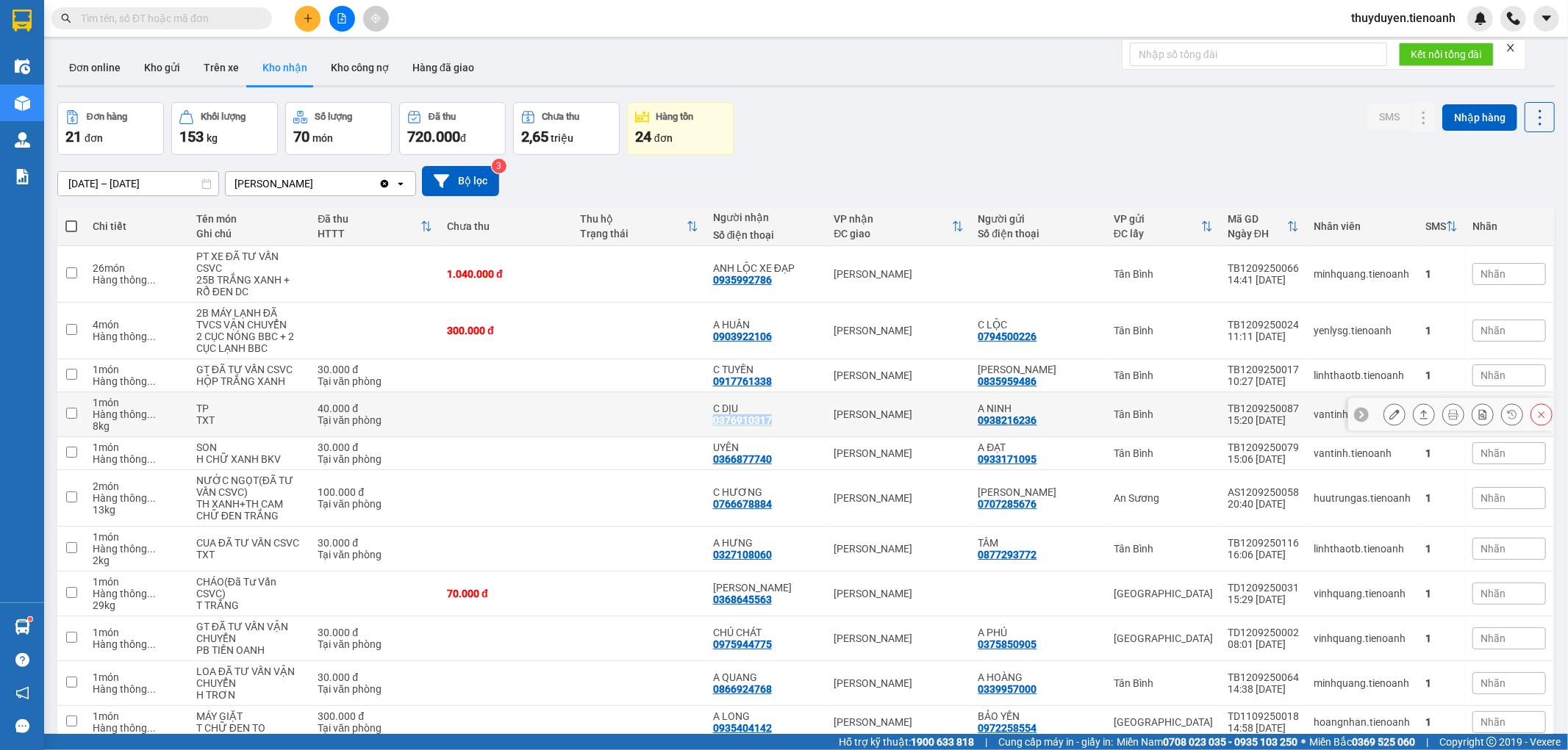
copy div "0376910317"
drag, startPoint x: 793, startPoint y: 549, endPoint x: 720, endPoint y: 545, distance: 73.1
click at [720, 545] on div "A HƯNG 0327108060" at bounding box center [766, 549] width 107 height 23
checkbox input "true"
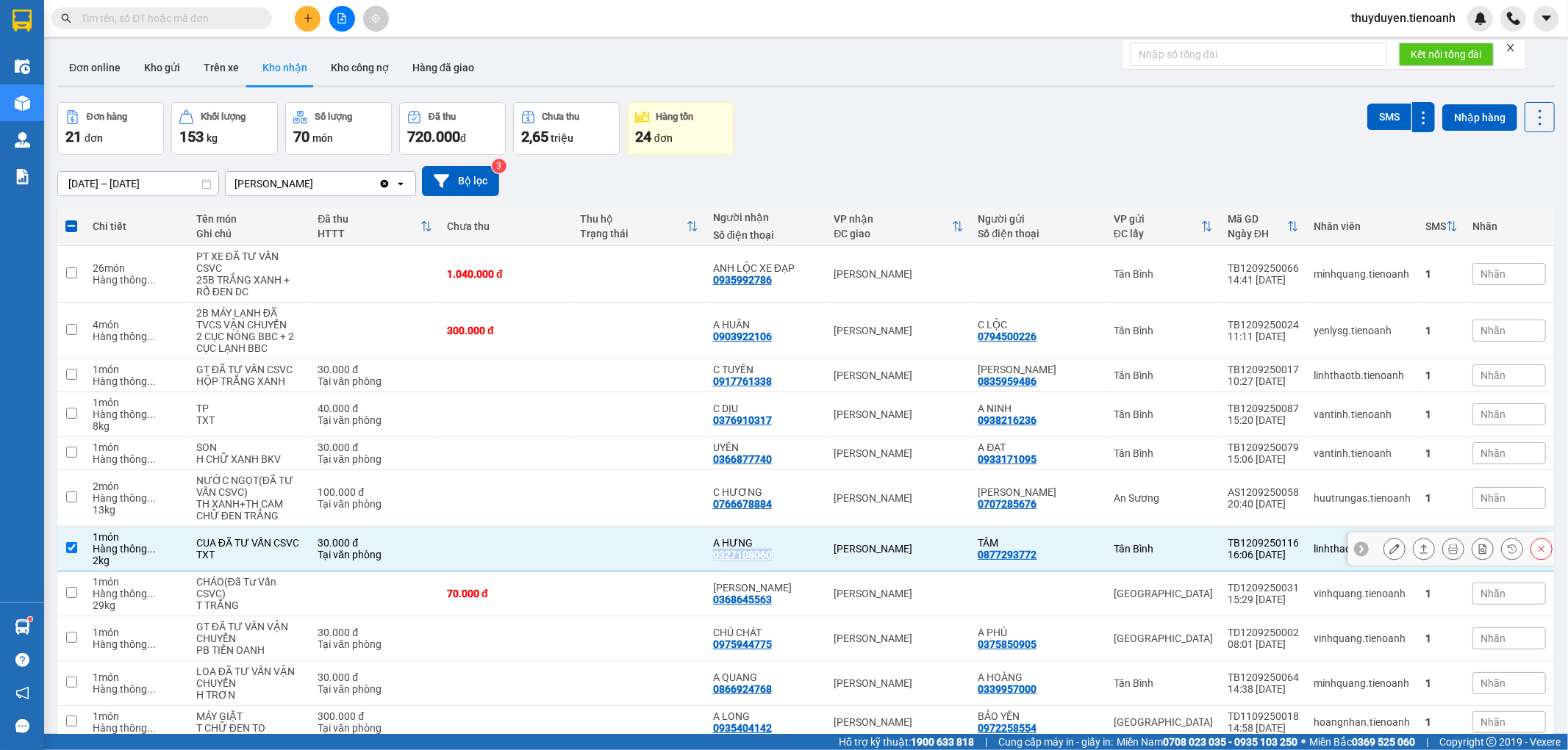
copy div "0327108060"
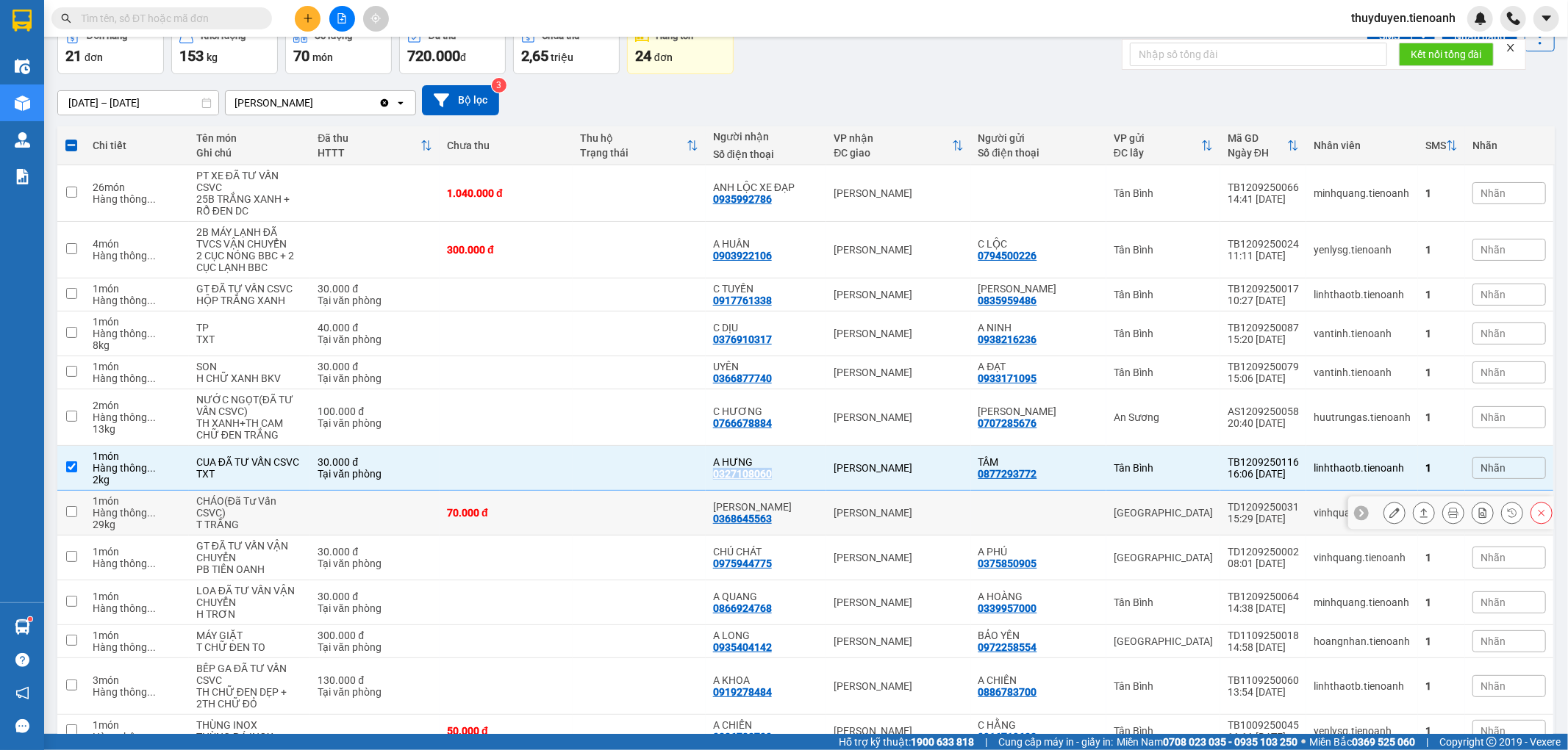
scroll to position [82, 0]
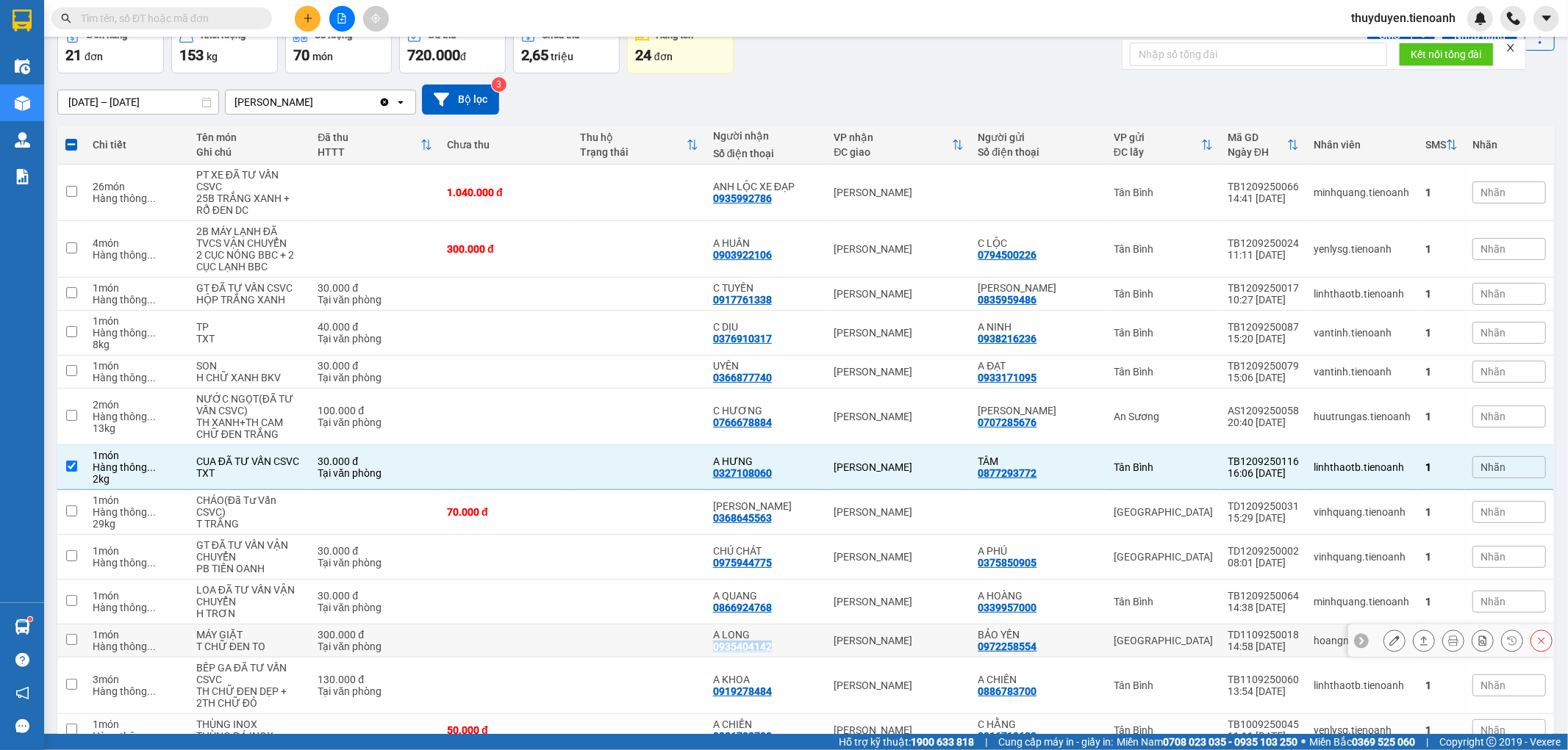
drag, startPoint x: 790, startPoint y: 634, endPoint x: 717, endPoint y: 634, distance: 73.0
click at [717, 634] on td "A LONG 0935404142" at bounding box center [767, 641] width 121 height 33
checkbox input "true"
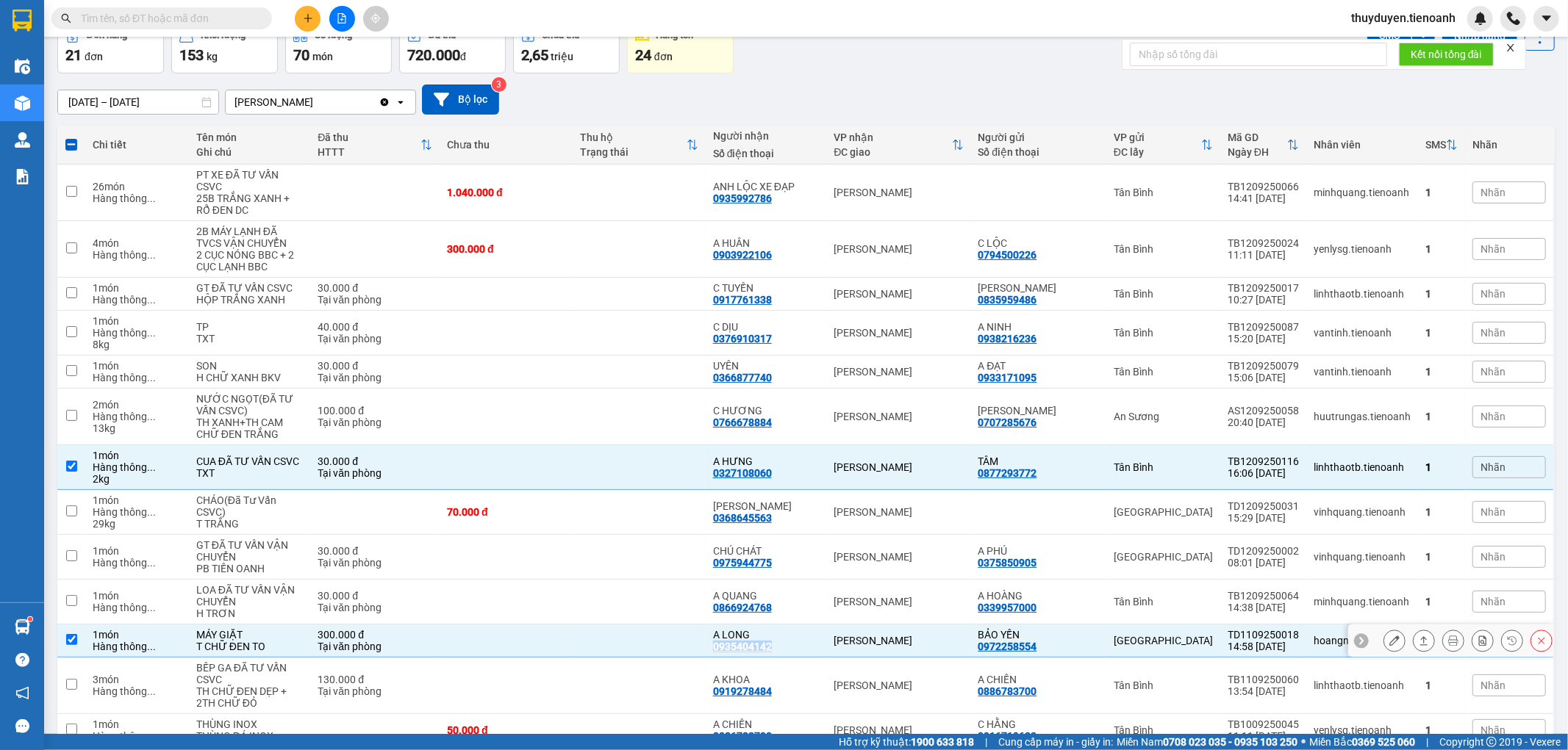
copy div "0935404142"
drag, startPoint x: 777, startPoint y: 334, endPoint x: 716, endPoint y: 331, distance: 61.1
click at [716, 331] on td "C DỊU 0376910317" at bounding box center [767, 333] width 121 height 45
checkbox input "true"
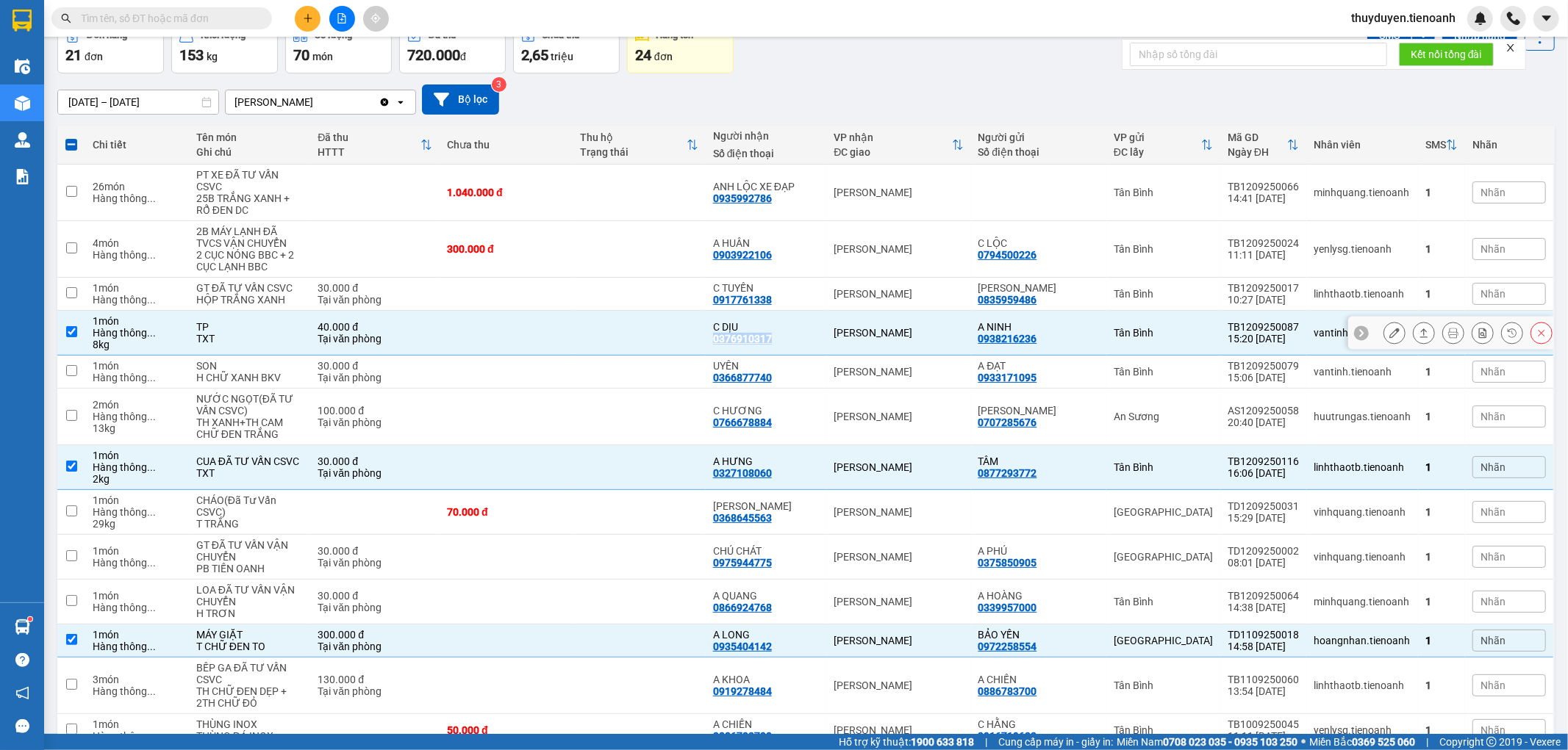
copy div "0376910317"
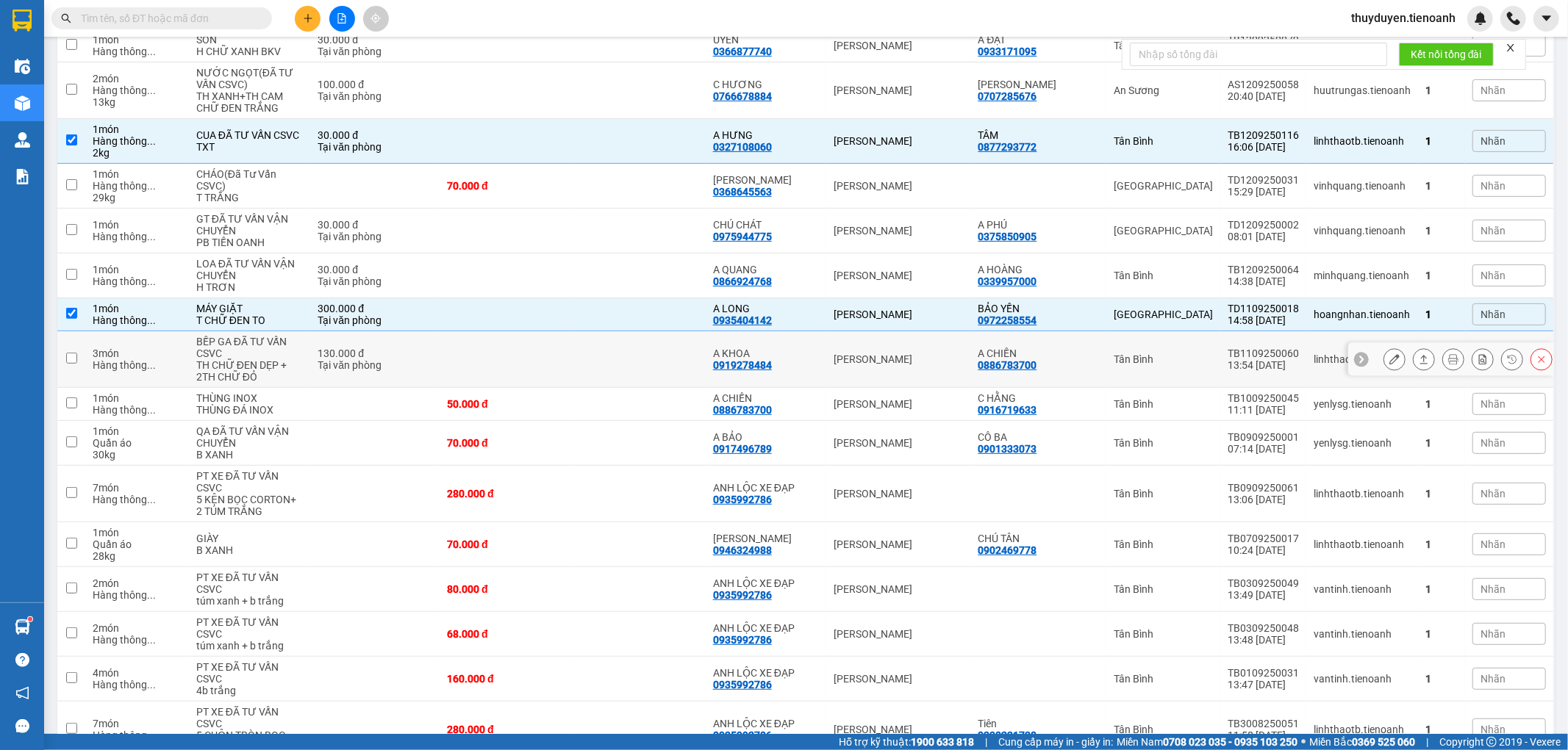
scroll to position [245, 0]
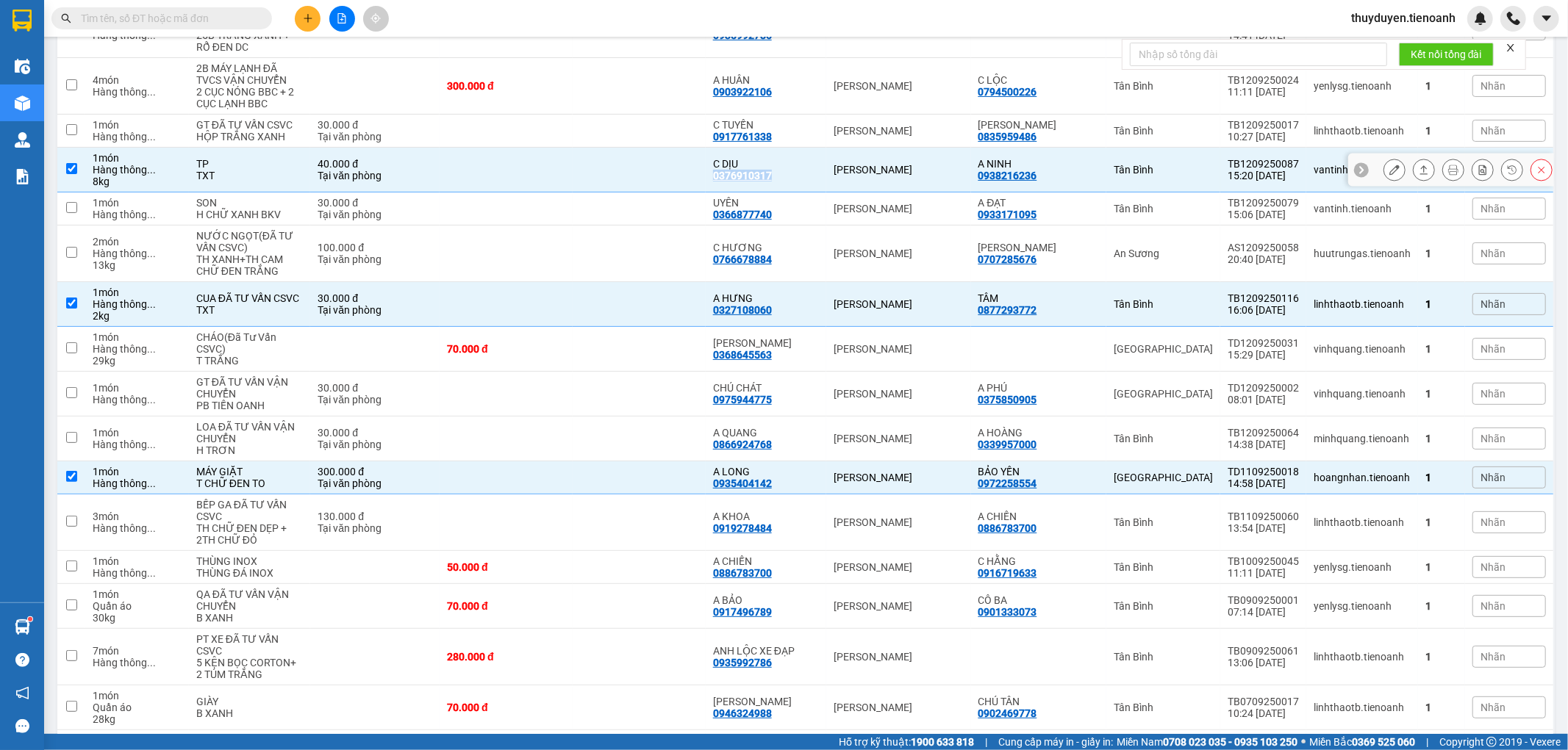
copy div "0376910317"
drag, startPoint x: 759, startPoint y: 261, endPoint x: 771, endPoint y: 269, distance: 14.4
click at [741, 259] on td "C HƯƠNG 0766678884" at bounding box center [767, 253] width 121 height 57
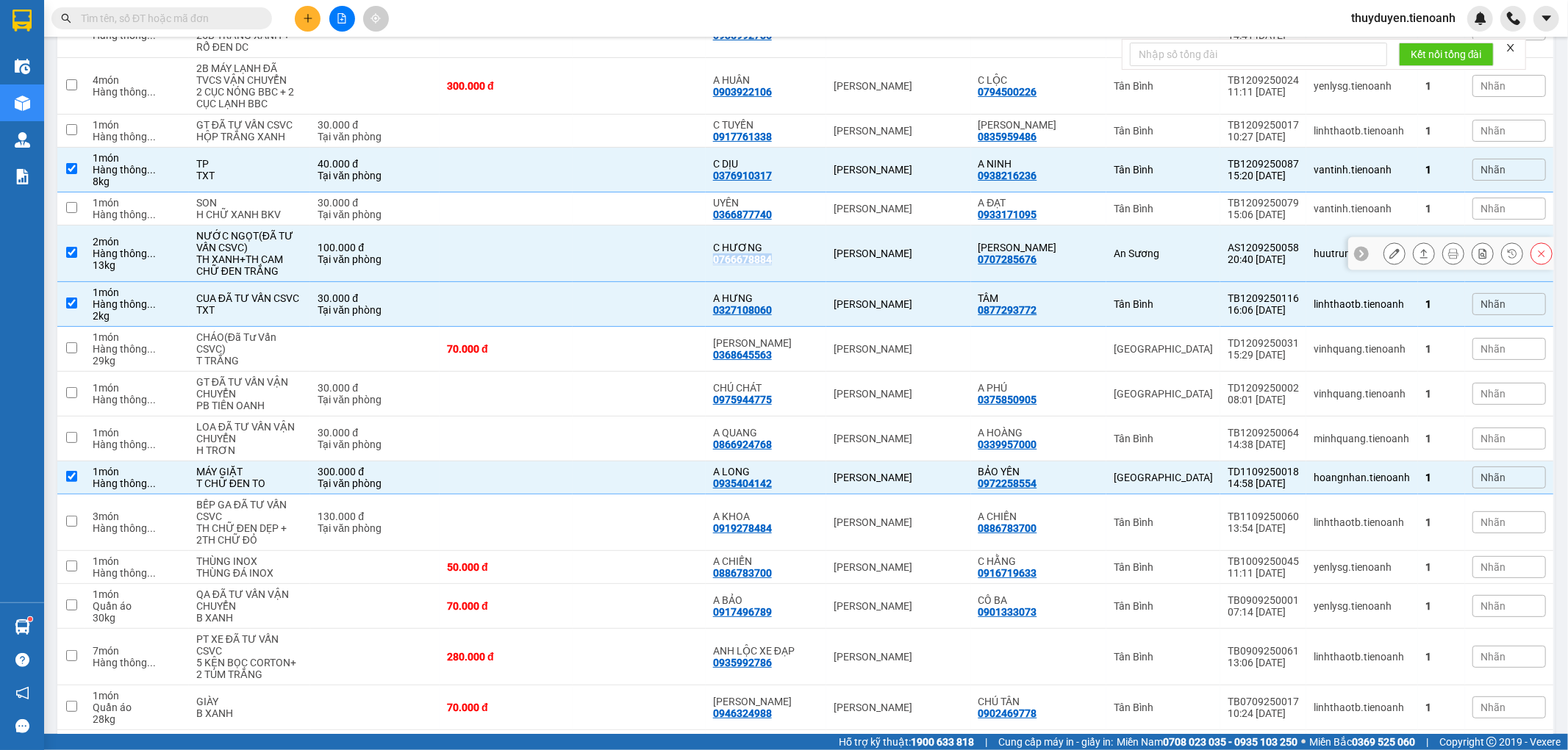
drag, startPoint x: 777, startPoint y: 252, endPoint x: 717, endPoint y: 250, distance: 60.0
click at [717, 250] on td "C HƯƠNG 0766678884" at bounding box center [767, 253] width 121 height 57
checkbox input "false"
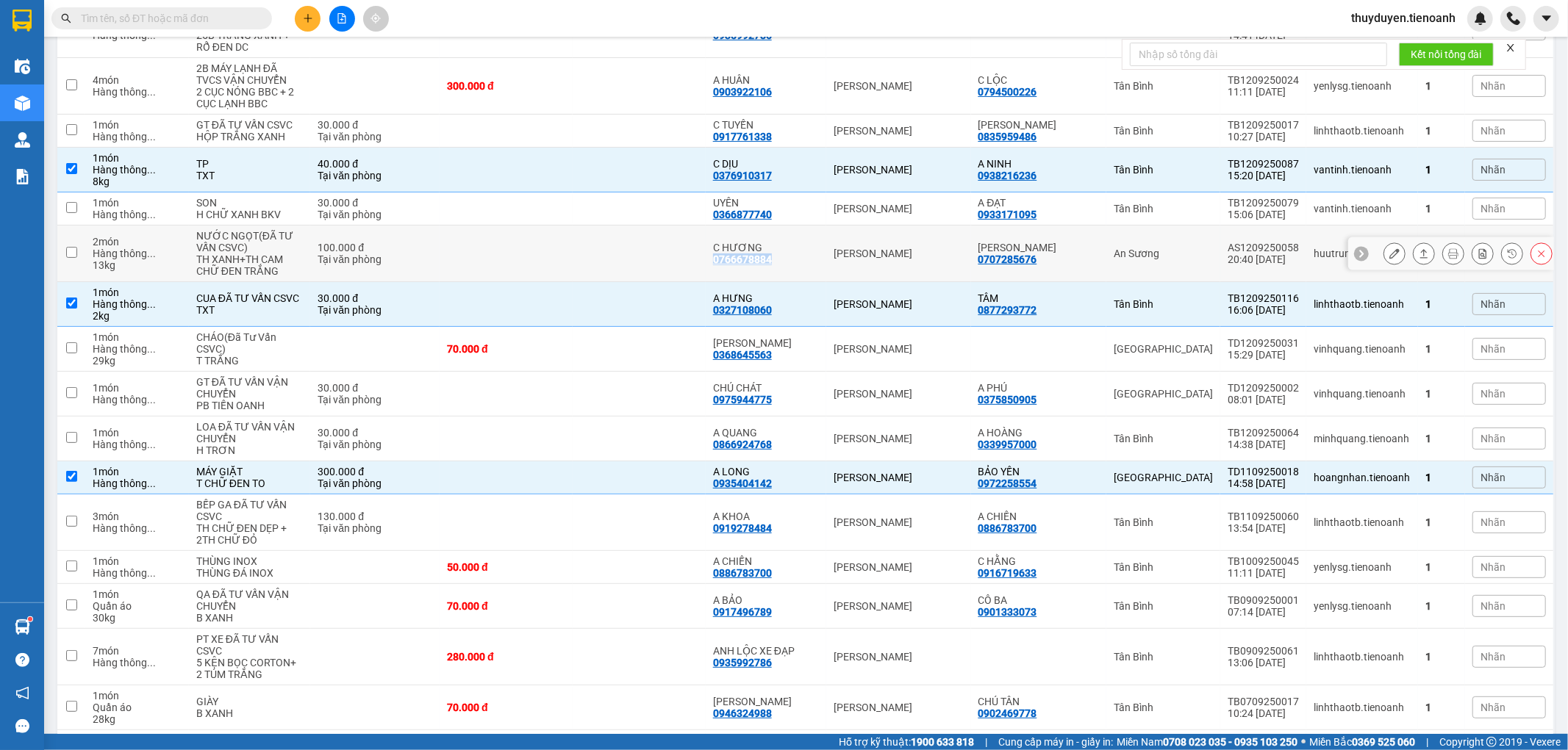
copy div "0766678884"
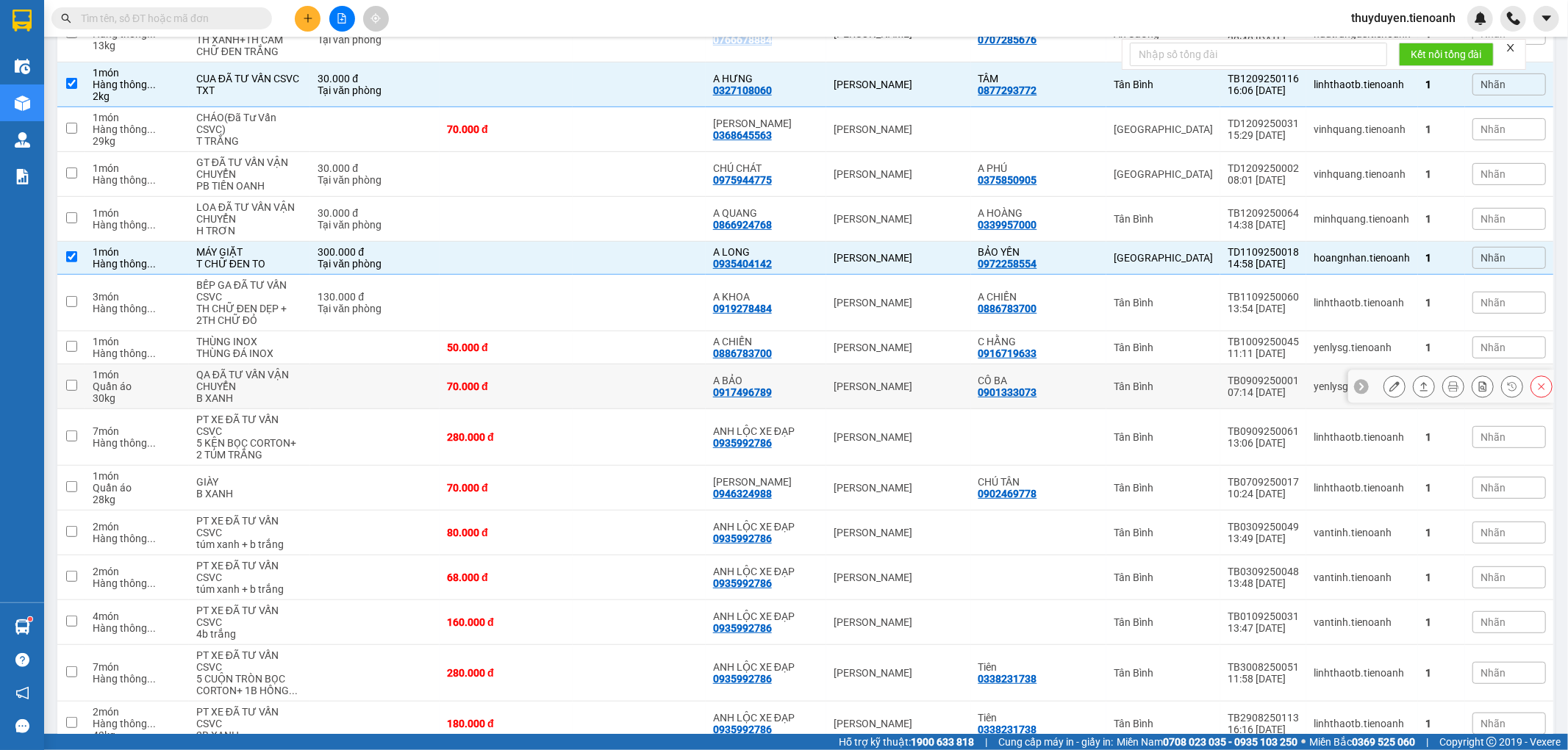
scroll to position [468, 0]
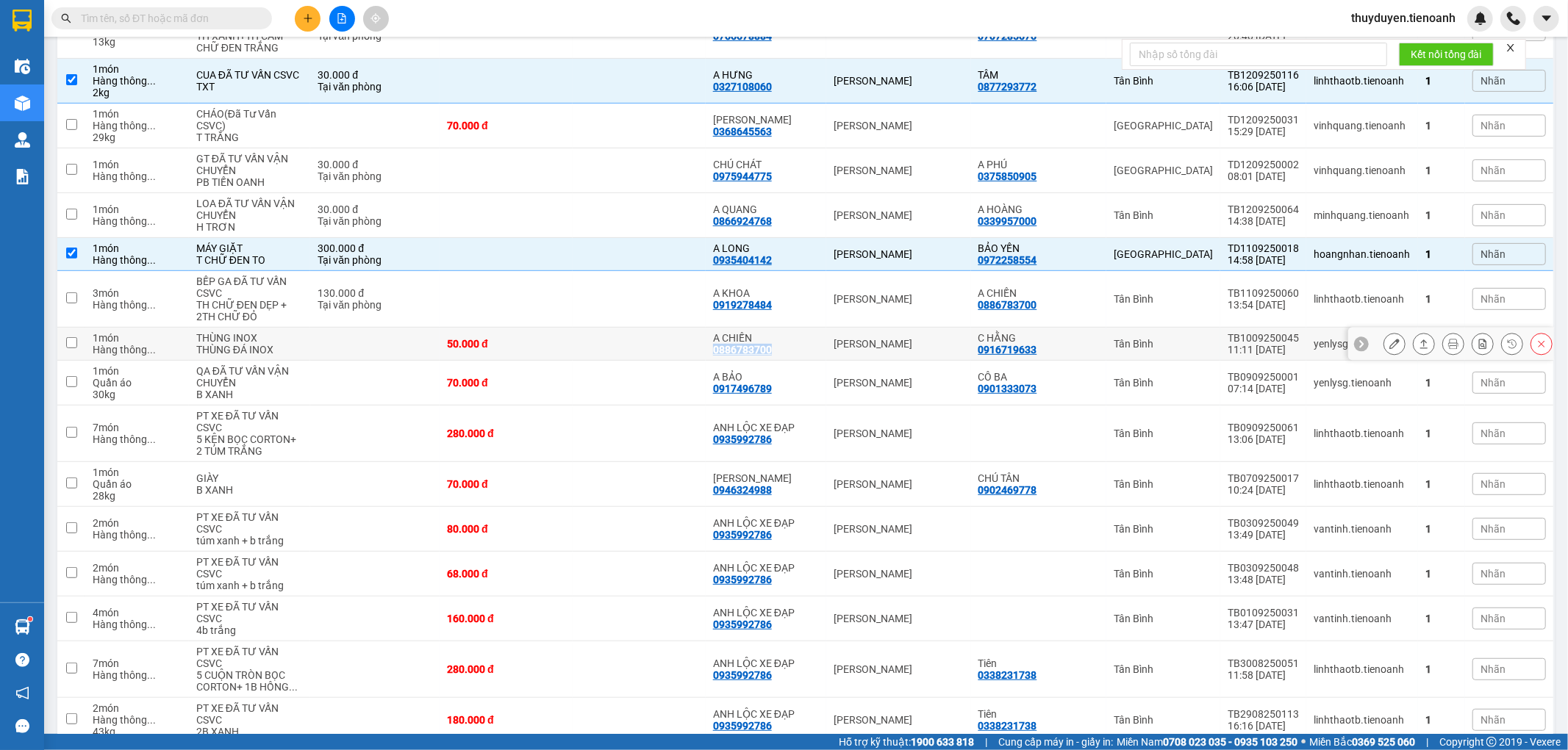
drag, startPoint x: 759, startPoint y: 352, endPoint x: 719, endPoint y: 340, distance: 41.8
click at [719, 340] on div "A CHIẾN 0886783700" at bounding box center [766, 344] width 107 height 23
checkbox input "true"
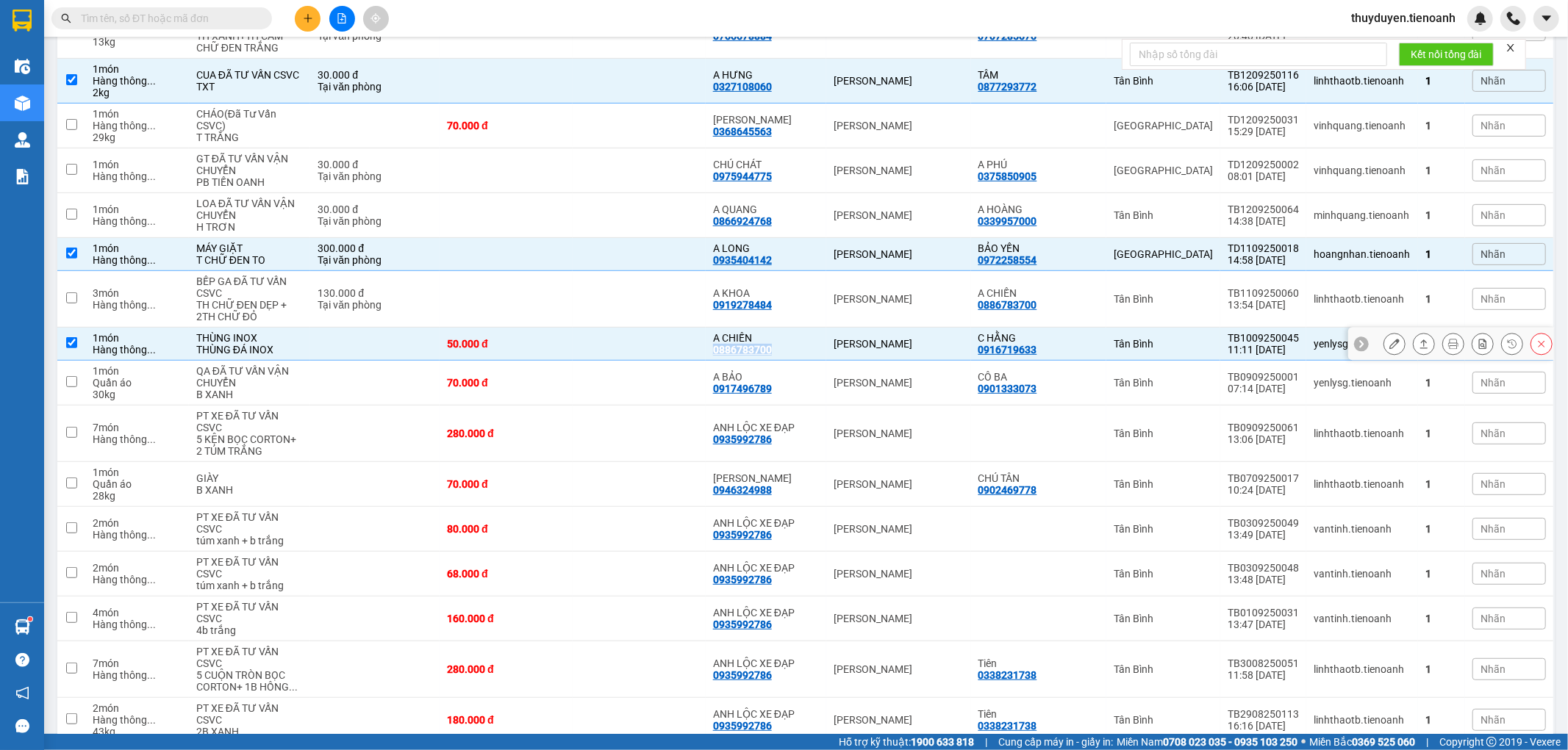
copy div "0886783700"
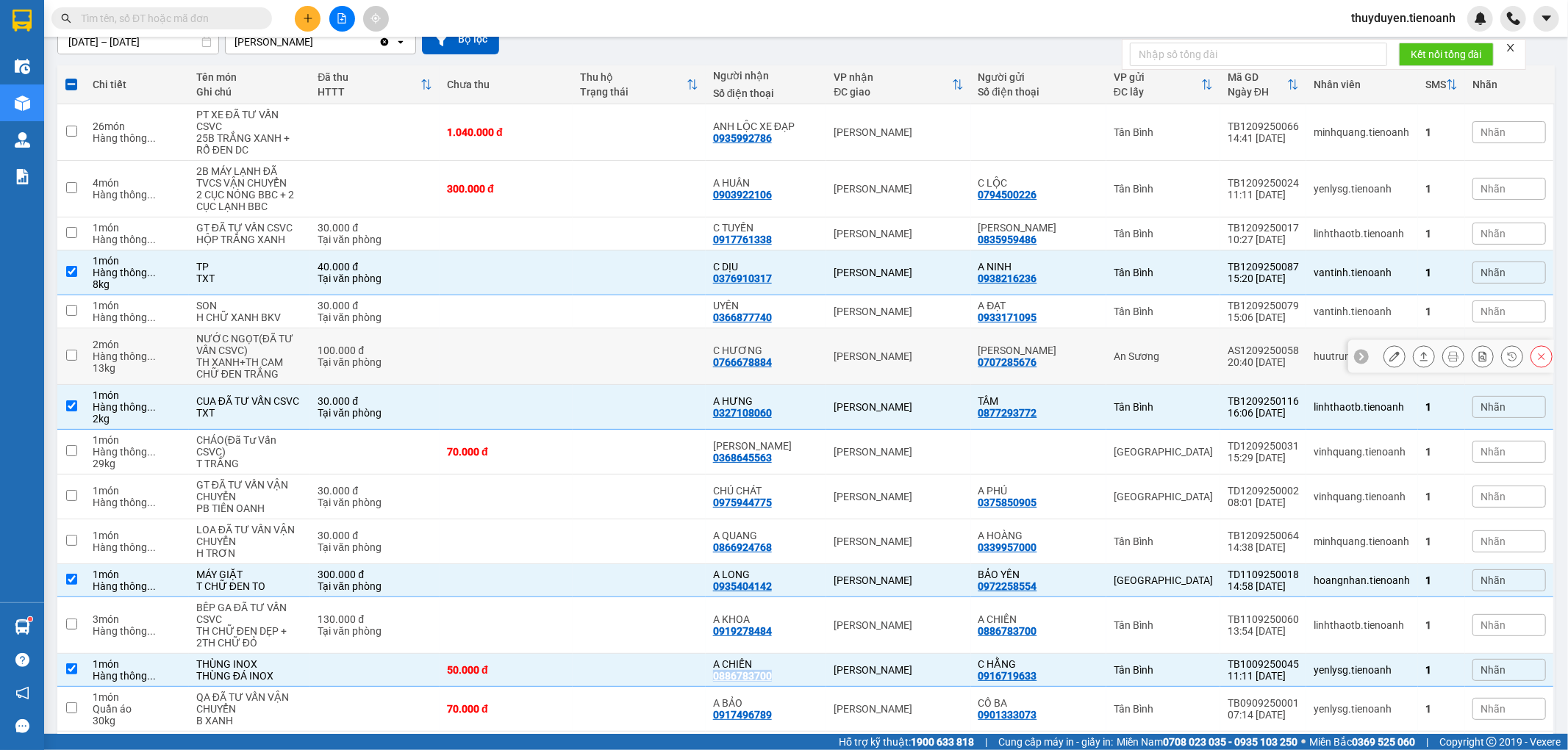
scroll to position [0, 0]
